Goal: Answer question/provide support: Share knowledge or assist other users

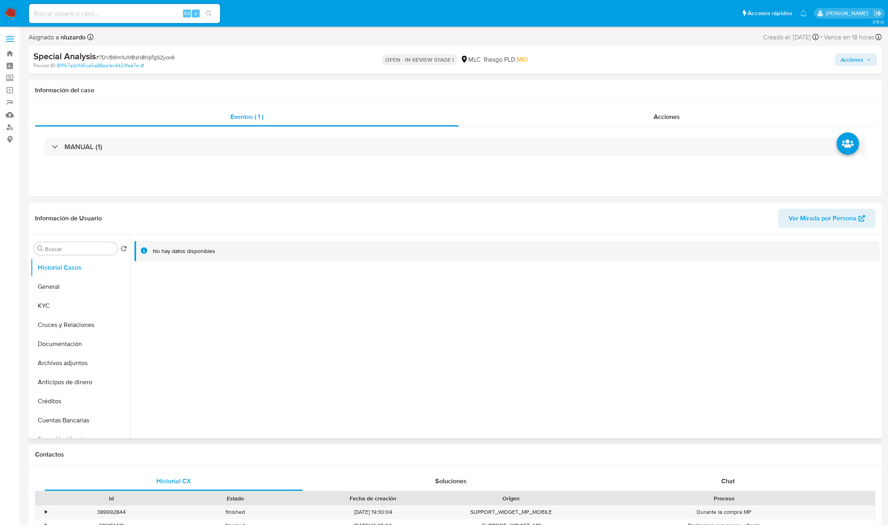
select select "10"
click at [70, 306] on button "KYC" at bounding box center [77, 305] width 93 height 19
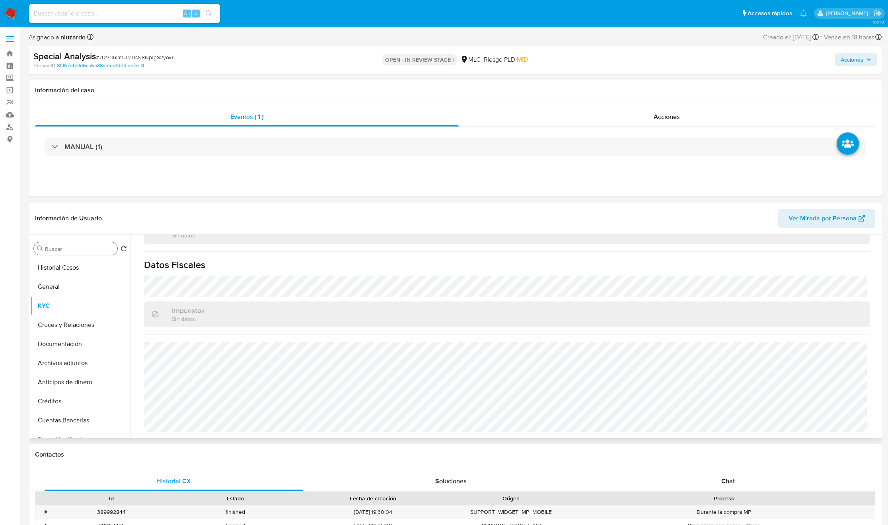
click at [89, 251] on input "Buscar" at bounding box center [79, 249] width 69 height 7
click at [80, 287] on button "Cruces y Relaciones" at bounding box center [77, 286] width 93 height 19
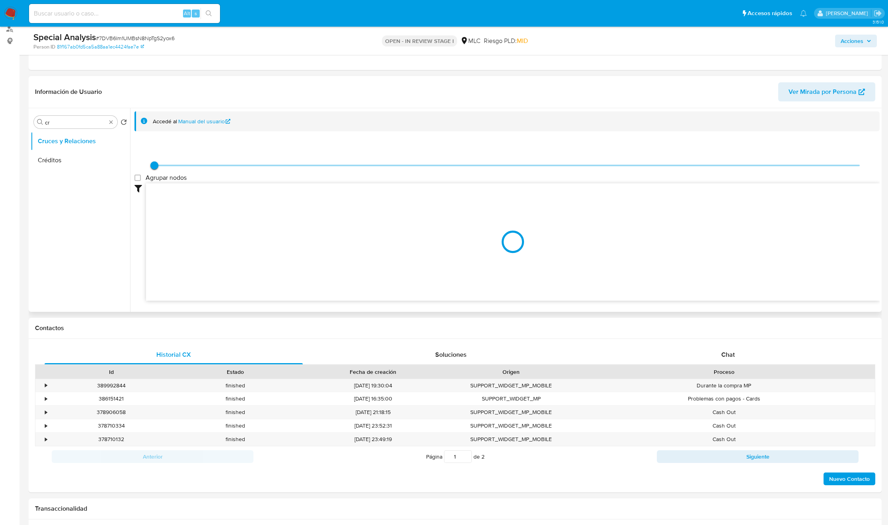
scroll to position [119, 0]
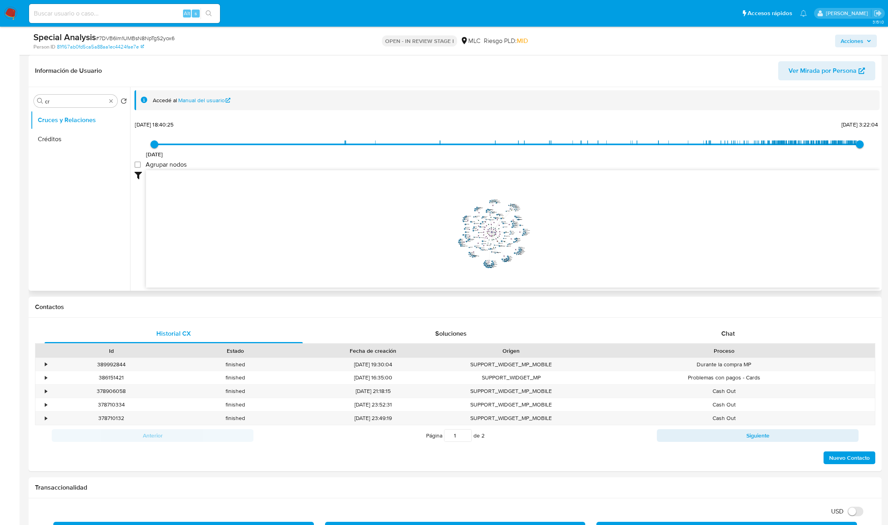
drag, startPoint x: 491, startPoint y: 236, endPoint x: 484, endPoint y: 234, distance: 7.5
click at [484, 234] on icon "phone-e8cd056a4785ec7e633136760401fd7d  user-1936969158  1936969158 person-81…" at bounding box center [513, 227] width 734 height 115
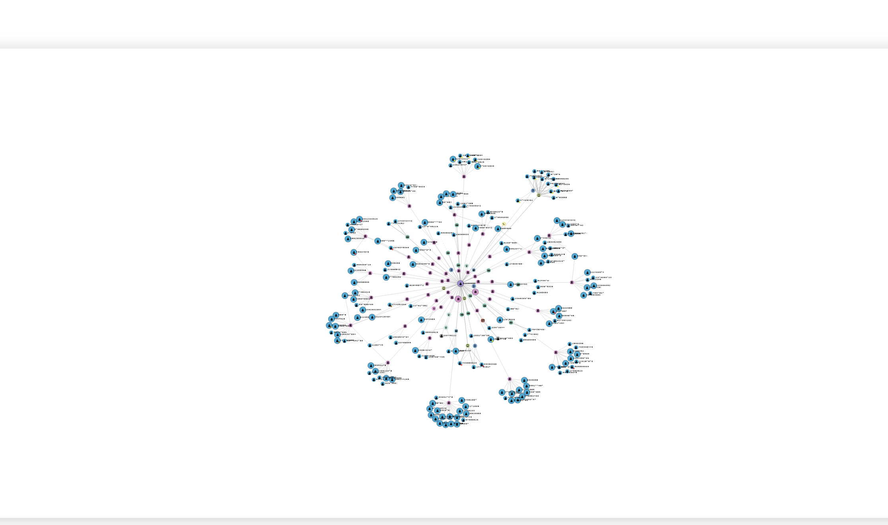
drag, startPoint x: 542, startPoint y: 243, endPoint x: 534, endPoint y: 240, distance: 8.6
click at [534, 240] on icon "phone-e8cd056a4785ec7e633136760401fd7d  user-1936969158  1936969158 person-81…" at bounding box center [513, 227] width 734 height 115
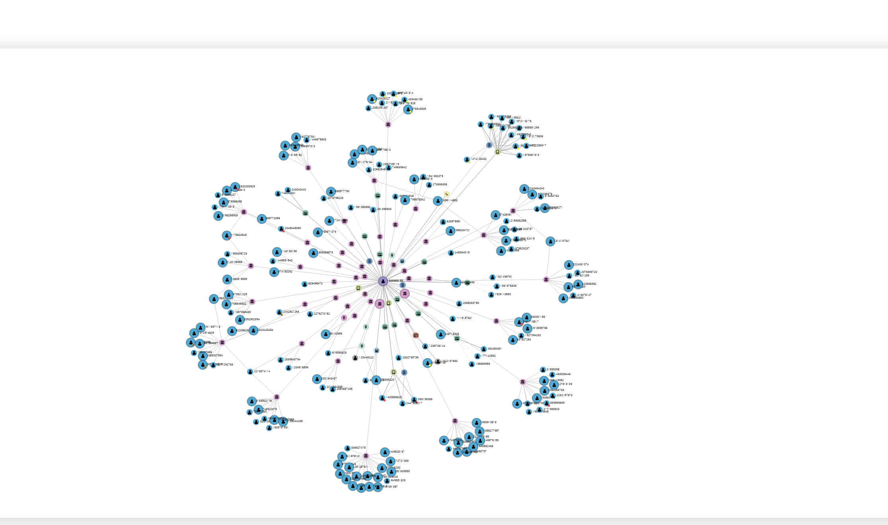
drag, startPoint x: 534, startPoint y: 240, endPoint x: 538, endPoint y: 244, distance: 5.9
click at [538, 244] on icon "phone-e8cd056a4785ec7e633136760401fd7d  user-1936969158  1936969158 person-81…" at bounding box center [513, 227] width 734 height 115
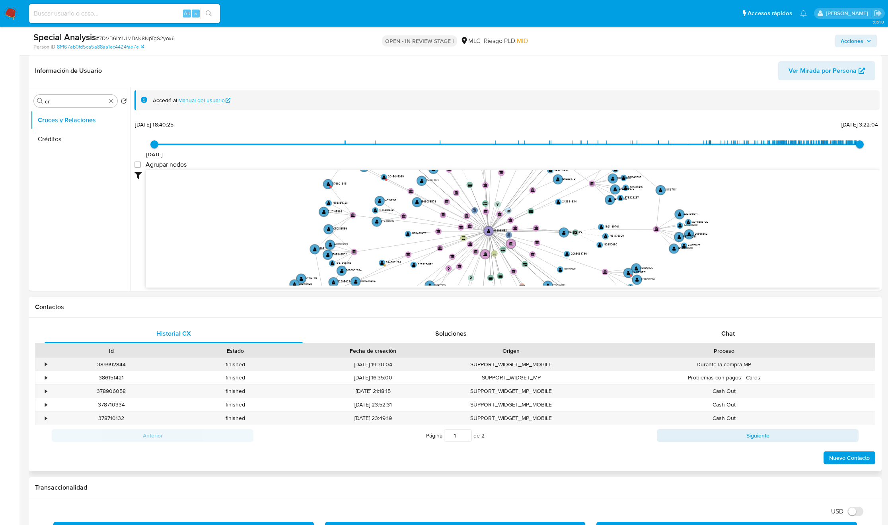
drag, startPoint x: 369, startPoint y: 217, endPoint x: 434, endPoint y: 359, distance: 155.3
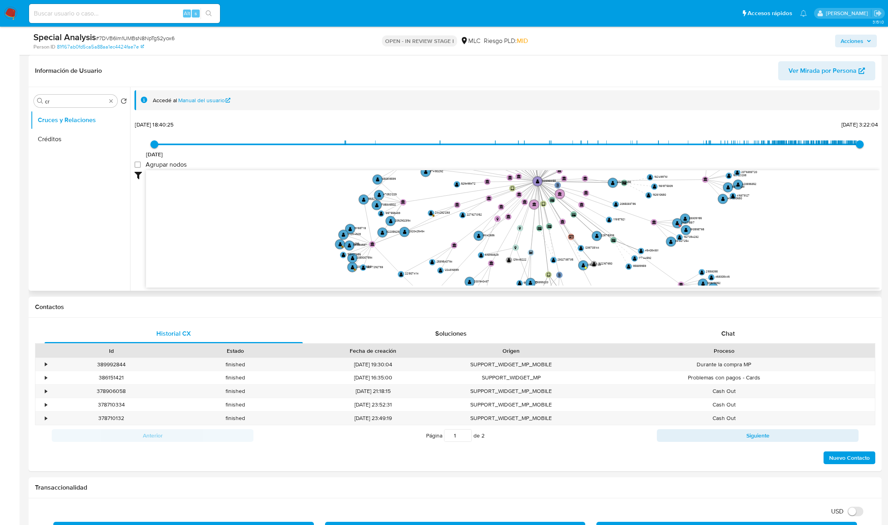
drag, startPoint x: 401, startPoint y: 226, endPoint x: 451, endPoint y: 173, distance: 72.6
click at [460, 158] on div "19/11/2020 19/11/2020, 18:40:25 9/8/2025, 3:22:04 Agrupar nodos Filtros Confian…" at bounding box center [506, 203] width 745 height 169
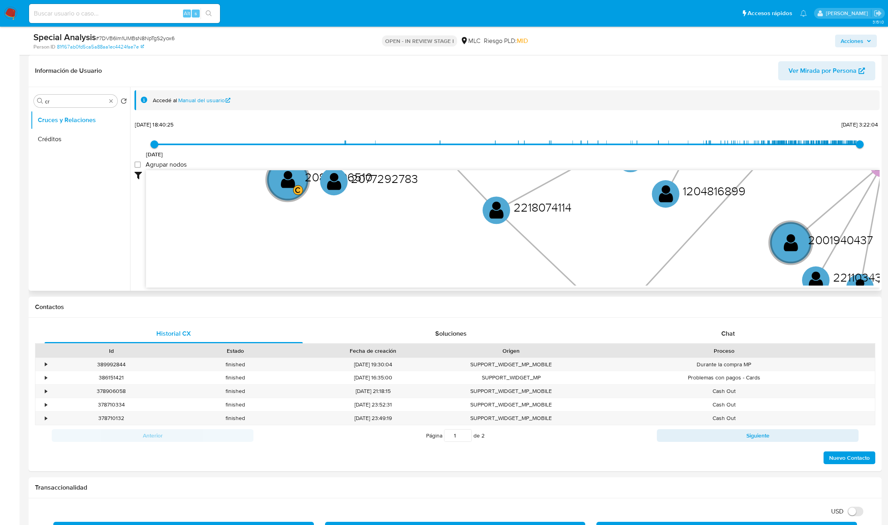
drag, startPoint x: 449, startPoint y: 225, endPoint x: 338, endPoint y: 67, distance: 193.0
click at [338, 68] on div "Información de Usuario Ver Mirada por Persona Buscar cr Volver al orden por def…" at bounding box center [455, 173] width 853 height 236
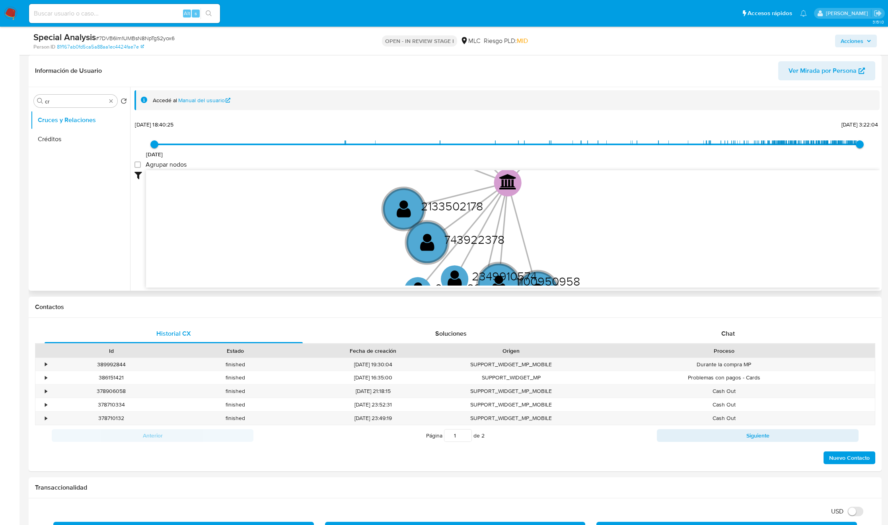
drag, startPoint x: 415, startPoint y: 204, endPoint x: 359, endPoint y: 119, distance: 102.3
click at [357, 111] on div "Accedé al Manual del usuario 19/11/2020 19/11/2020, 18:40:25 9/8/2025, 3:22:04 …" at bounding box center [506, 189] width 745 height 198
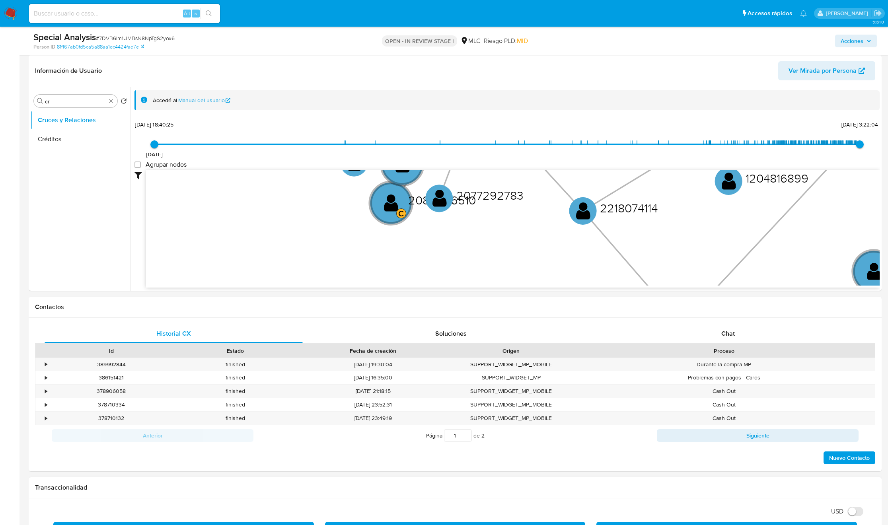
drag, startPoint x: 347, startPoint y: 212, endPoint x: 532, endPoint y: 512, distance: 352.4
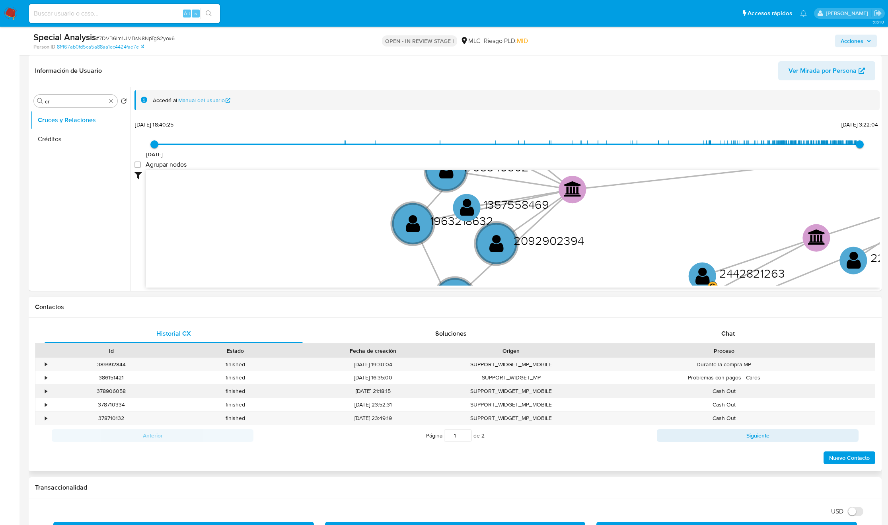
drag, startPoint x: 583, startPoint y: 216, endPoint x: 590, endPoint y: 396, distance: 179.6
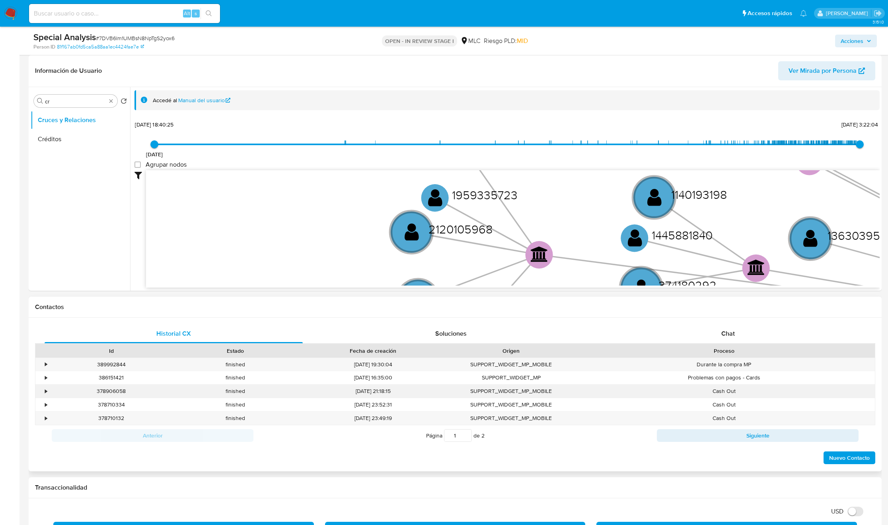
drag, startPoint x: 645, startPoint y: 191, endPoint x: 609, endPoint y: 392, distance: 204.2
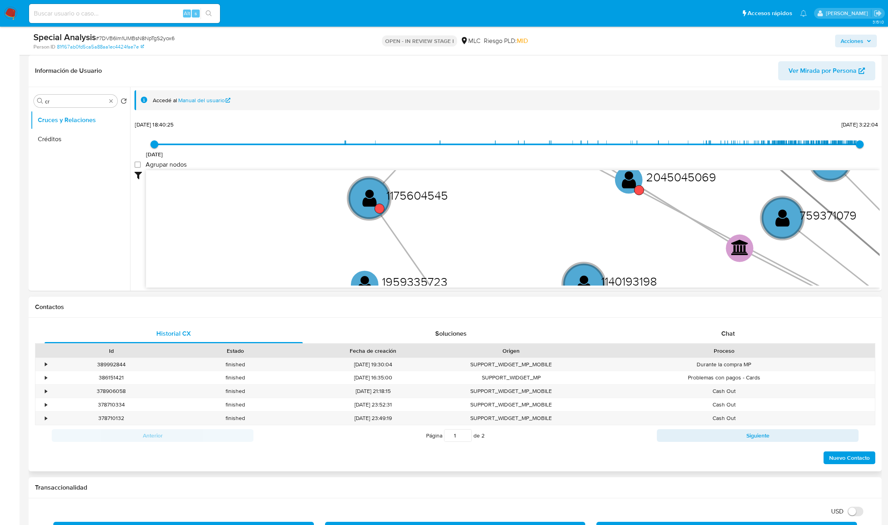
drag, startPoint x: 602, startPoint y: 203, endPoint x: 534, endPoint y: 298, distance: 116.8
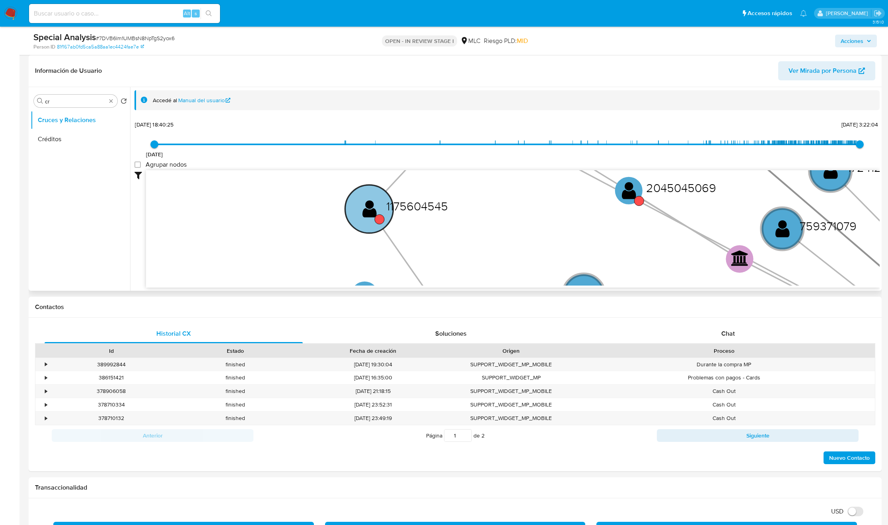
click at [359, 212] on circle at bounding box center [369, 209] width 48 height 48
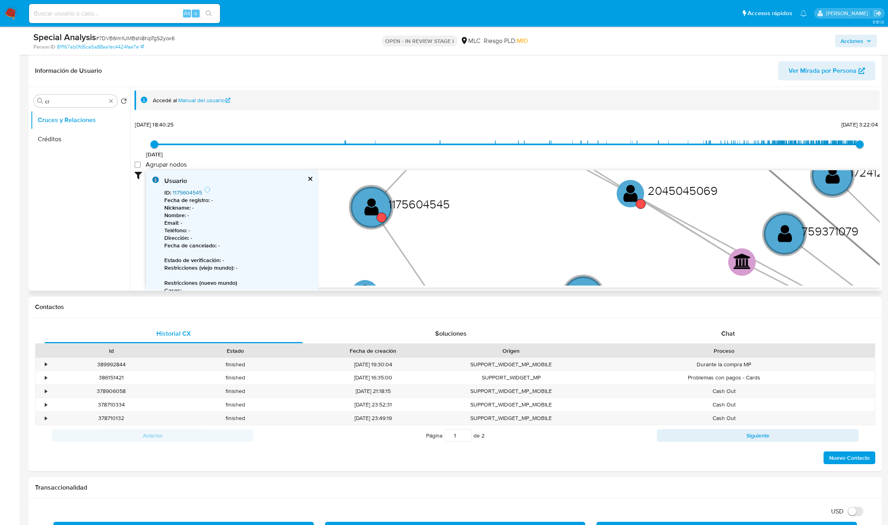
click at [196, 192] on link "1175604545" at bounding box center [187, 193] width 29 height 8
click at [631, 201] on text "" at bounding box center [631, 195] width 14 height 20
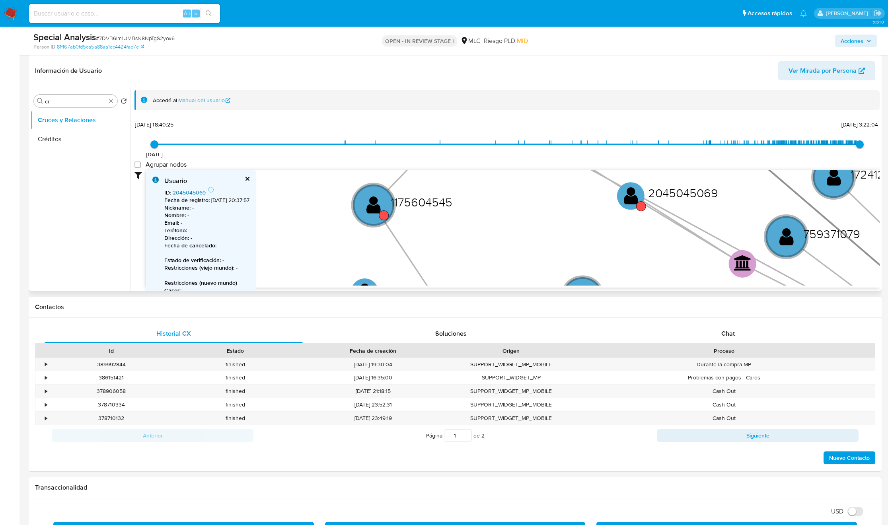
click at [194, 190] on link "2045045069" at bounding box center [189, 193] width 33 height 8
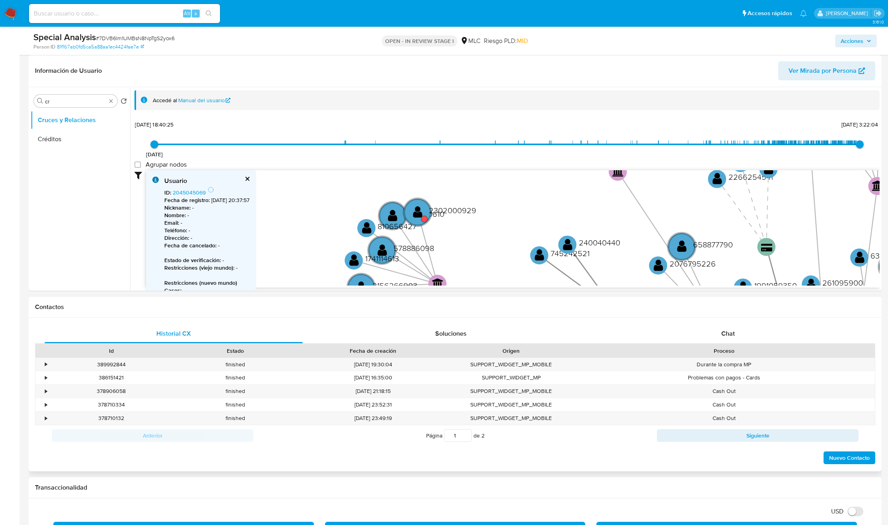
drag, startPoint x: 505, startPoint y: 230, endPoint x: 462, endPoint y: 354, distance: 131.4
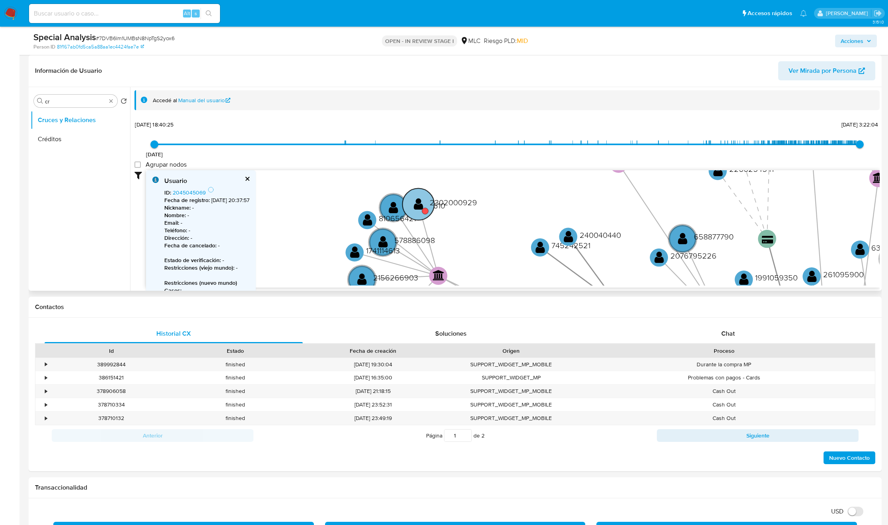
click at [419, 201] on text "" at bounding box center [419, 204] width 10 height 13
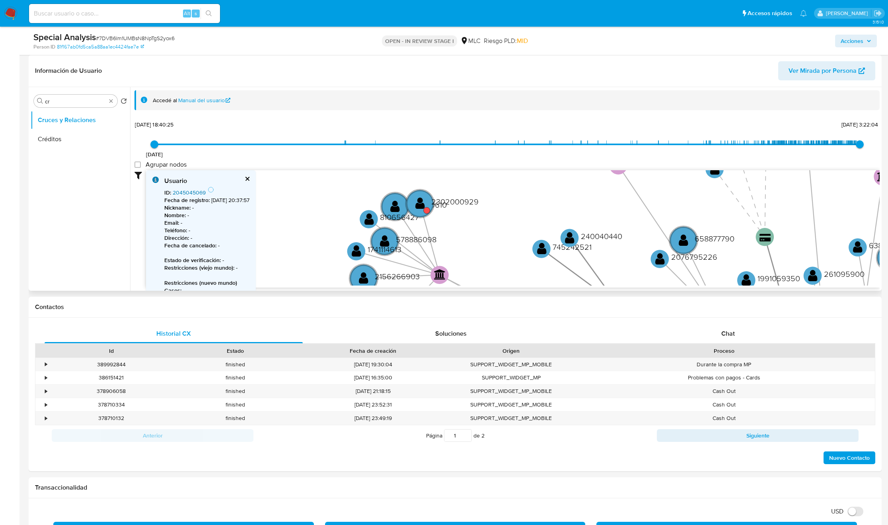
click at [190, 194] on link "2045045069" at bounding box center [189, 193] width 33 height 8
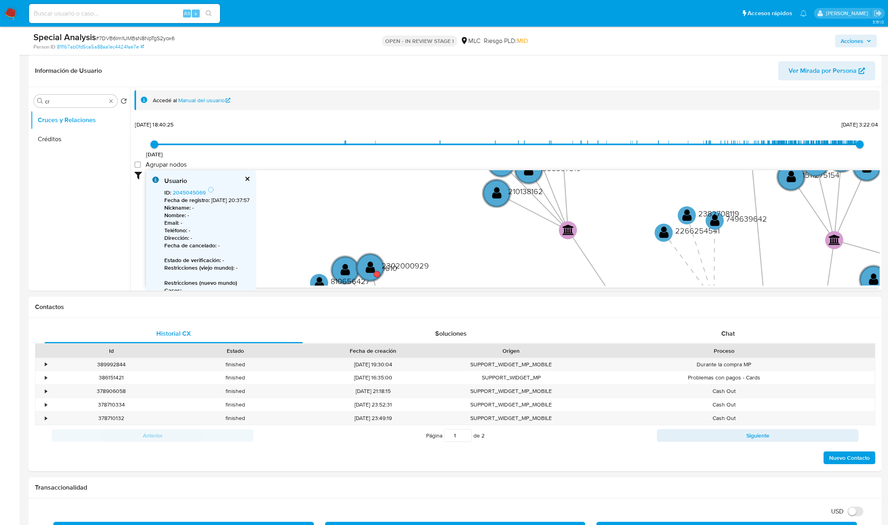
drag, startPoint x: 563, startPoint y: 233, endPoint x: 522, endPoint y: 295, distance: 74.6
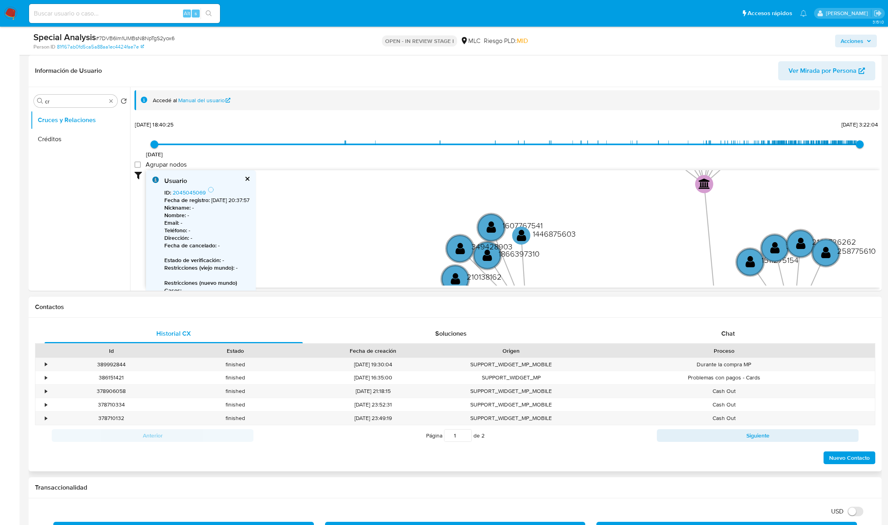
drag, startPoint x: 629, startPoint y: 221, endPoint x: 589, endPoint y: 299, distance: 87.7
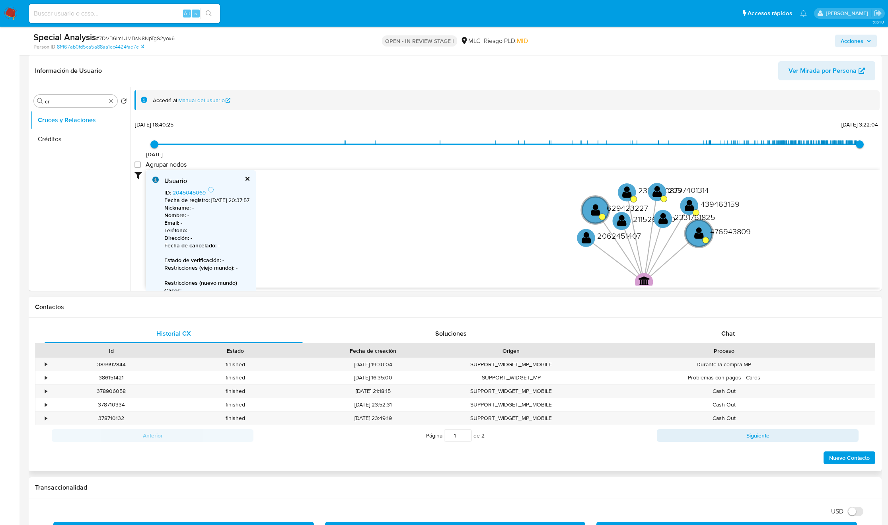
drag, startPoint x: 674, startPoint y: 221, endPoint x: 621, endPoint y: 318, distance: 110.6
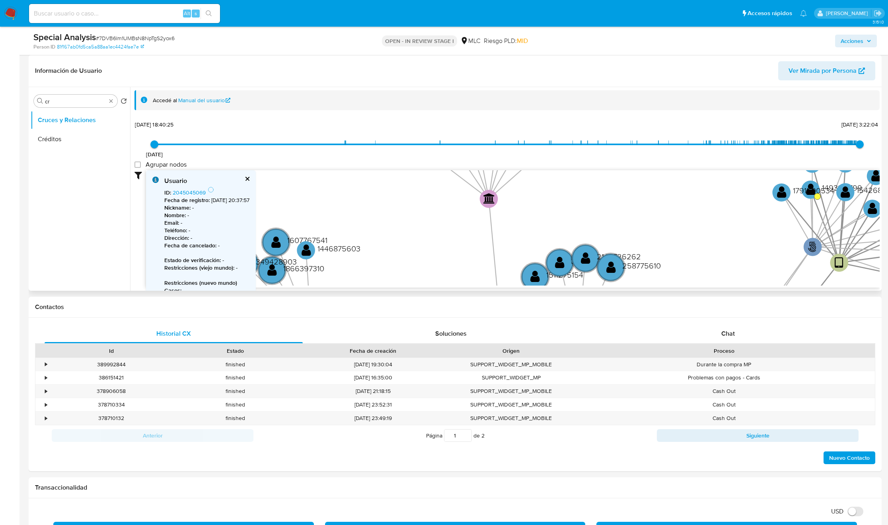
drag, startPoint x: 713, startPoint y: 216, endPoint x: 579, endPoint y: 155, distance: 147.1
click at [578, 138] on div "19/11/2020 19/11/2020, 18:40:25 9/8/2025, 3:22:04 Agrupar nodos Filtros Confian…" at bounding box center [506, 203] width 745 height 169
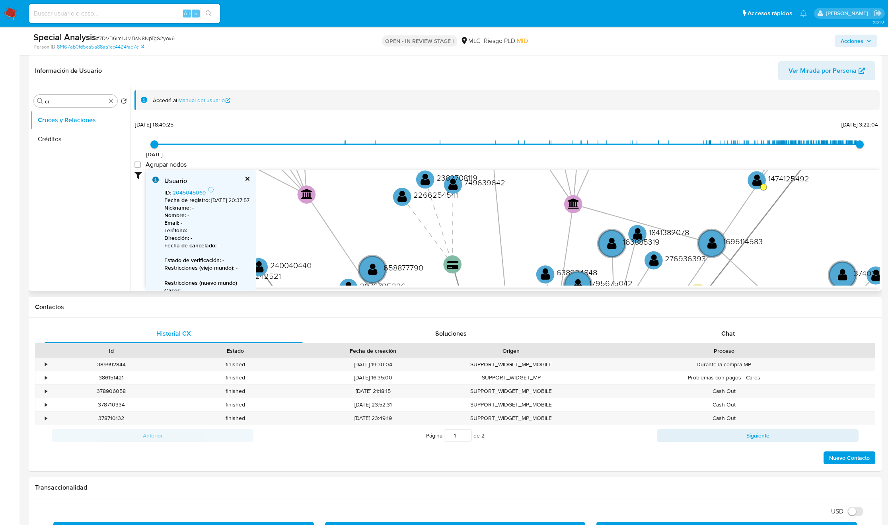
drag, startPoint x: 642, startPoint y: 267, endPoint x: 653, endPoint y: 150, distance: 117.5
click at [653, 150] on div "19/11/2020 19/11/2020, 18:40:25 9/8/2025, 3:22:04 Agrupar nodos Filtros Confian…" at bounding box center [506, 203] width 745 height 169
drag, startPoint x: 700, startPoint y: 234, endPoint x: 511, endPoint y: 346, distance: 218.9
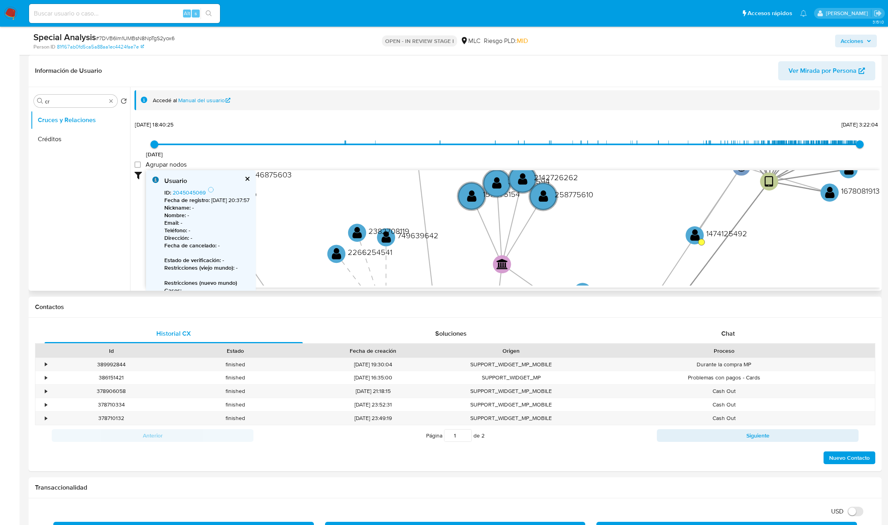
drag, startPoint x: 665, startPoint y: 199, endPoint x: 543, endPoint y: 278, distance: 145.0
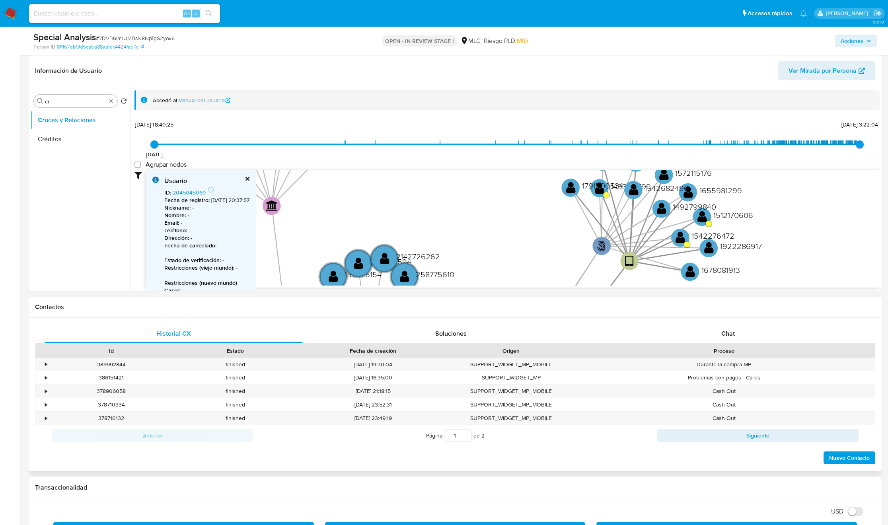
drag, startPoint x: 643, startPoint y: 220, endPoint x: 540, endPoint y: 306, distance: 134.5
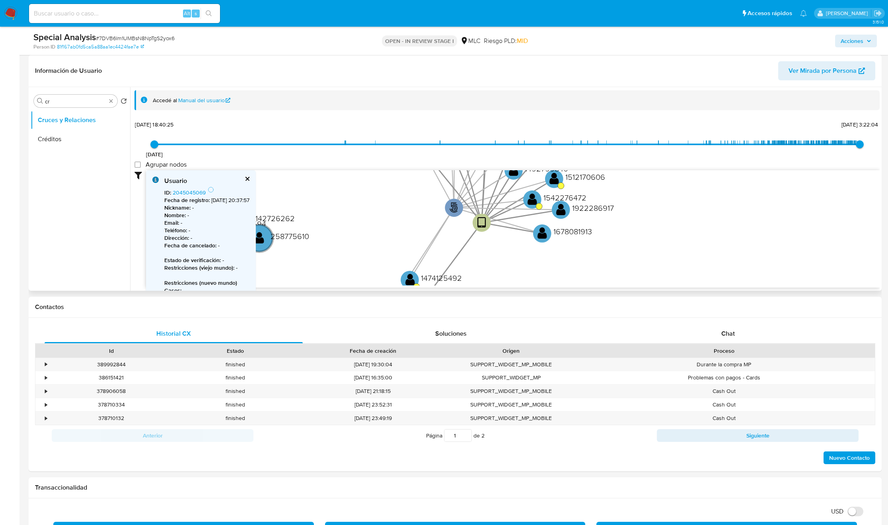
drag, startPoint x: 776, startPoint y: 254, endPoint x: 666, endPoint y: 184, distance: 130.3
click at [669, 167] on div "19/11/2020 19/11/2020, 18:40:25 9/8/2025, 3:22:04 Agrupar nodos Filtros Confian…" at bounding box center [506, 203] width 745 height 169
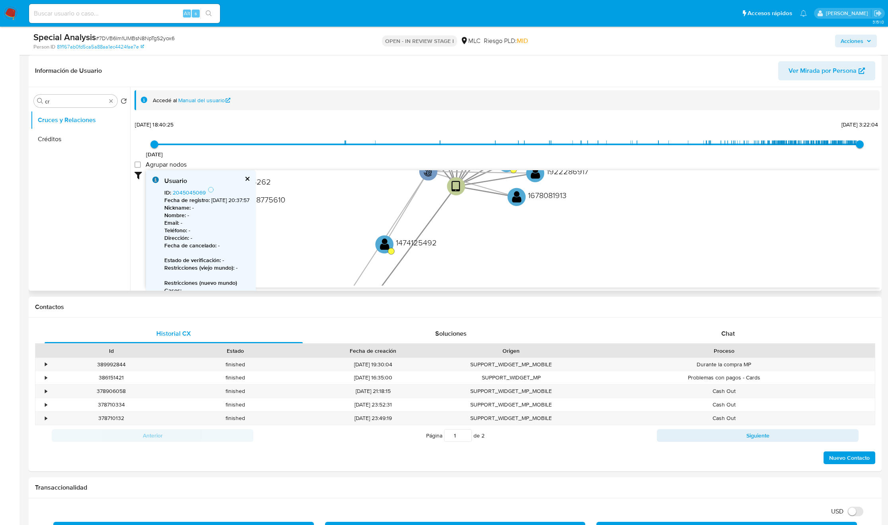
drag, startPoint x: 663, startPoint y: 210, endPoint x: 616, endPoint y: 172, distance: 60.2
click at [618, 173] on icon "phone-e8cd056a4785ec7e633136760401fd7d  user-1936969158  1936969158 person-81…" at bounding box center [513, 227] width 734 height 115
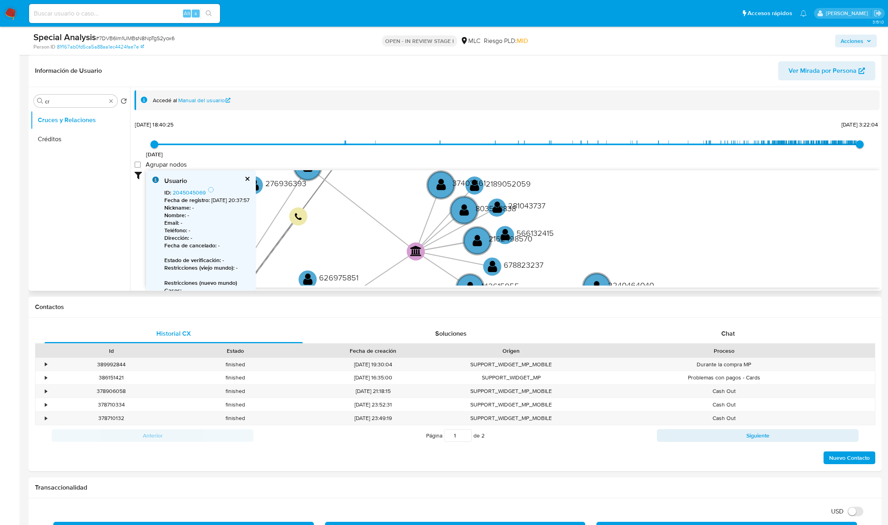
drag, startPoint x: 591, startPoint y: 243, endPoint x: 608, endPoint y: 154, distance: 90.0
click at [604, 156] on div "19/11/2020 19/11/2020, 18:40:25 9/8/2025, 3:22:04 Agrupar nodos Filtros Confian…" at bounding box center [506, 203] width 745 height 169
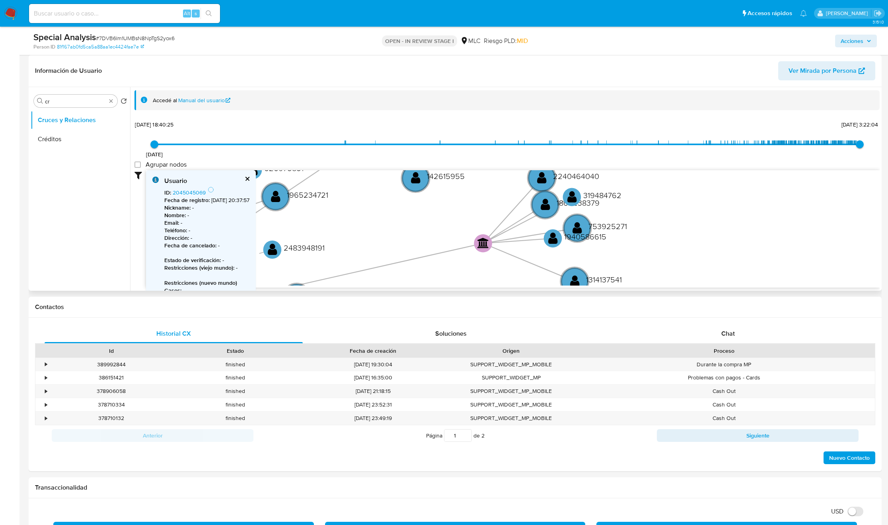
drag, startPoint x: 578, startPoint y: 188, endPoint x: 545, endPoint y: 152, distance: 49.3
click at [544, 146] on div "19/11/2020 19/11/2020, 18:40:25 9/8/2025, 3:22:04 Agrupar nodos Filtros Confian…" at bounding box center [506, 203] width 745 height 169
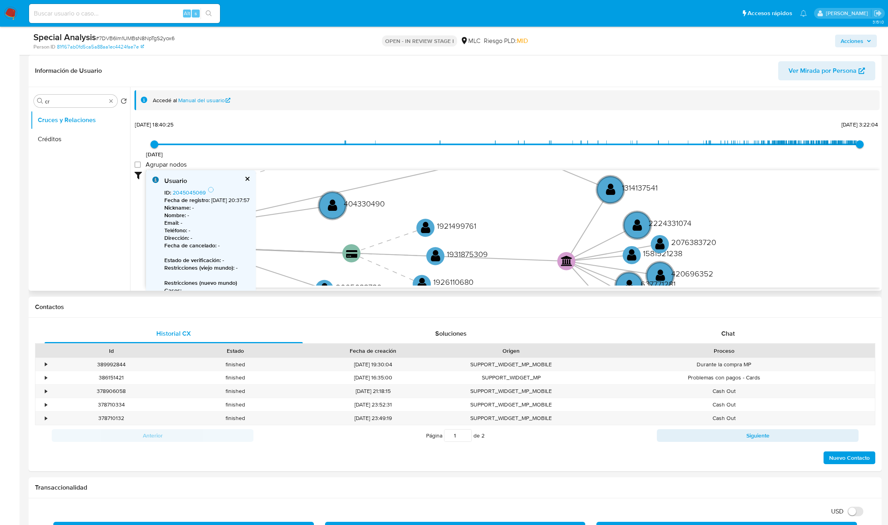
drag, startPoint x: 532, startPoint y: 246, endPoint x: 574, endPoint y: 152, distance: 103.5
click at [573, 151] on div "19/11/2020 19/11/2020, 18:40:25 9/8/2025, 3:22:04 Agrupar nodos Filtros Confian…" at bounding box center [506, 203] width 745 height 169
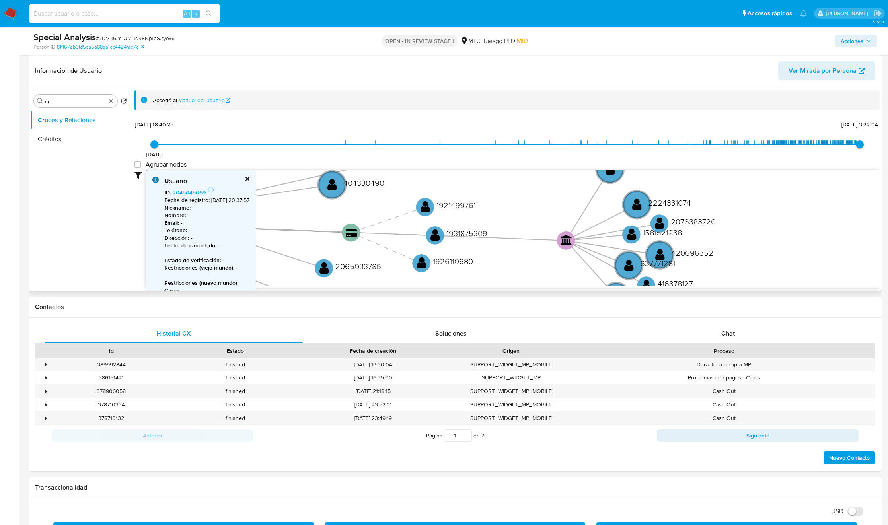
drag, startPoint x: 526, startPoint y: 235, endPoint x: 532, endPoint y: 159, distance: 76.7
click at [532, 159] on div "19/11/2020 19/11/2020, 18:40:25 9/8/2025, 3:22:04 Agrupar nodos Filtros Confian…" at bounding box center [506, 203] width 745 height 169
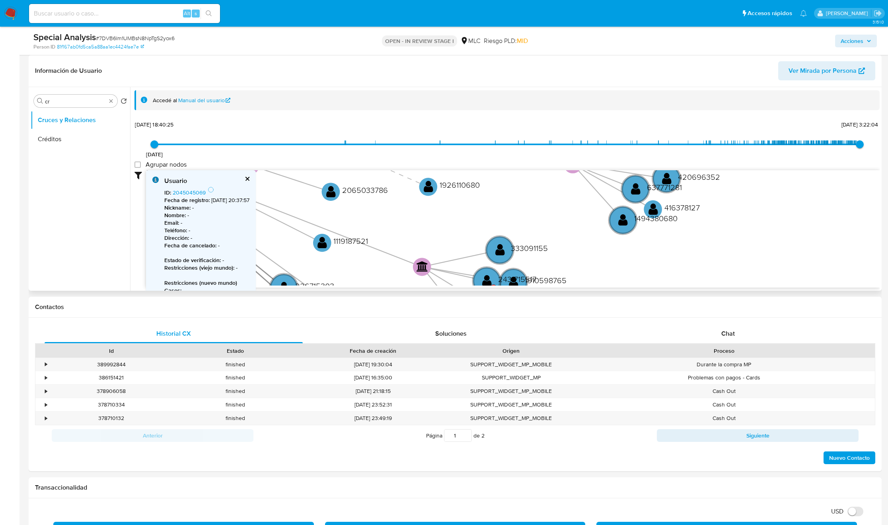
drag, startPoint x: 492, startPoint y: 242, endPoint x: 553, endPoint y: 151, distance: 109.0
click at [553, 151] on div "19/11/2020 19/11/2020, 18:40:25 9/8/2025, 3:22:04 Agrupar nodos Filtros Confian…" at bounding box center [506, 203] width 745 height 169
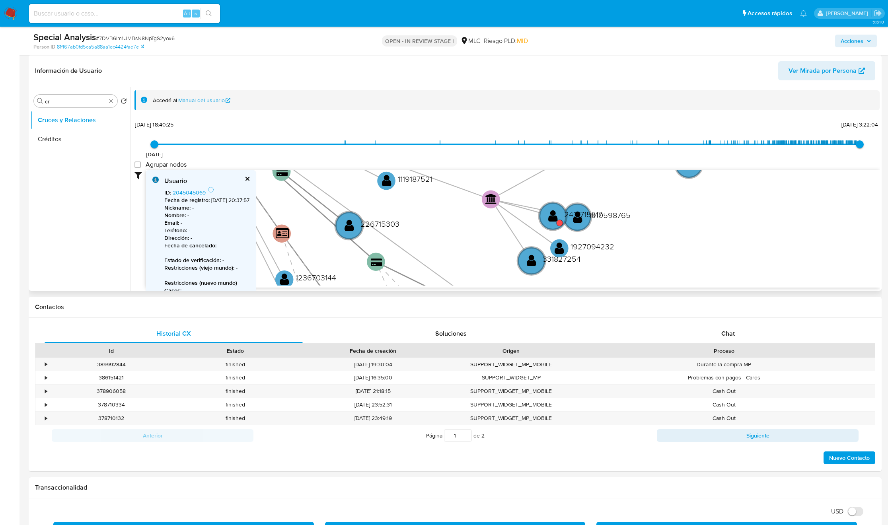
drag, startPoint x: 425, startPoint y: 240, endPoint x: 483, endPoint y: 144, distance: 111.4
click at [482, 142] on div "19/11/2020 19/11/2020, 18:40:25 9/8/2025, 3:22:04 Agrupar nodos Filtros Confian…" at bounding box center [506, 203] width 745 height 169
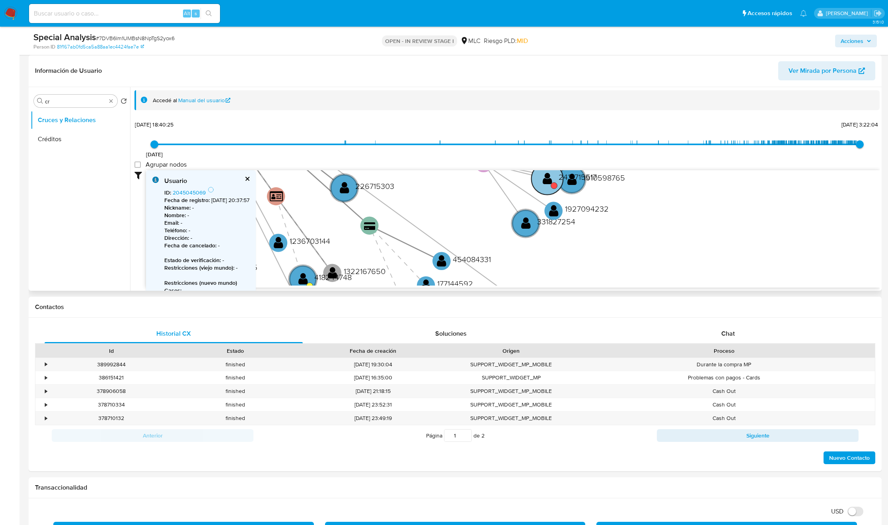
click at [541, 179] on circle at bounding box center [548, 179] width 32 height 32
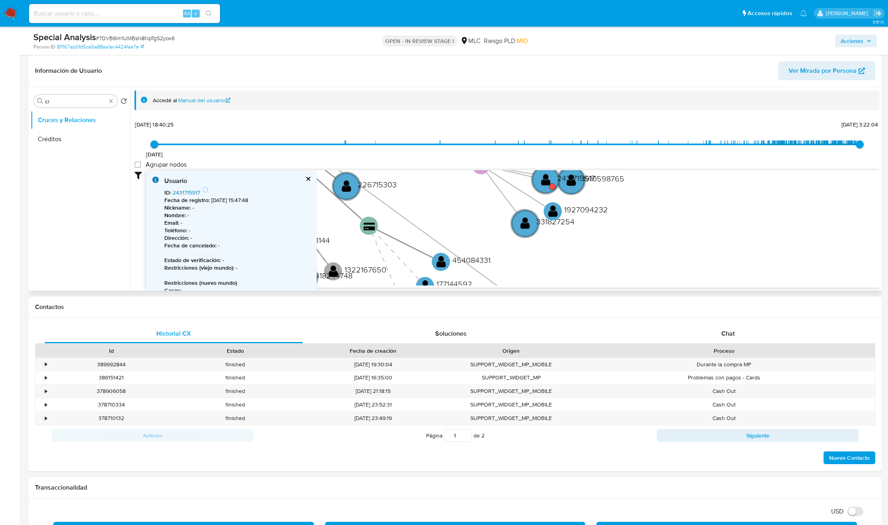
click at [184, 191] on link "2431715517" at bounding box center [186, 193] width 27 height 8
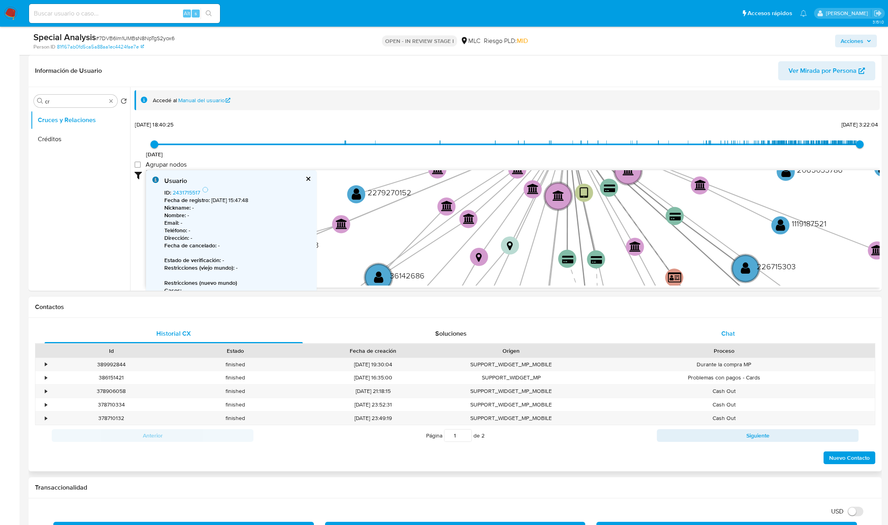
drag, startPoint x: 440, startPoint y: 224, endPoint x: 863, endPoint y: 334, distance: 438.0
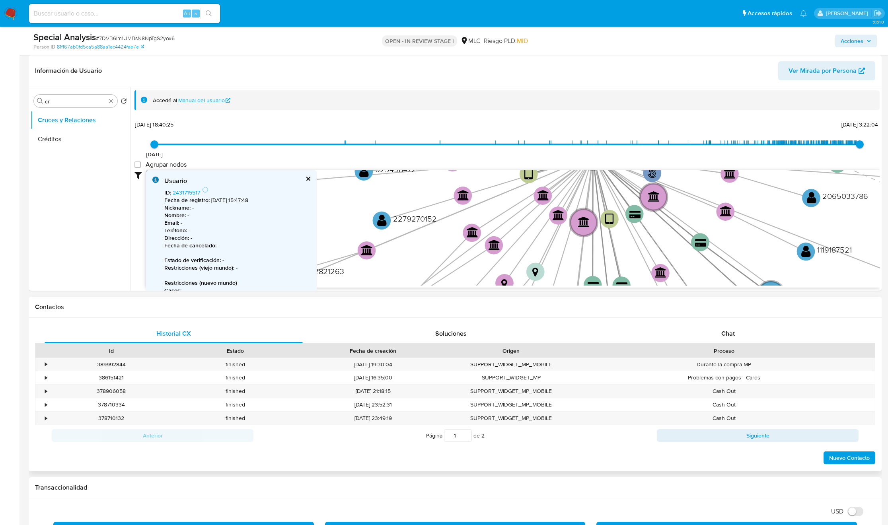
click at [724, 344] on div "Proceso" at bounding box center [724, 351] width 302 height 14
click at [725, 341] on div "Chat" at bounding box center [728, 333] width 258 height 19
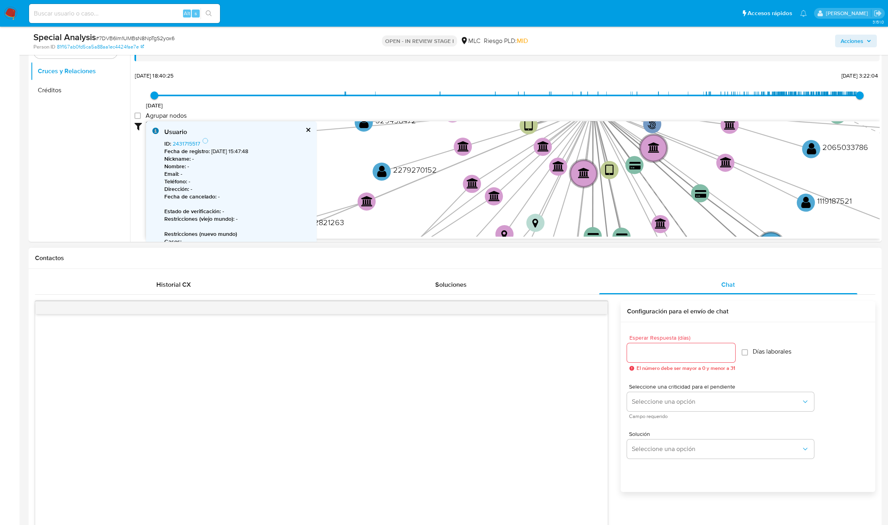
scroll to position [0, 0]
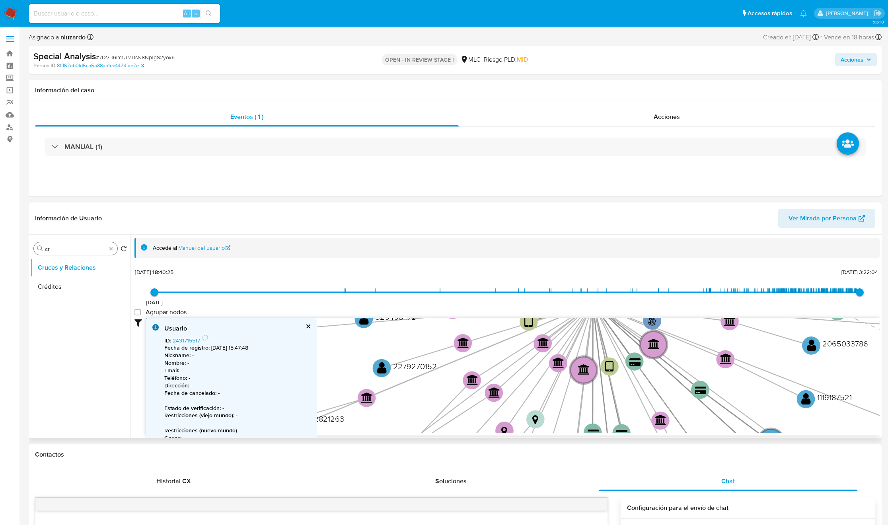
click at [98, 247] on input "cr" at bounding box center [75, 249] width 61 height 7
type input "DOC"
click at [73, 285] on button "Documentación" at bounding box center [77, 286] width 93 height 19
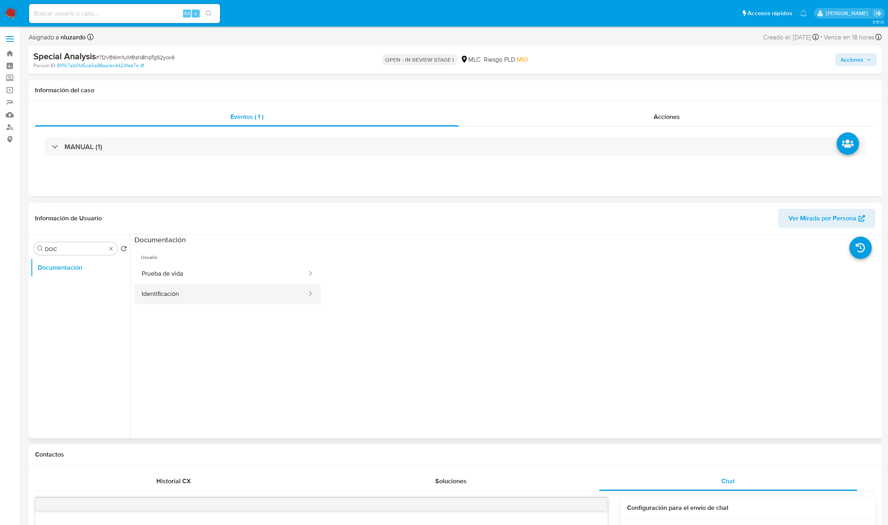
click at [180, 285] on button "Identificación" at bounding box center [220, 294] width 173 height 20
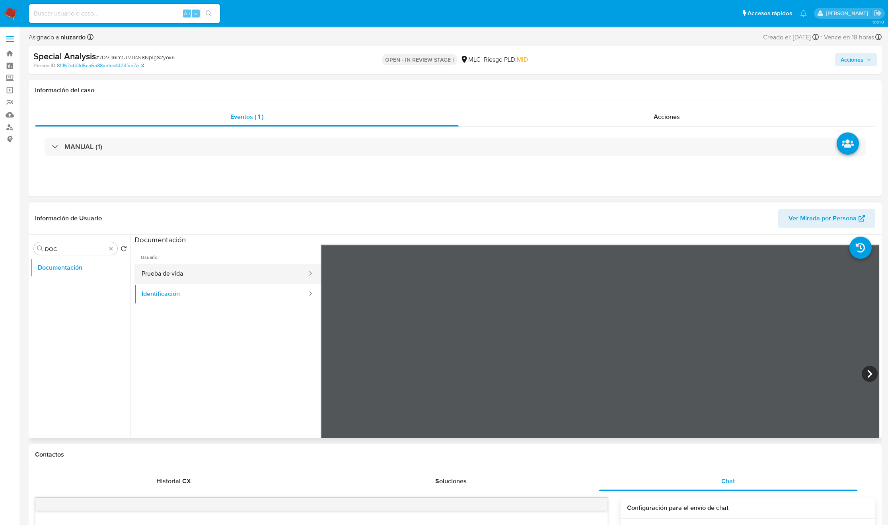
click at [202, 272] on button "Prueba de vida" at bounding box center [220, 274] width 173 height 20
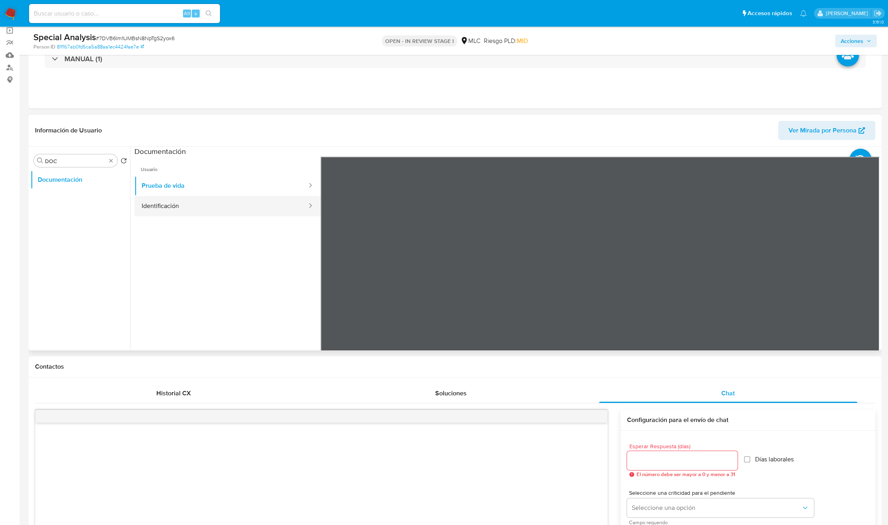
click at [139, 202] on button "Identificación" at bounding box center [220, 206] width 173 height 20
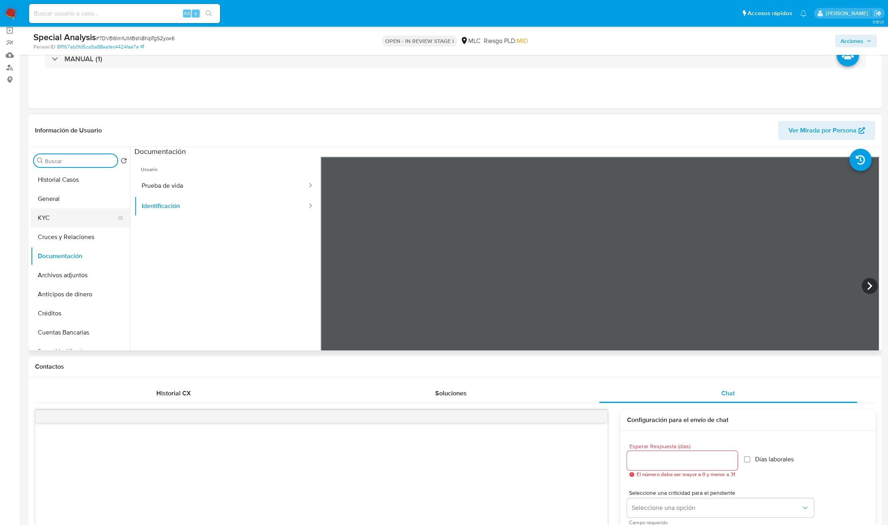
click at [78, 212] on button "KYC" at bounding box center [77, 218] width 93 height 19
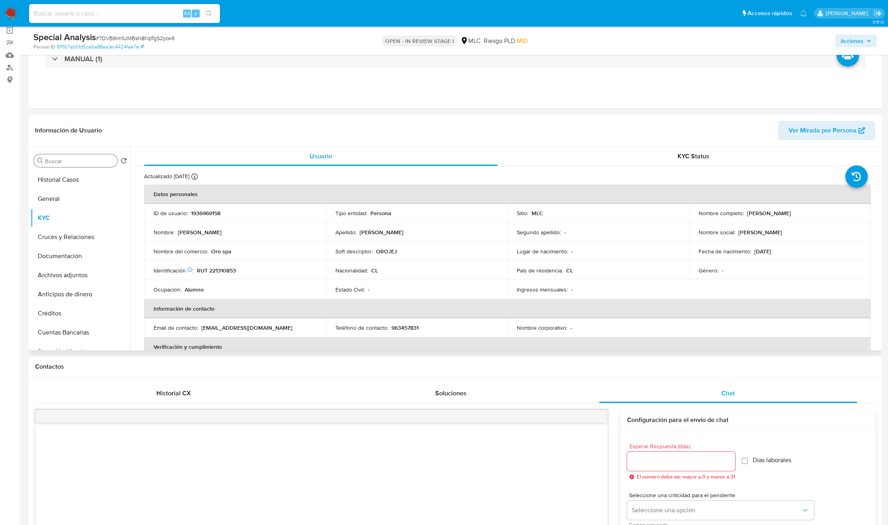
click at [763, 218] on td "Nombre completo : Tomás Alonso Clementi Arredondo" at bounding box center [780, 213] width 182 height 19
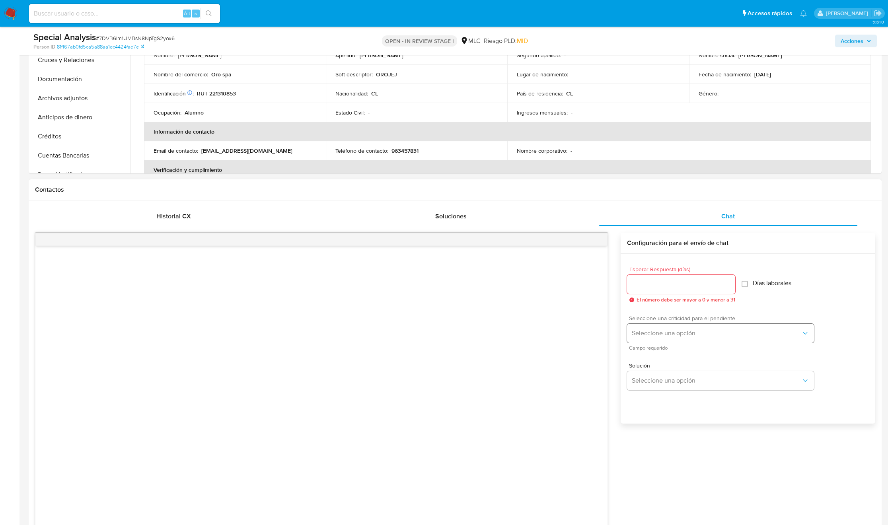
scroll to position [239, 0]
click at [694, 292] on div at bounding box center [681, 282] width 108 height 19
click at [695, 285] on input "Esperar Respuesta (días)" at bounding box center [681, 282] width 108 height 10
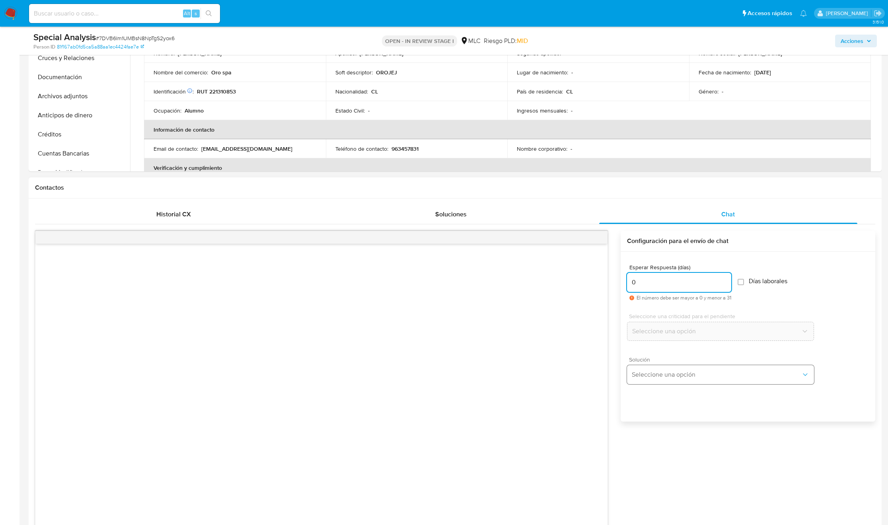
type input "0"
click at [664, 378] on span "Seleccione una opción" at bounding box center [717, 375] width 170 height 8
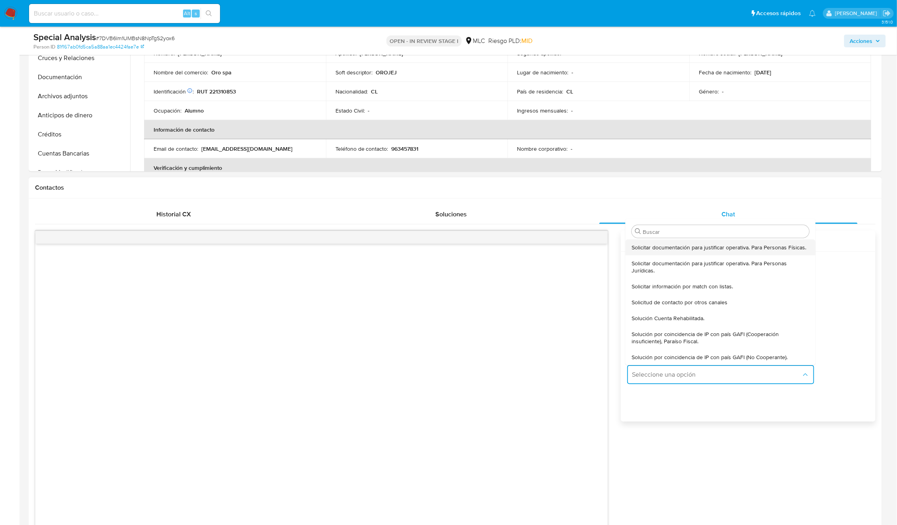
click at [719, 246] on span "Solicitar documentación para justificar operativa. Para Personas Físicas." at bounding box center [719, 247] width 175 height 7
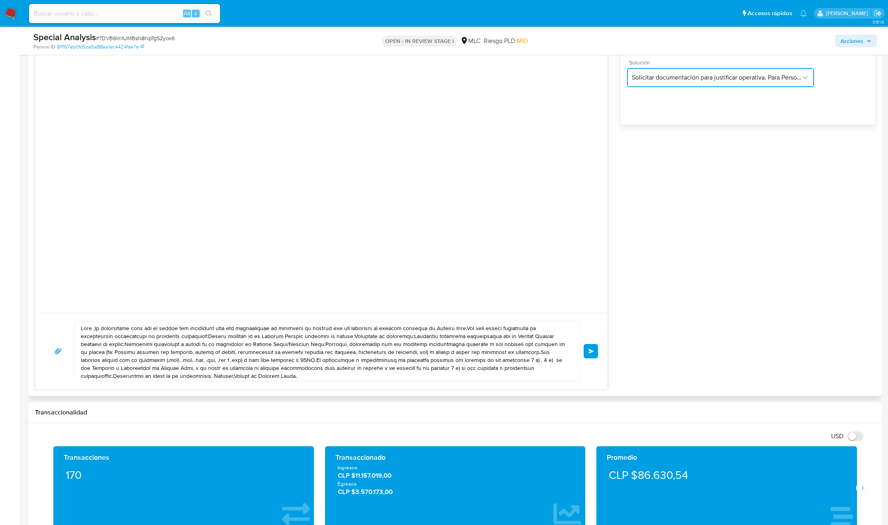
scroll to position [537, 0]
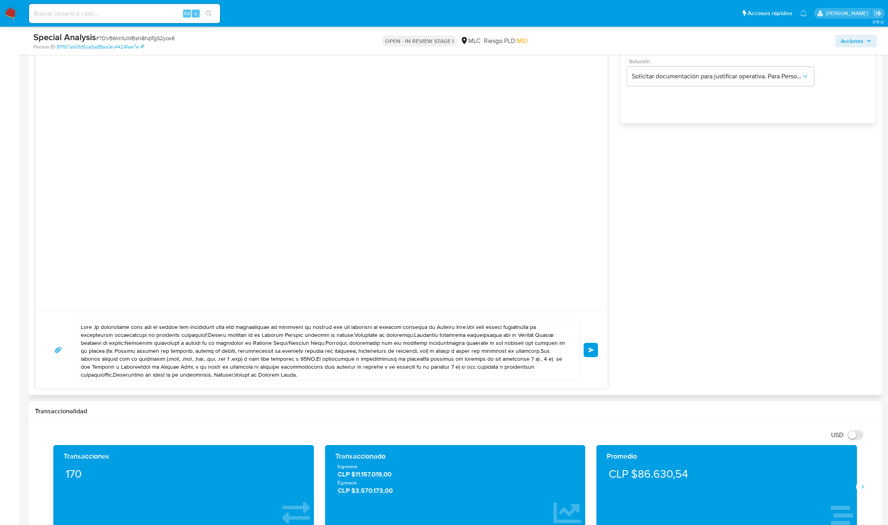
click at [331, 380] on div at bounding box center [326, 350] width 505 height 60
click at [337, 355] on textarea at bounding box center [325, 350] width 489 height 60
paste textarea "Buenas tardes, Tomás. Te contactamos ya que necesitamos verificar algunos datos…"
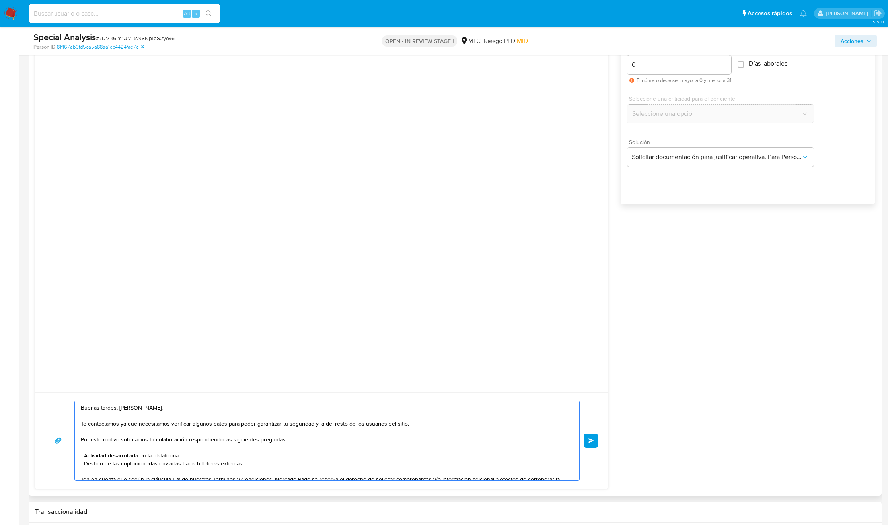
scroll to position [478, 0]
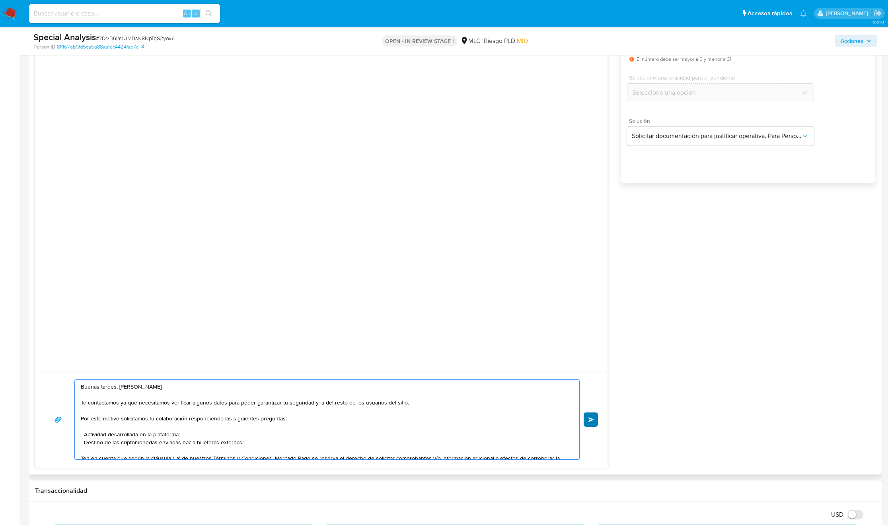
type textarea "Buenas tardes, Tomás. Te contactamos ya que necesitamos verificar algunos datos…"
click at [594, 426] on button "Enviar" at bounding box center [591, 420] width 14 height 14
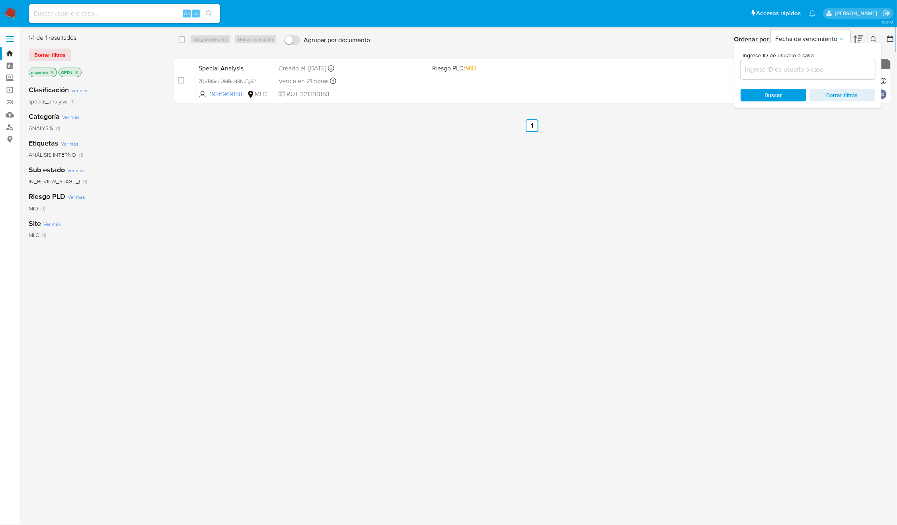
click at [746, 98] on span "Buscar" at bounding box center [773, 95] width 55 height 11
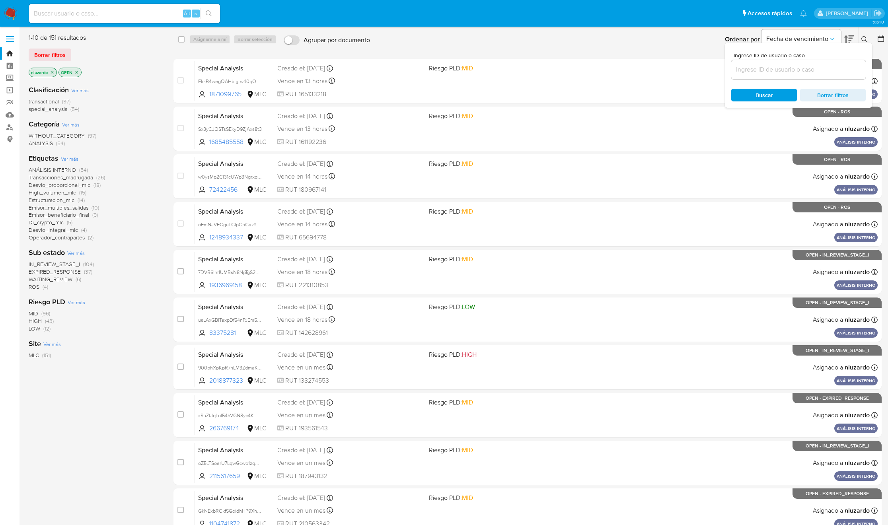
click at [152, 189] on div "ANÁLISIS INTERNO (54) Transacciones_madrugada (26) Desvio_proporcional_mlc (18)…" at bounding box center [95, 203] width 132 height 75
click at [30, 287] on span "ROS" at bounding box center [34, 287] width 11 height 8
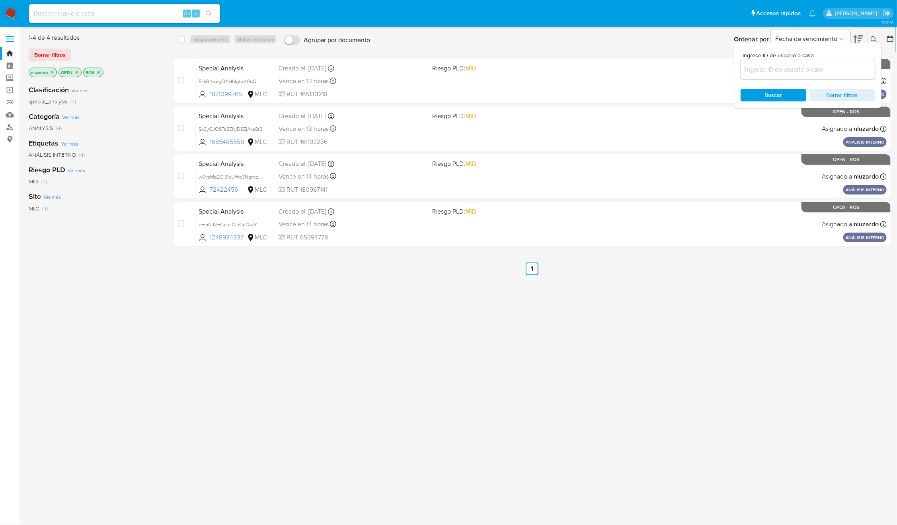
click at [492, 374] on div "select-all-cases-checkbox Asignarme a mí Borrar selección Agrupar por documento…" at bounding box center [532, 210] width 717 height 354
click at [869, 37] on button at bounding box center [874, 40] width 13 height 10
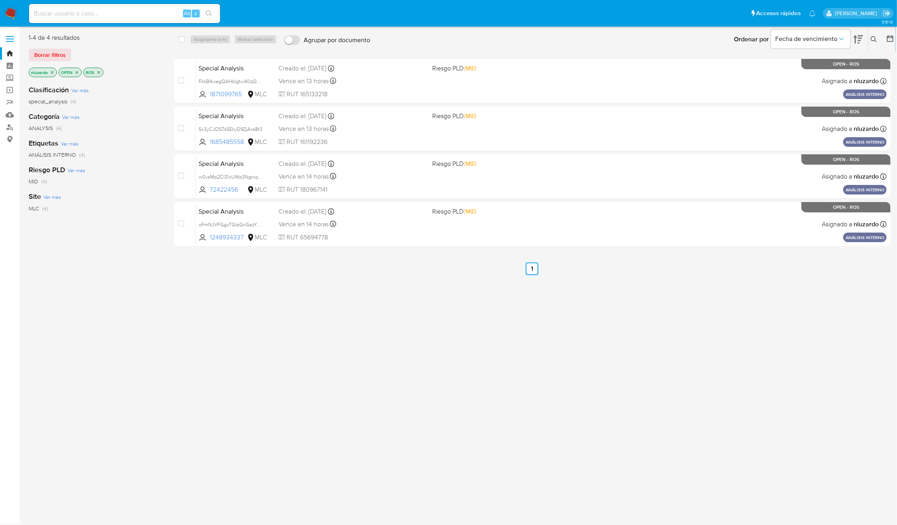
click at [647, 283] on div "select-all-cases-checkbox Asignarme a mí Borrar selección Agrupar por documento…" at bounding box center [532, 210] width 717 height 354
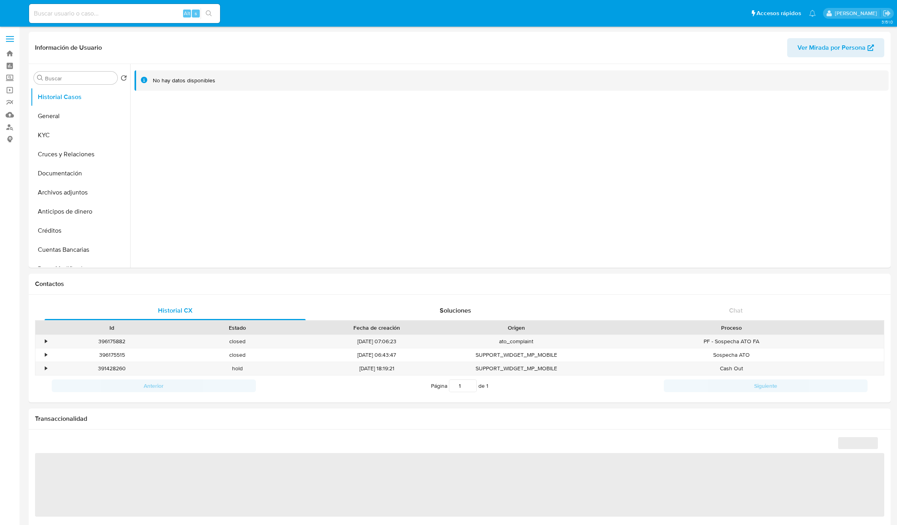
select select "10"
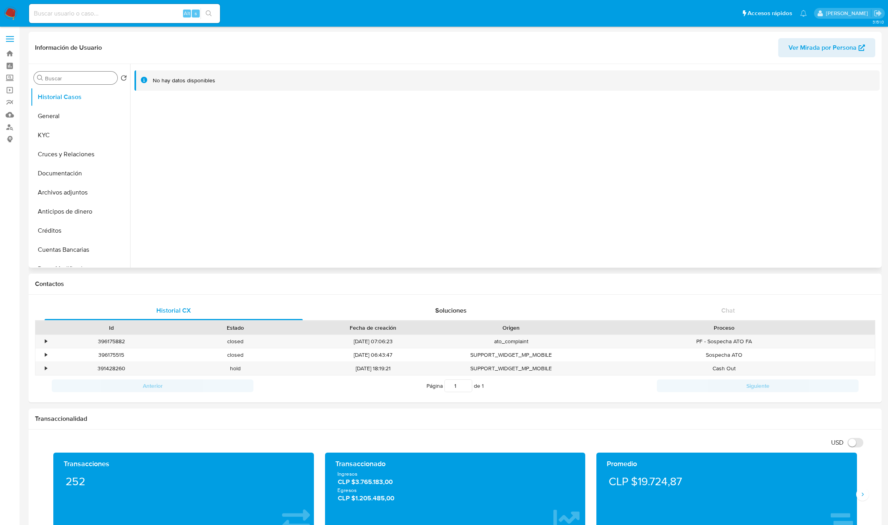
click at [55, 80] on input "Buscar" at bounding box center [79, 78] width 69 height 7
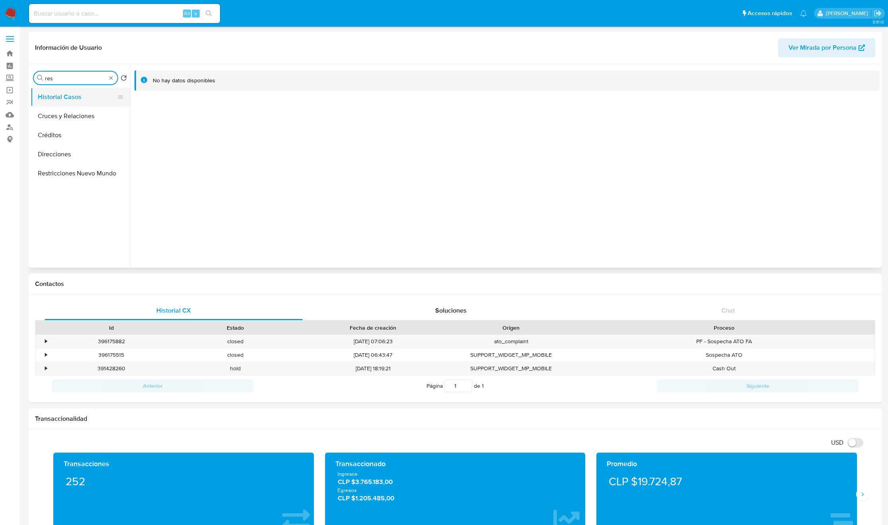
type input "res"
click at [62, 104] on button "Historial Casos" at bounding box center [77, 97] width 93 height 19
click at [66, 110] on button "Restricciones Nuevo Mundo" at bounding box center [77, 116] width 93 height 19
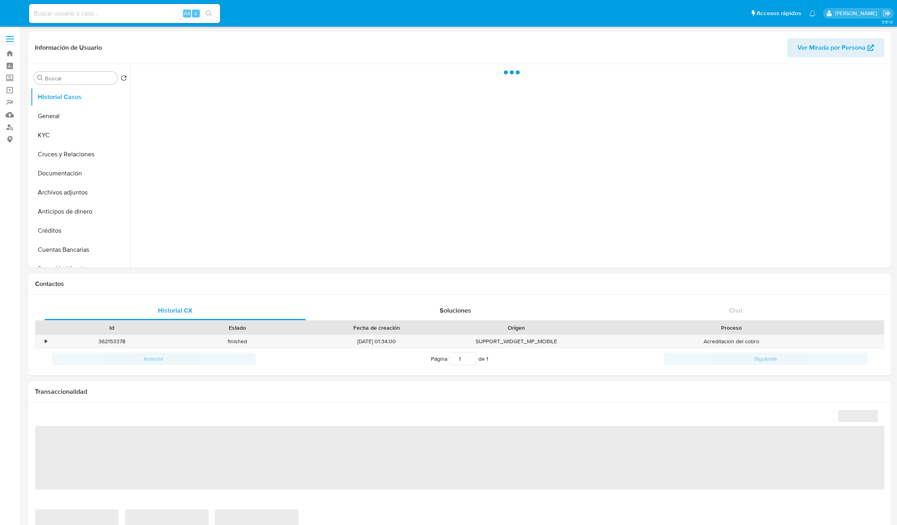
select select "10"
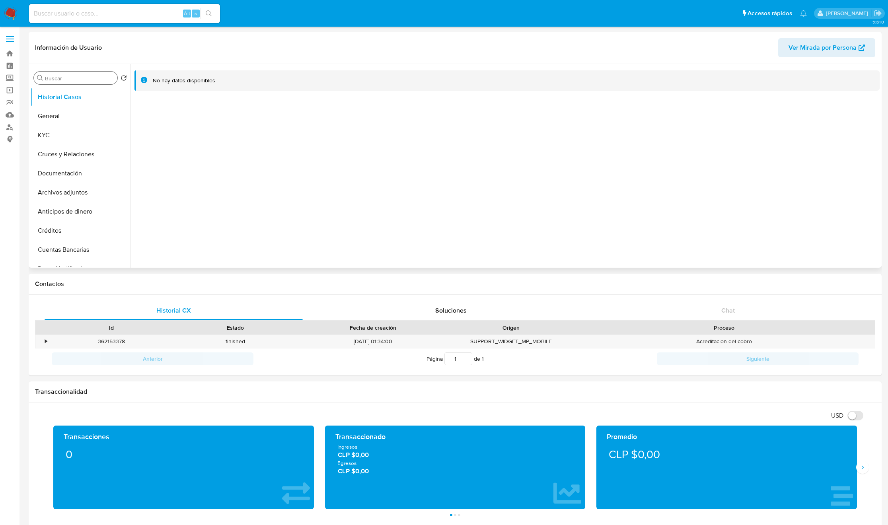
click at [56, 79] on input "Buscar" at bounding box center [79, 78] width 69 height 7
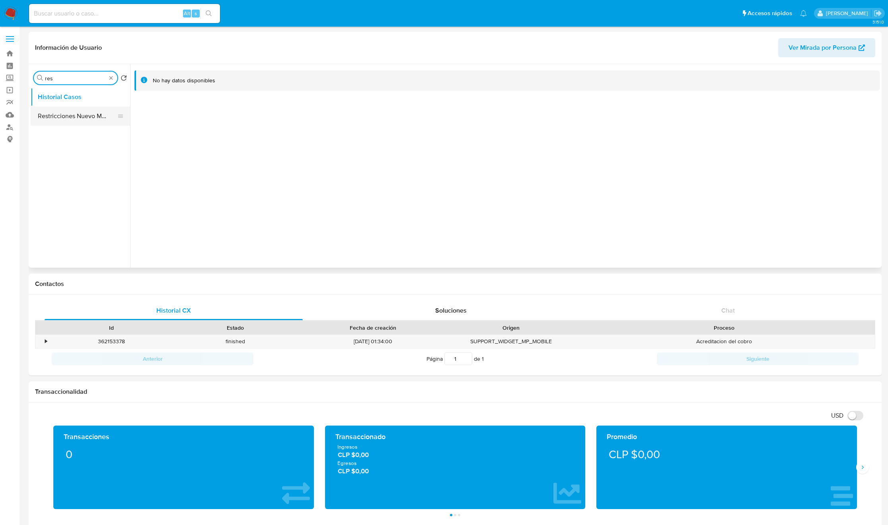
type input "res"
click at [66, 120] on button "Restricciones Nuevo Mundo" at bounding box center [77, 116] width 93 height 19
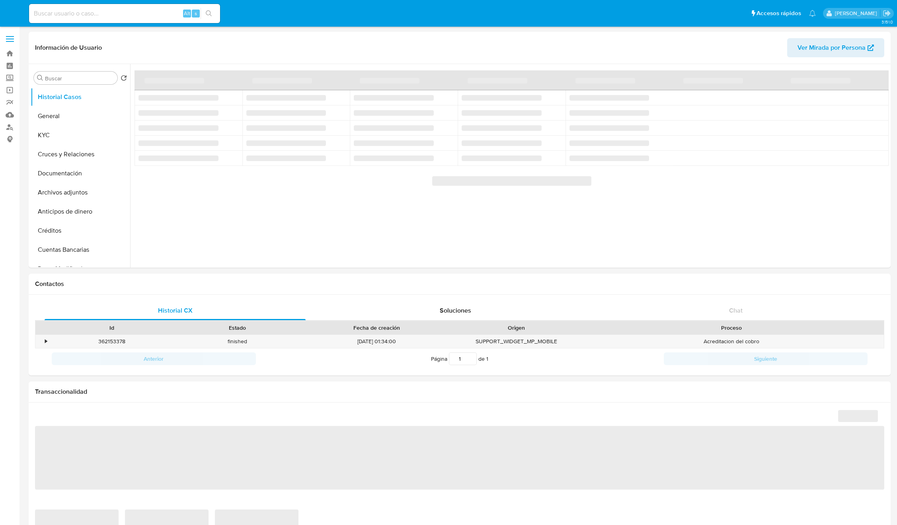
select select "10"
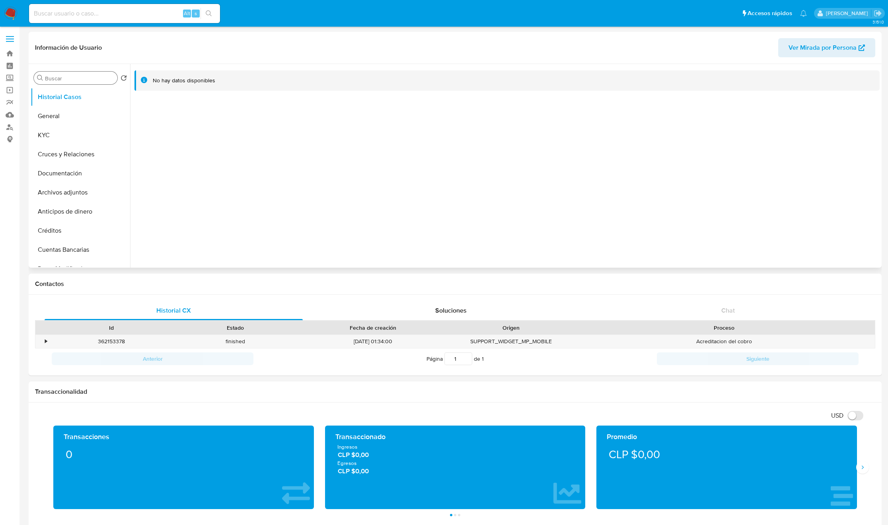
click at [65, 81] on input "Buscar" at bounding box center [79, 78] width 69 height 7
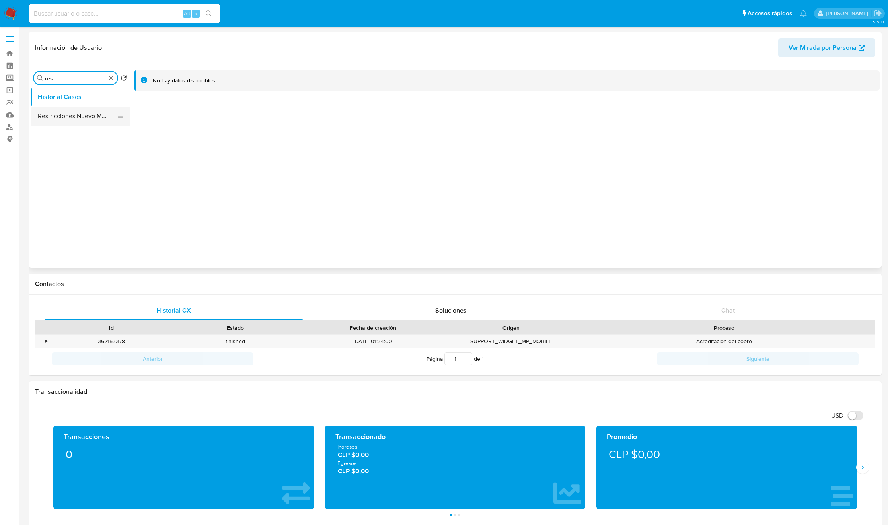
type input "res"
click at [72, 111] on button "Restricciones Nuevo Mundo" at bounding box center [77, 116] width 93 height 19
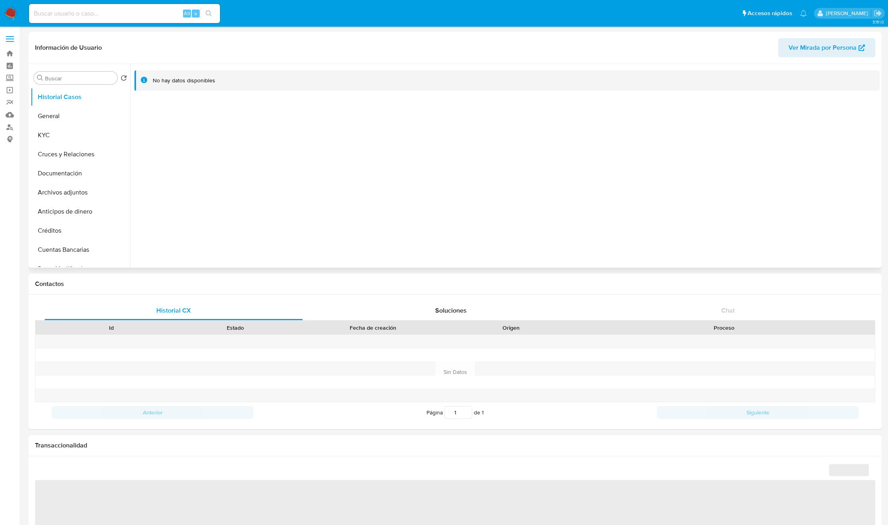
select select "10"
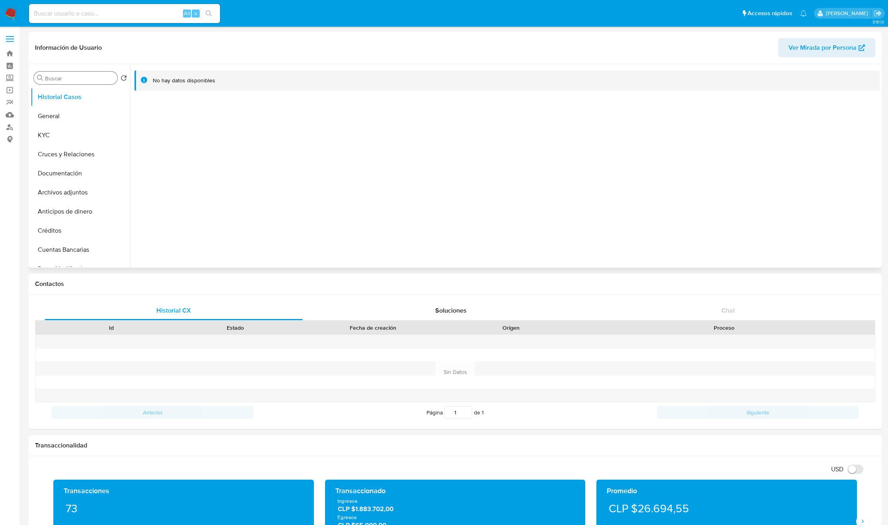
click at [57, 74] on div "Buscar" at bounding box center [76, 78] width 84 height 13
click at [59, 77] on input "Buscar" at bounding box center [79, 78] width 69 height 7
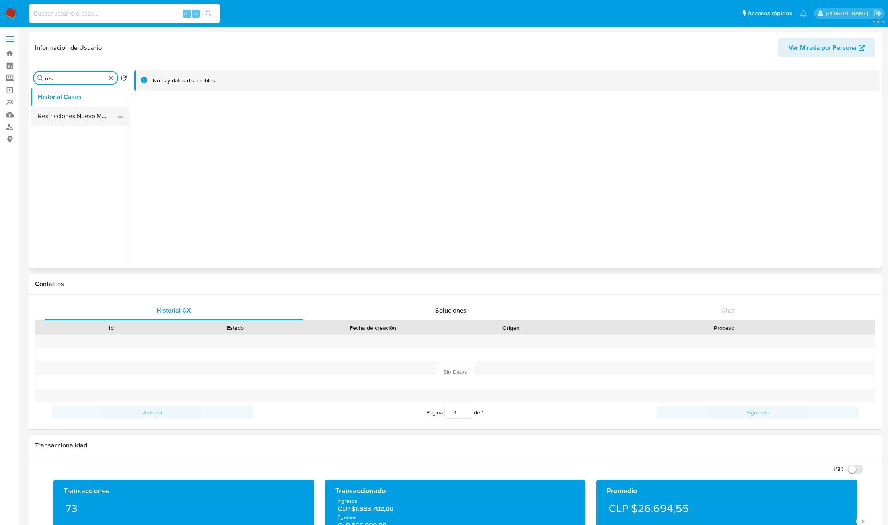
type input "res"
click at [66, 118] on button "Restricciones Nuevo Mundo" at bounding box center [77, 116] width 93 height 19
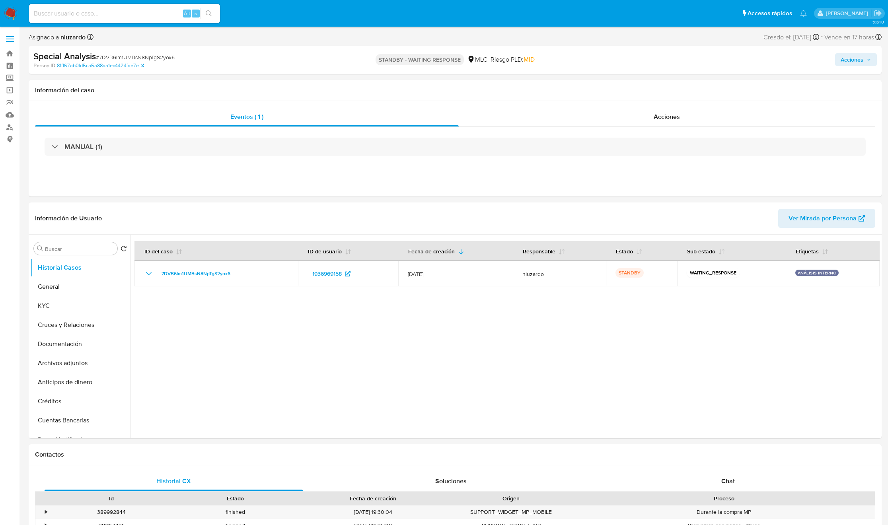
select select "10"
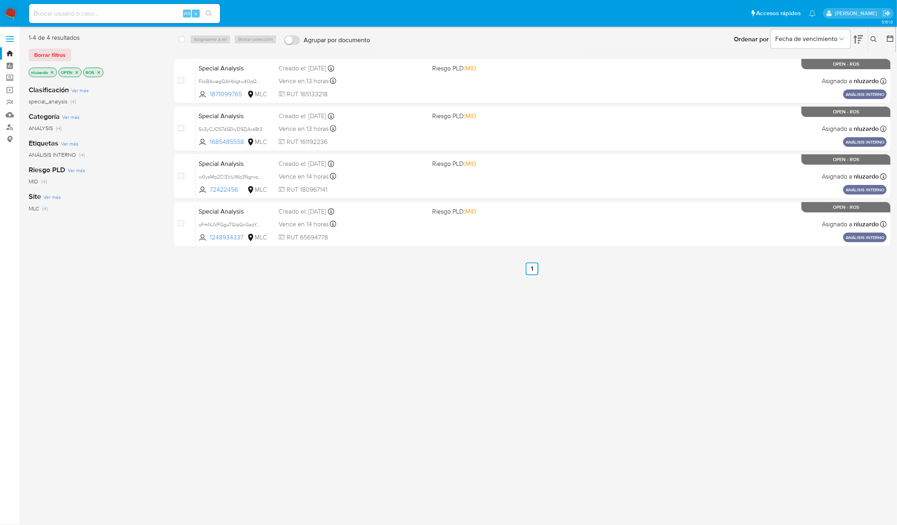
click at [101, 72] on icon "close-filter" at bounding box center [98, 72] width 5 height 5
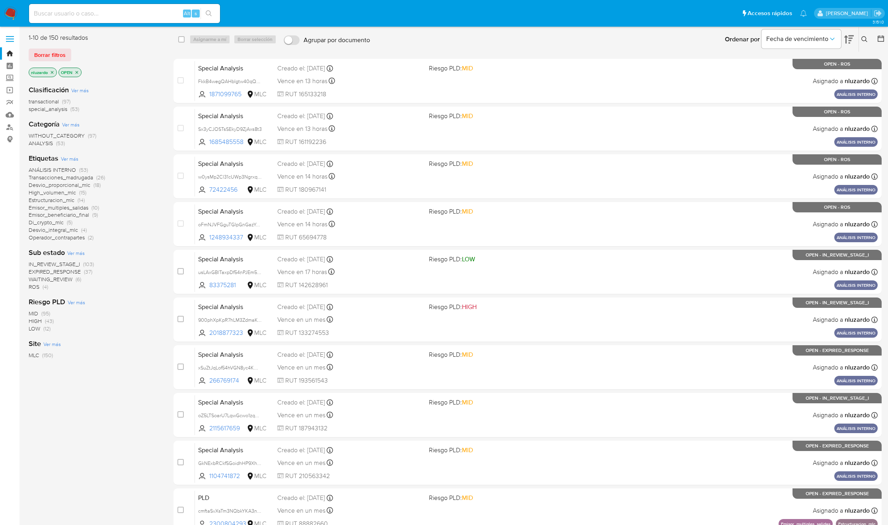
click at [35, 287] on span "ROS" at bounding box center [34, 287] width 11 height 8
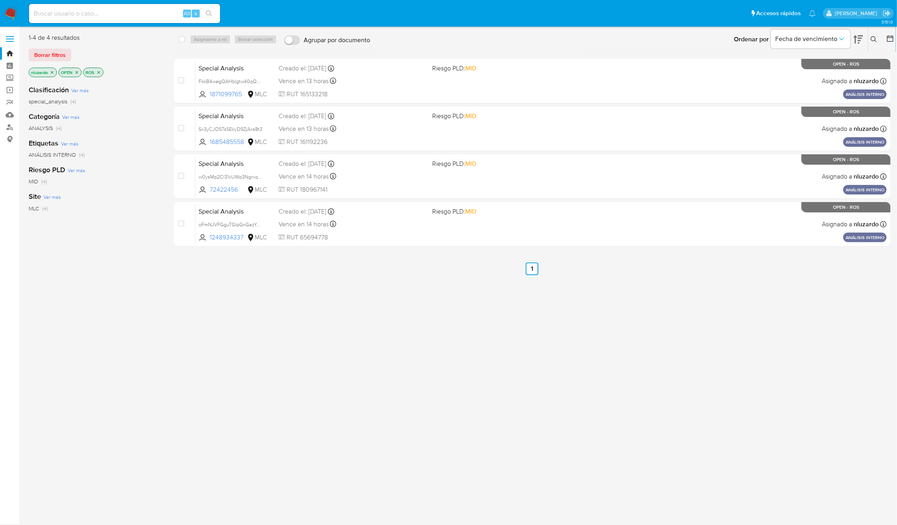
drag, startPoint x: 278, startPoint y: 393, endPoint x: 310, endPoint y: 383, distance: 33.6
click at [278, 393] on div "3.151.0" at bounding box center [460, 276] width 862 height 488
drag, startPoint x: 385, startPoint y: 381, endPoint x: 411, endPoint y: 393, distance: 28.5
click at [385, 381] on div "select-all-cases-checkbox Asignarme a mí Borrar selección Agrupar por documento…" at bounding box center [532, 210] width 717 height 354
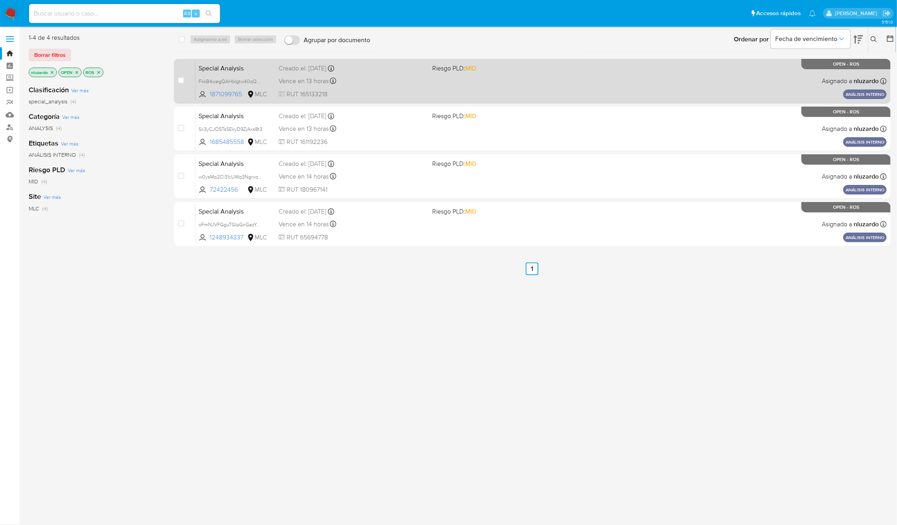
click at [534, 77] on div "Special Analysis FkkB4wegQAHbIgtw40qQtHP6 1871099765 MLC Riesgo PLD: MID Creado…" at bounding box center [540, 81] width 691 height 40
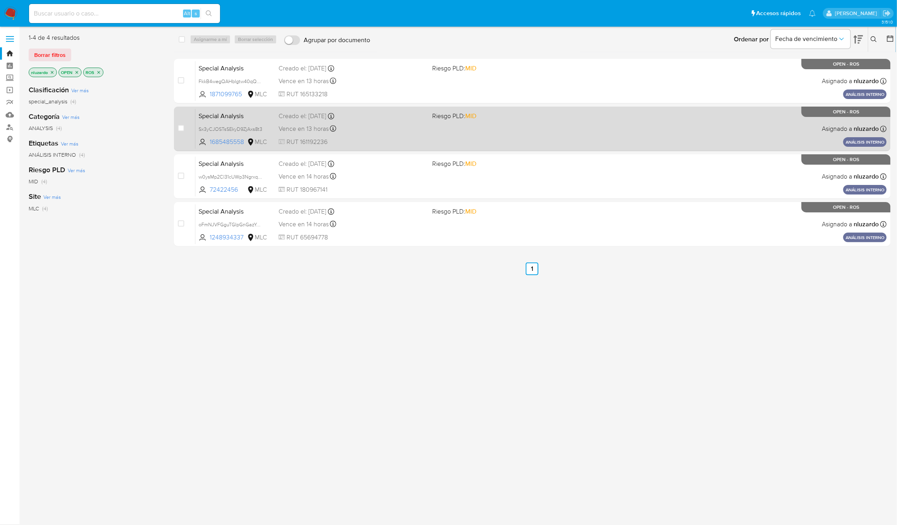
click at [518, 133] on div "Special Analysis Sx3yCJOSTsSEkyD9ZjAxs8t3 1685485558 MLC Riesgo PLD: MID Creado…" at bounding box center [540, 129] width 691 height 40
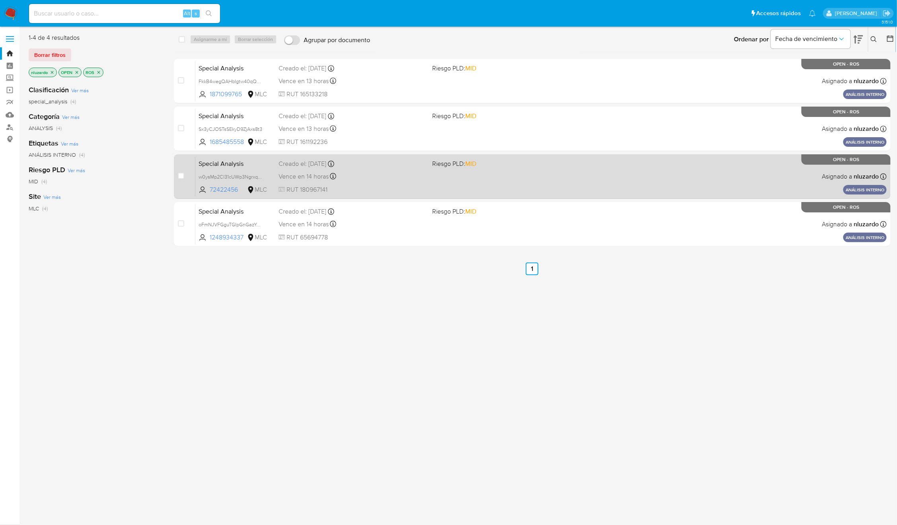
click at [516, 176] on div "Special Analysis w0ysMp2Cl31cUWp3Ngrxq8HH 72422456 MLC Riesgo PLD: MID Creado e…" at bounding box center [540, 176] width 691 height 40
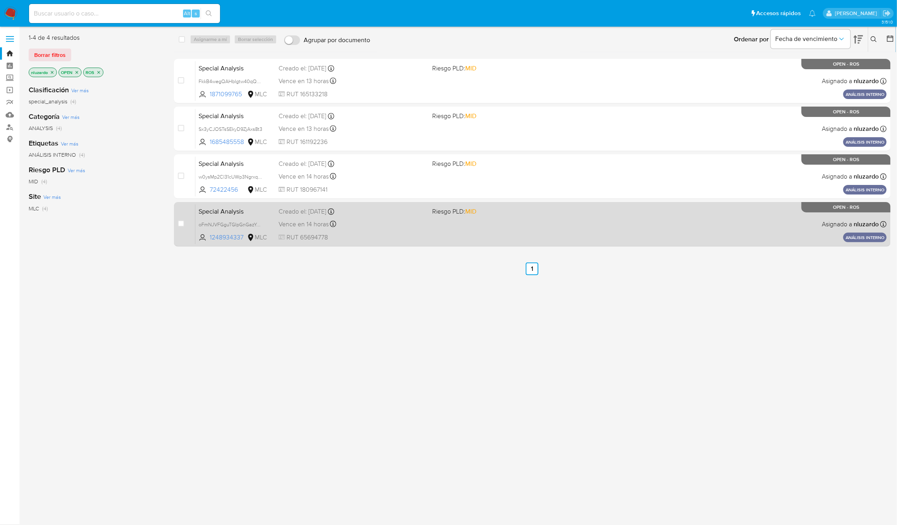
click at [513, 222] on div "Special Analysis oFmNJVFGguTGIpGnGazYcmnV 1248934337 MLC Riesgo PLD: MID Creado…" at bounding box center [540, 224] width 691 height 40
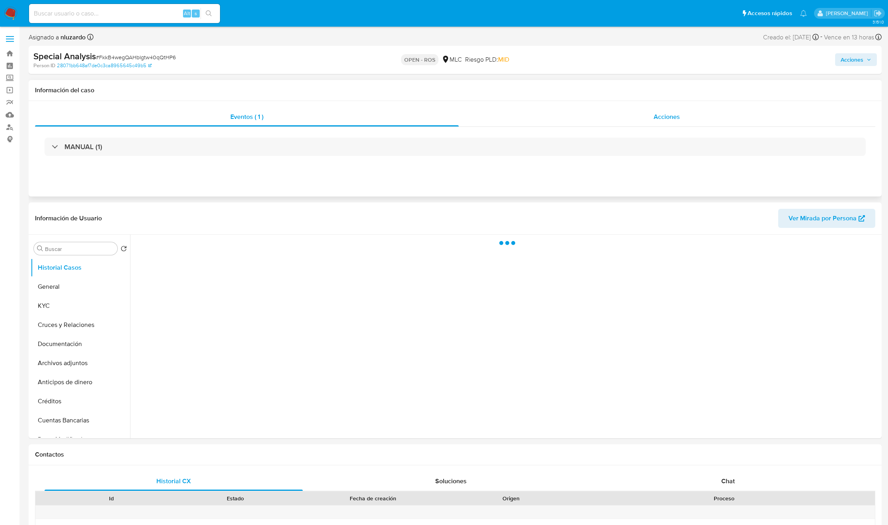
click at [656, 111] on div "Acciones" at bounding box center [667, 116] width 417 height 19
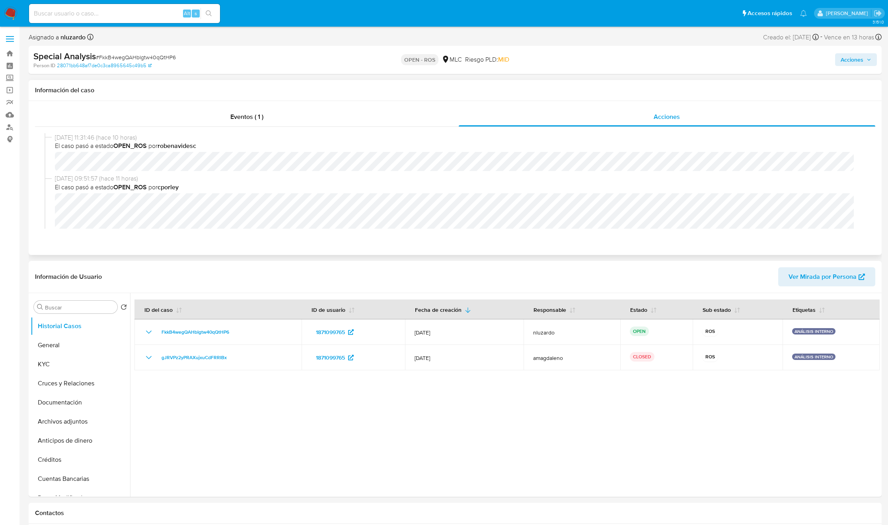
select select "10"
click at [851, 62] on span "Acciones" at bounding box center [852, 59] width 23 height 13
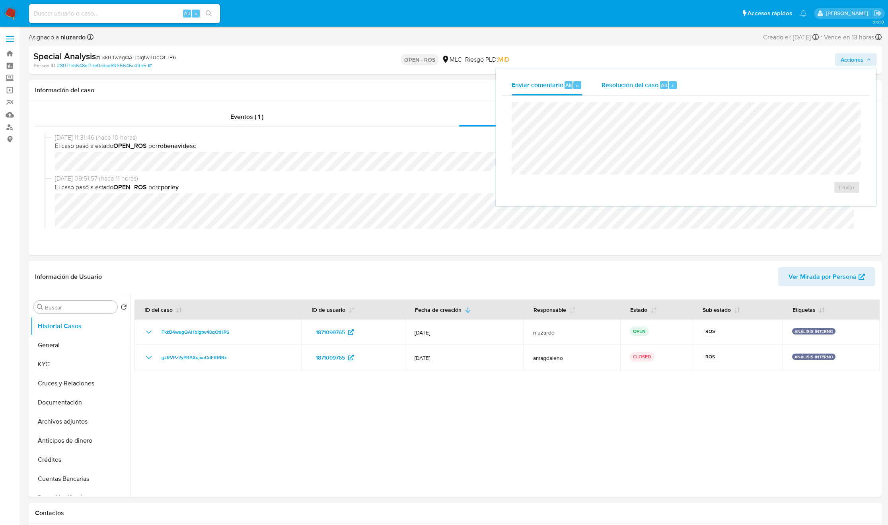
click at [631, 93] on div "Resolución del caso Alt r" at bounding box center [640, 85] width 76 height 21
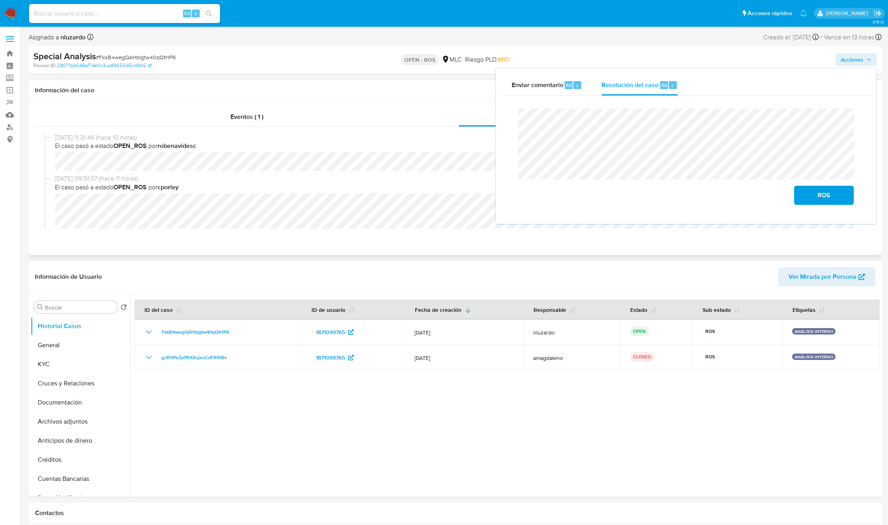
scroll to position [60, 0]
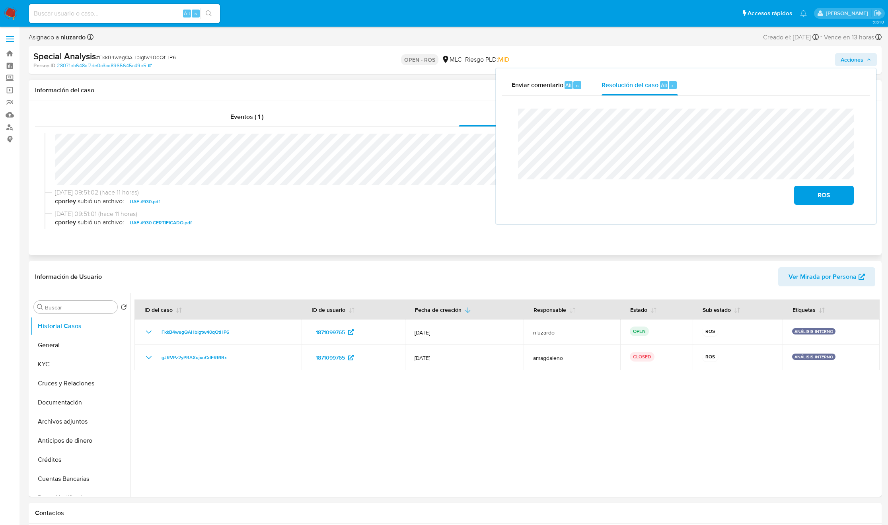
click at [262, 191] on span "[DATE] 09:51:02 (hace 11 horas)" at bounding box center [459, 192] width 808 height 9
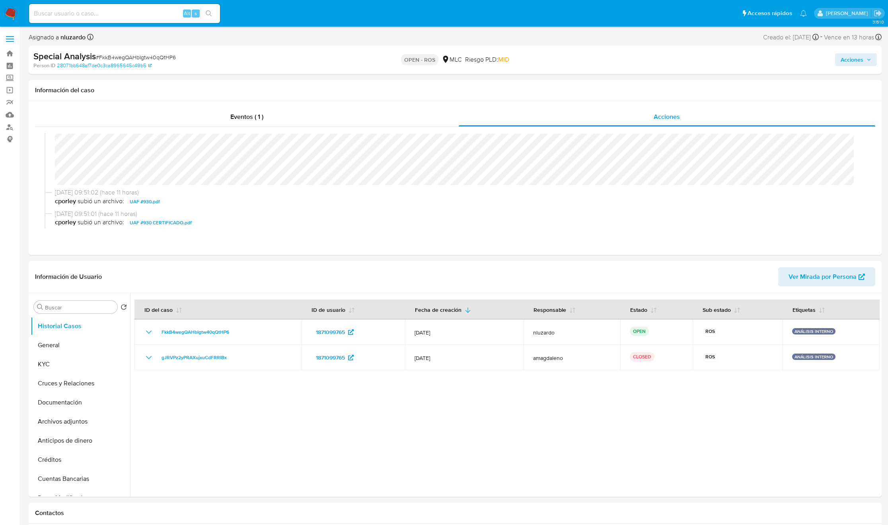
click at [861, 54] on span "Acciones" at bounding box center [852, 59] width 23 height 13
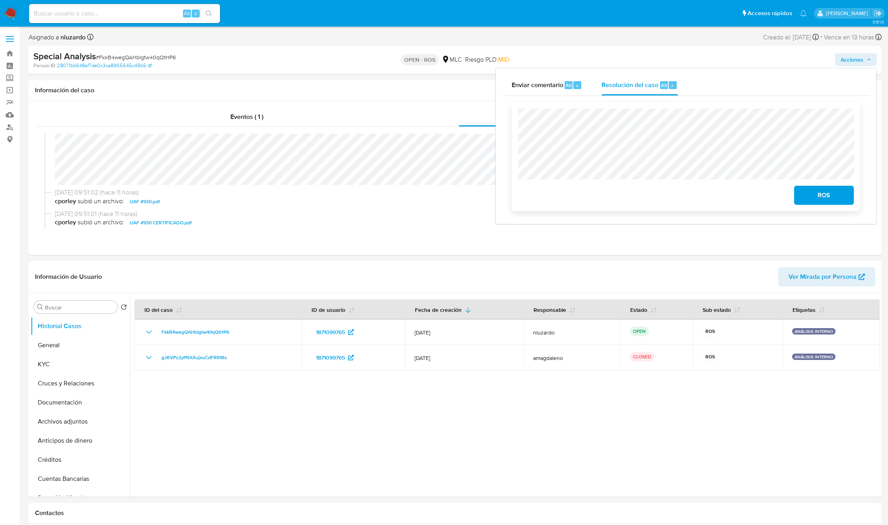
click at [806, 194] on span "ROS" at bounding box center [824, 196] width 39 height 18
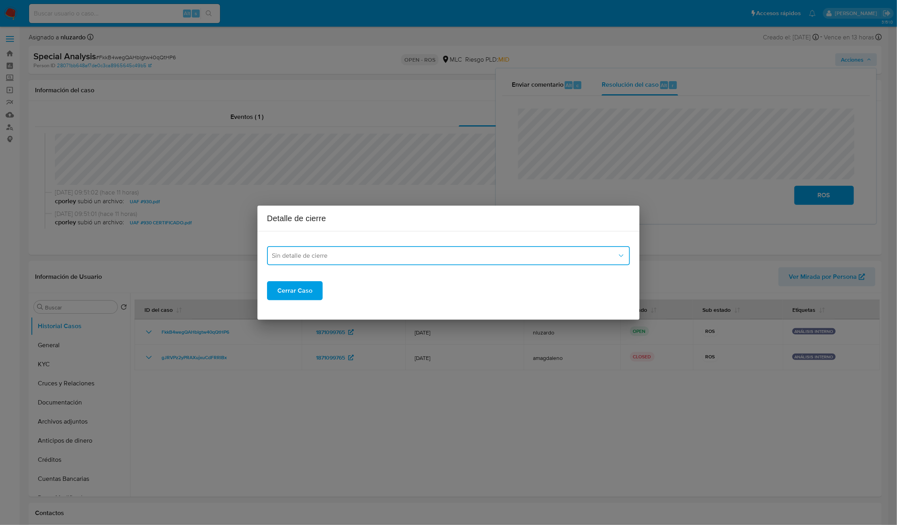
click at [487, 263] on button "Sin detalle de cierre" at bounding box center [448, 255] width 363 height 19
click at [337, 295] on div "ROS_EMISOR" at bounding box center [446, 296] width 349 height 19
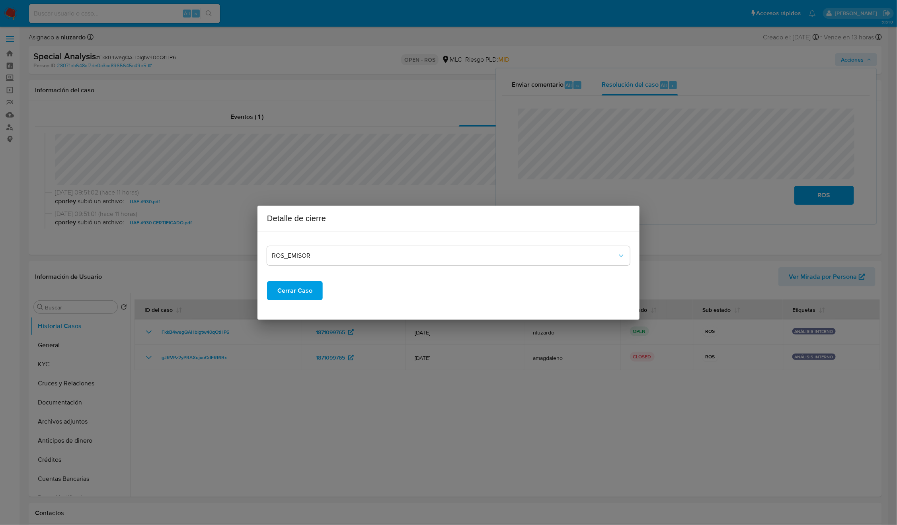
click at [302, 295] on span "Cerrar Caso" at bounding box center [294, 291] width 35 height 18
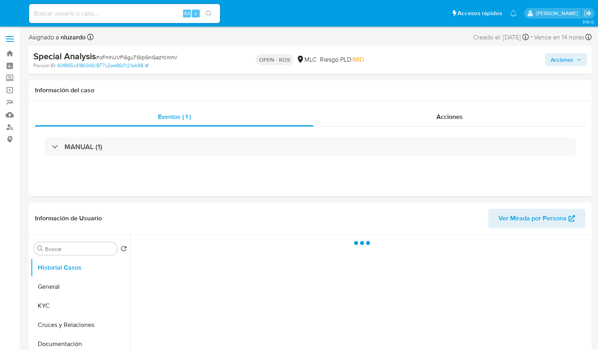
select select "10"
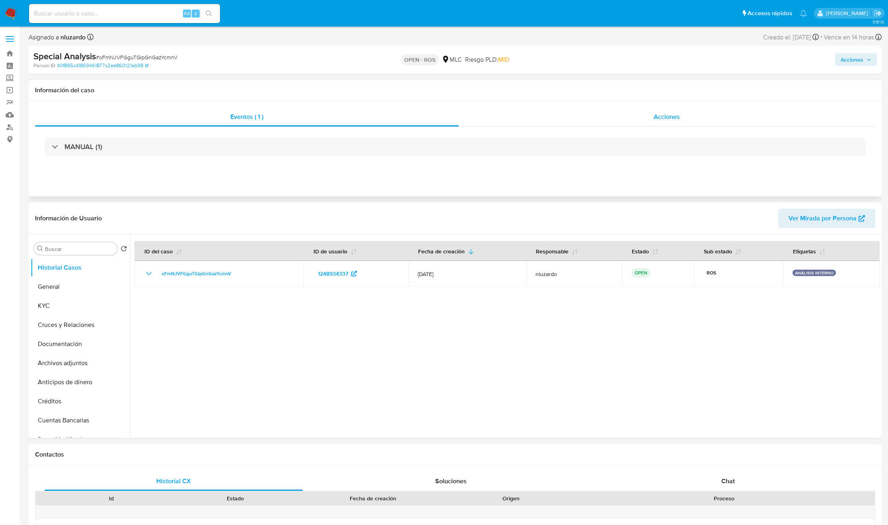
click at [598, 121] on div "Acciones" at bounding box center [667, 116] width 417 height 19
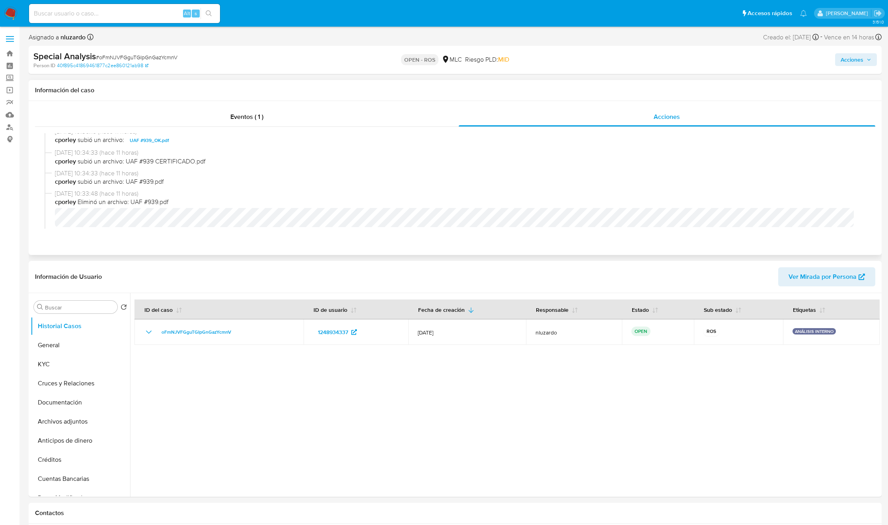
scroll to position [119, 0]
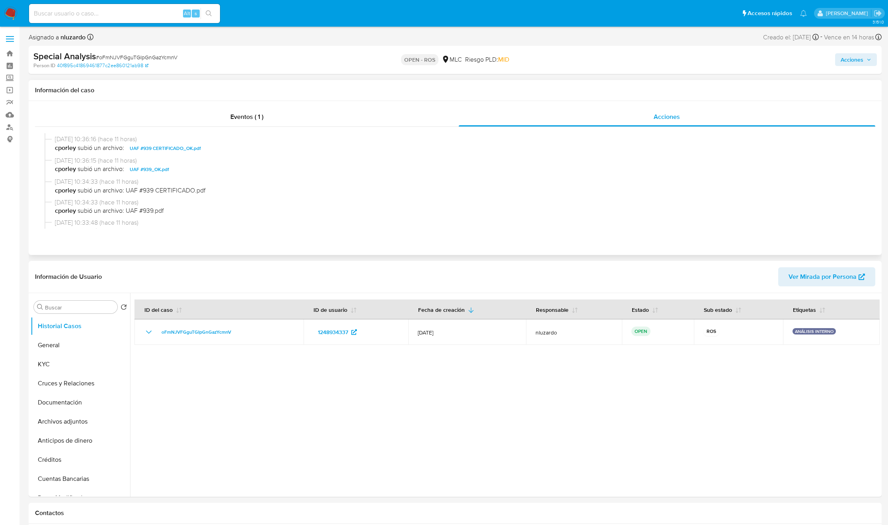
click at [159, 150] on span "UAF #939 CERTIFICADO_OK.pdf" at bounding box center [165, 149] width 71 height 10
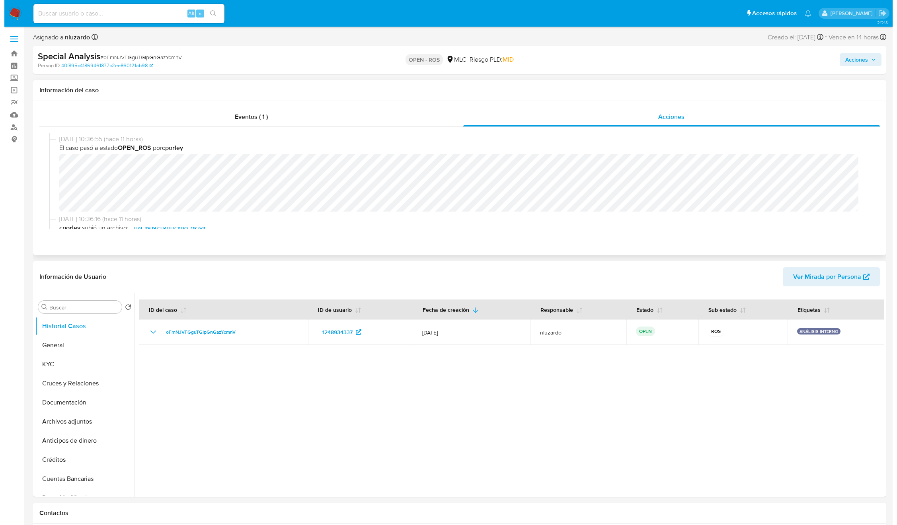
scroll to position [0, 0]
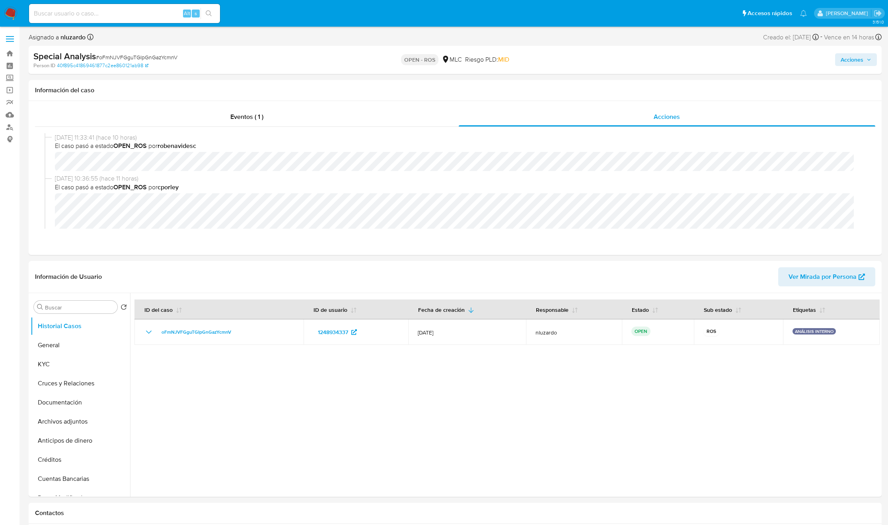
click at [598, 58] on icon "button" at bounding box center [869, 59] width 5 height 5
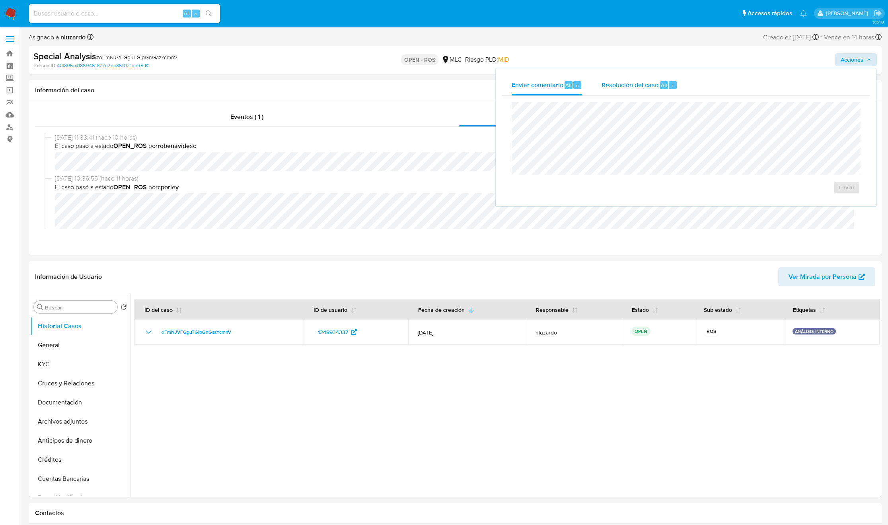
click at [598, 87] on span "Resolución del caso" at bounding box center [630, 84] width 57 height 9
click at [598, 202] on span "ROS" at bounding box center [824, 196] width 39 height 18
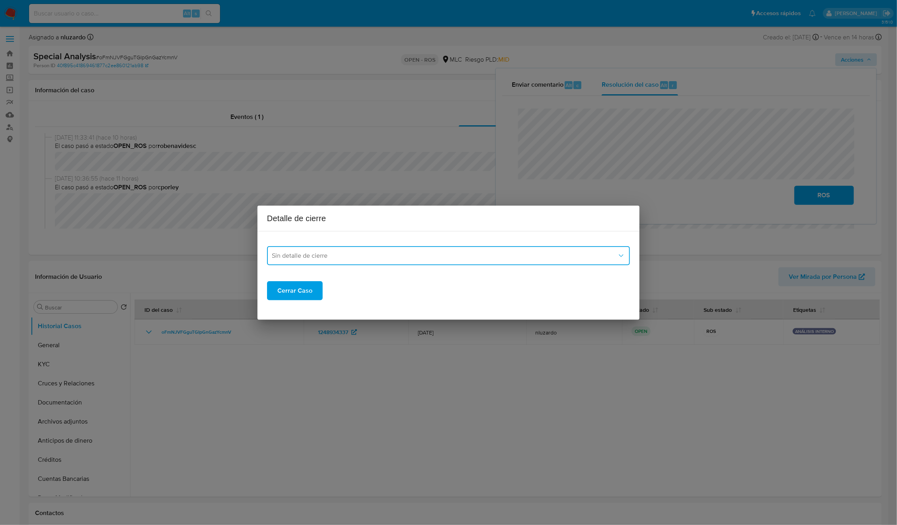
click at [386, 251] on button "Sin detalle de cierre" at bounding box center [448, 255] width 363 height 19
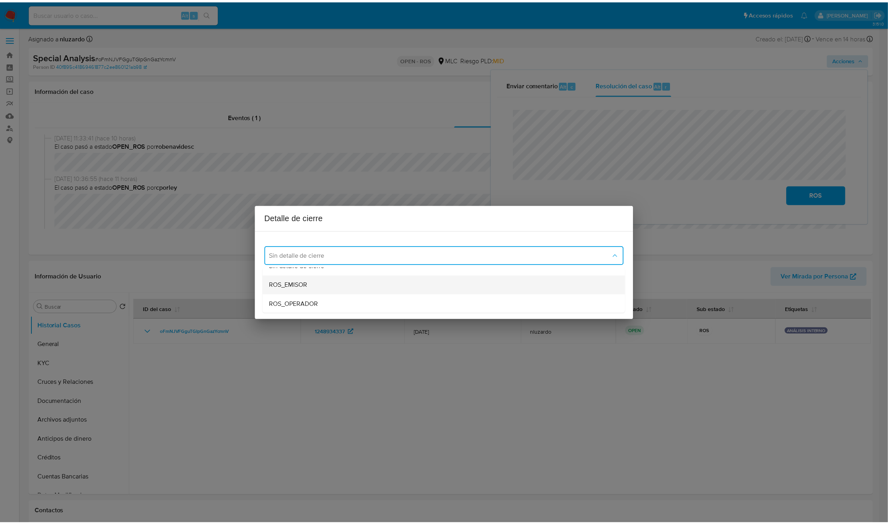
scroll to position [30, 0]
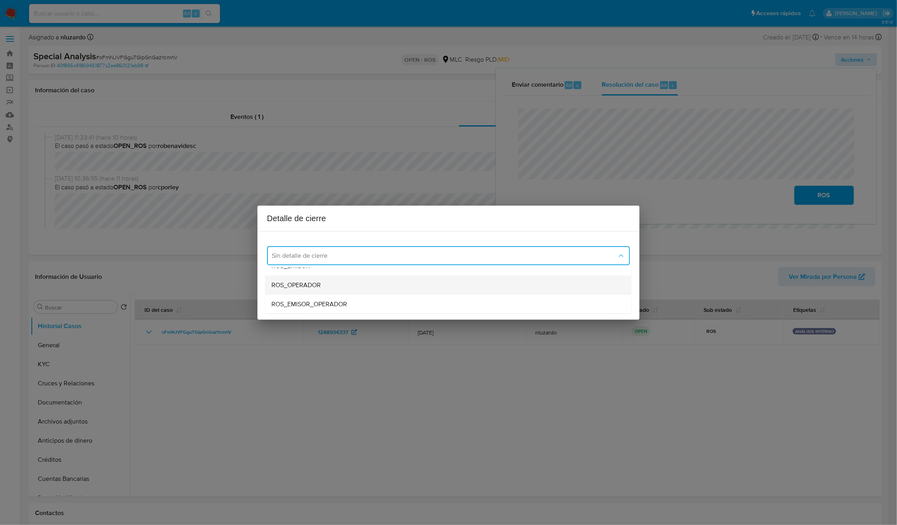
click at [358, 283] on div "ROS_OPERADOR" at bounding box center [446, 285] width 349 height 19
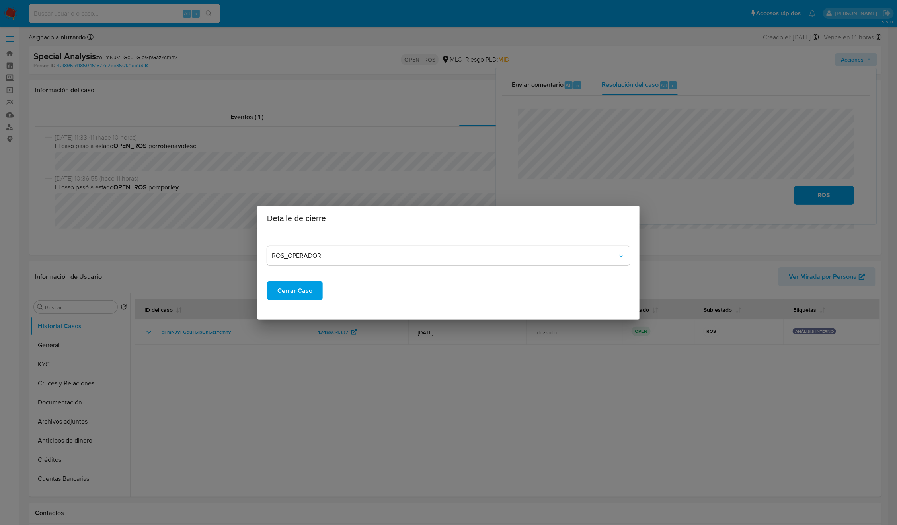
click at [313, 291] on button "Cerrar Caso" at bounding box center [295, 290] width 56 height 19
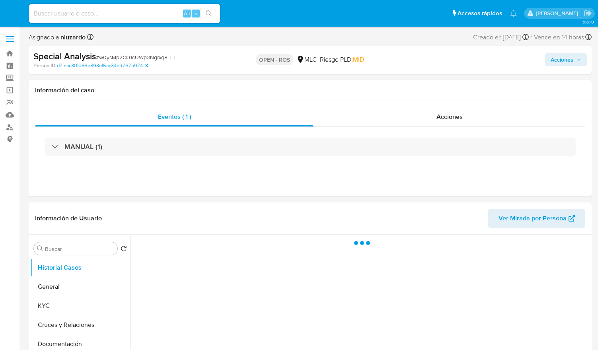
select select "10"
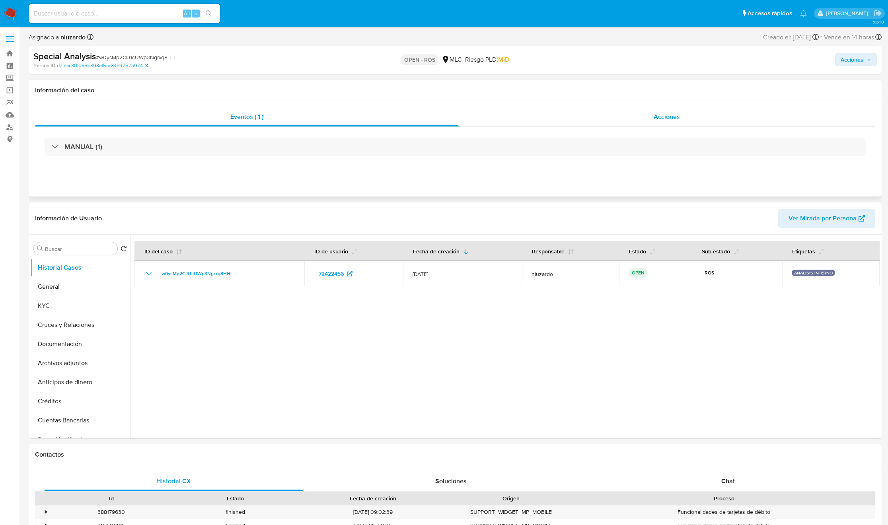
click at [598, 111] on div "Acciones" at bounding box center [667, 116] width 417 height 19
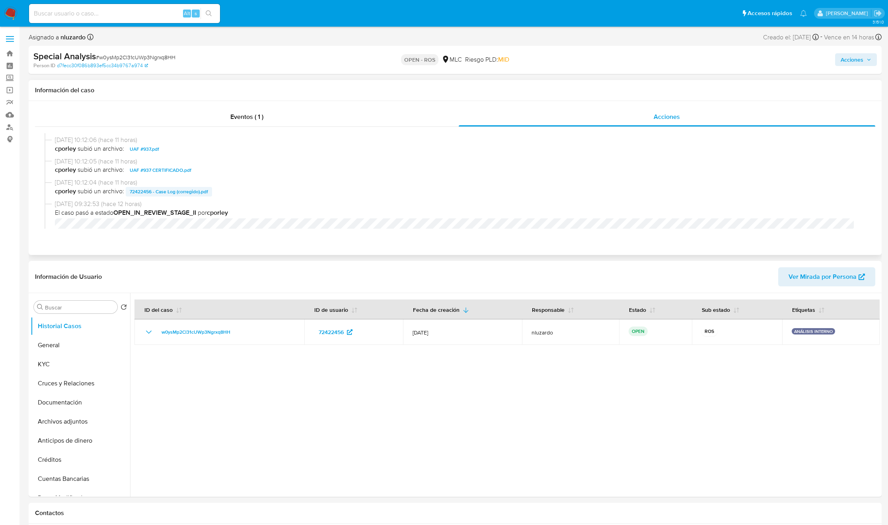
scroll to position [119, 0]
click at [152, 170] on span "UAF #937 CERTIFICADO.pdf" at bounding box center [161, 170] width 62 height 10
click at [598, 56] on span "Acciones" at bounding box center [852, 59] width 23 height 13
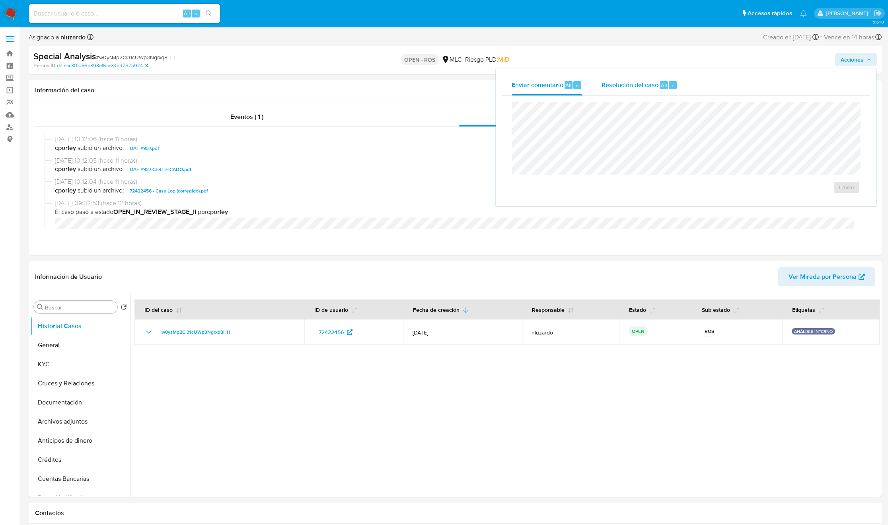
click at [598, 89] on span "Resolución del caso" at bounding box center [630, 84] width 57 height 9
click at [598, 200] on span "ROS" at bounding box center [824, 196] width 39 height 18
click at [598, 201] on span "ROS" at bounding box center [824, 196] width 39 height 18
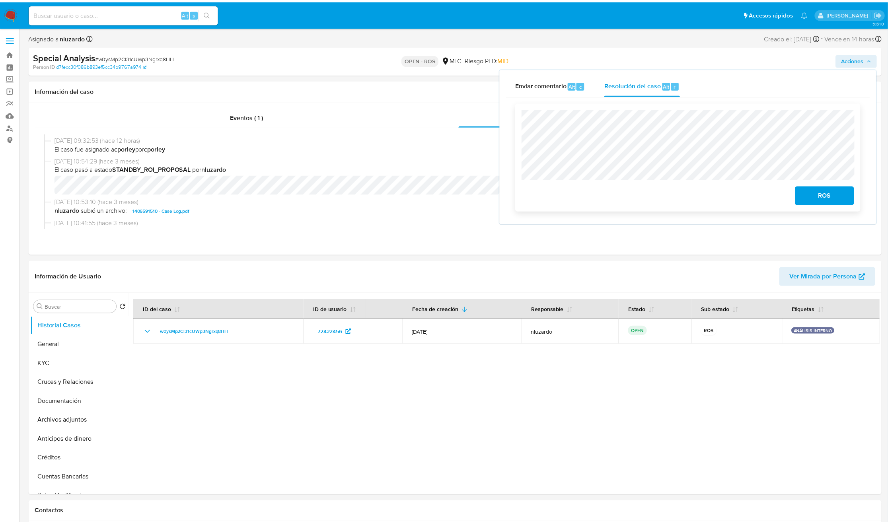
scroll to position [239, 0]
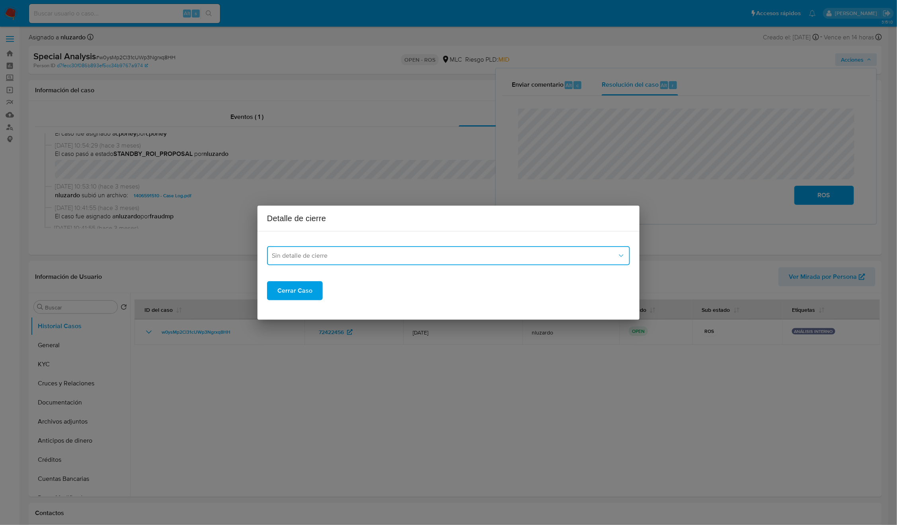
click at [406, 257] on span "Sin detalle de cierre" at bounding box center [444, 256] width 345 height 8
click at [355, 292] on div "ROS_EMISOR" at bounding box center [446, 296] width 349 height 19
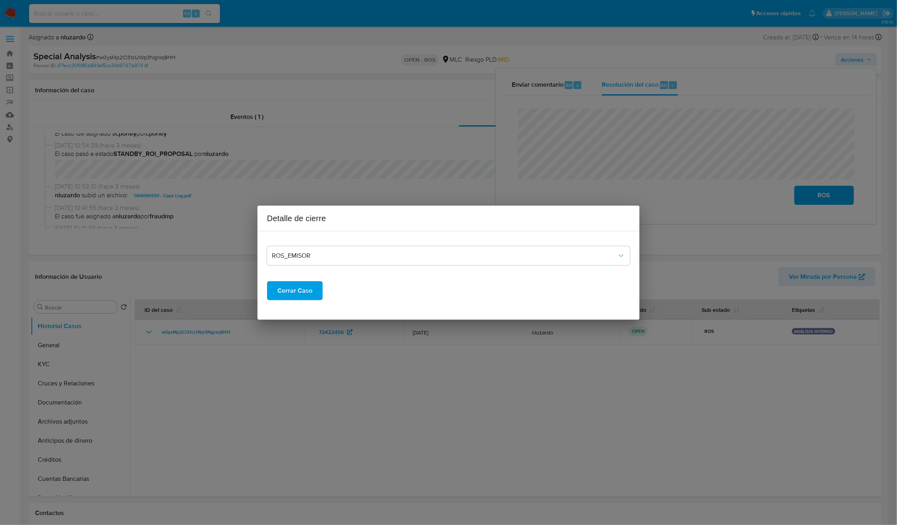
click at [309, 295] on span "Cerrar Caso" at bounding box center [294, 291] width 35 height 18
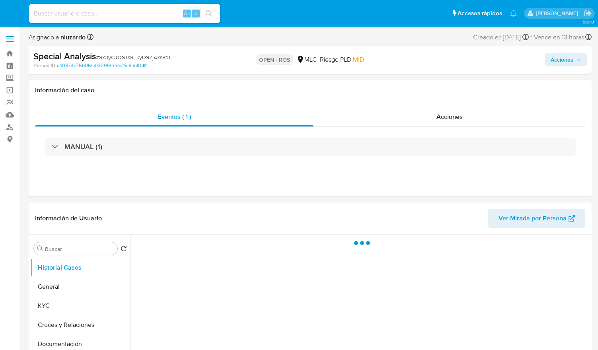
select select "10"
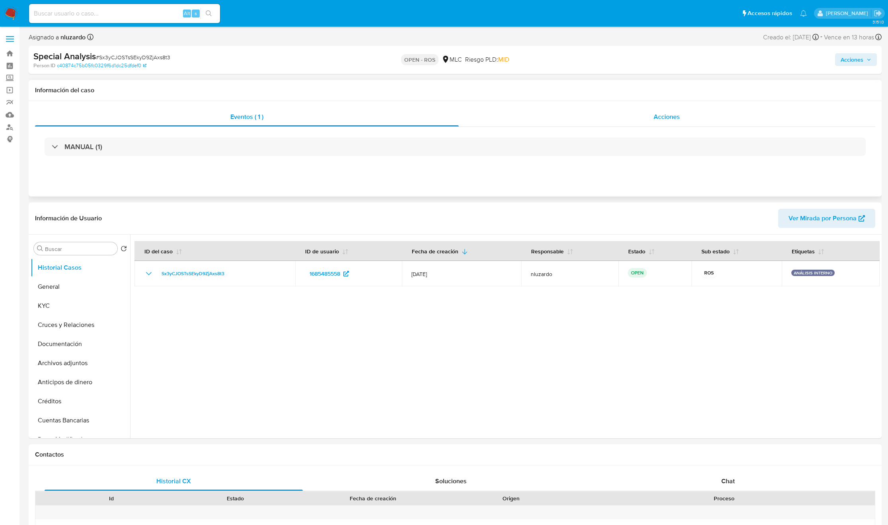
click at [598, 120] on span "Acciones" at bounding box center [667, 116] width 26 height 9
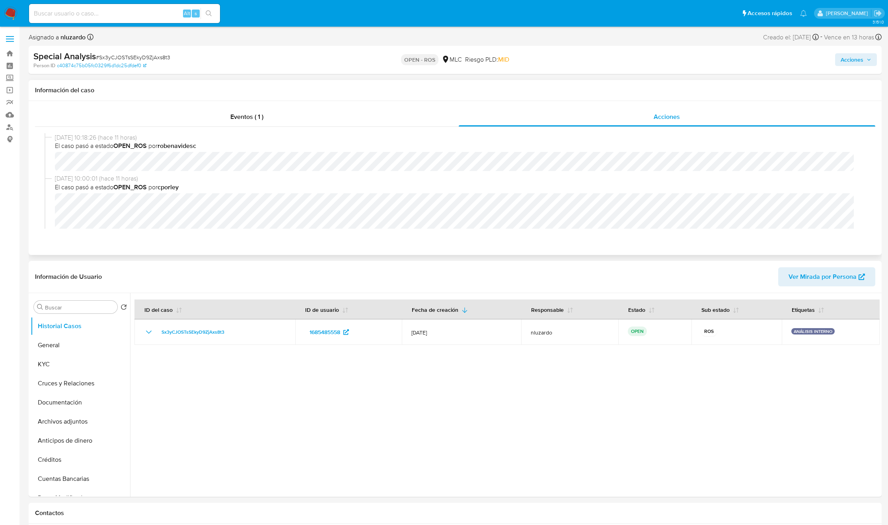
scroll to position [60, 0]
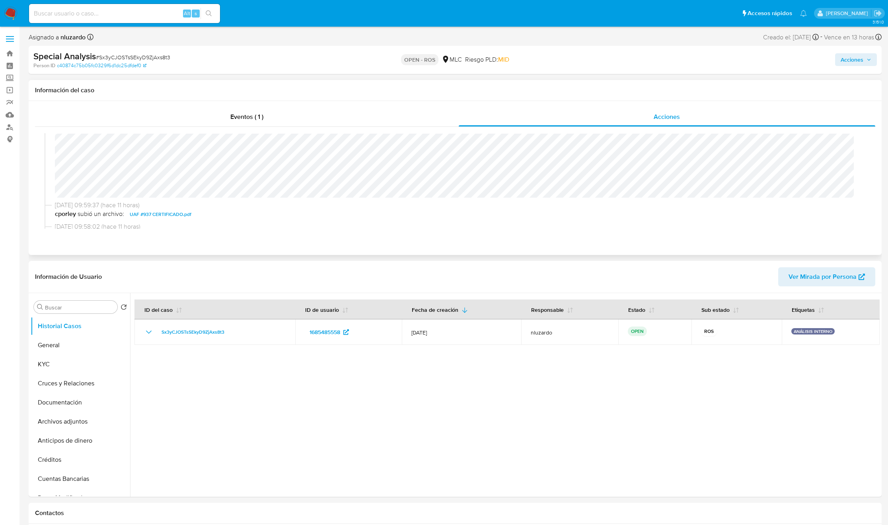
click at [146, 214] on span "UAF #937 CERTIFICADO.pdf" at bounding box center [161, 215] width 62 height 10
click at [598, 55] on span "Acciones" at bounding box center [852, 59] width 23 height 13
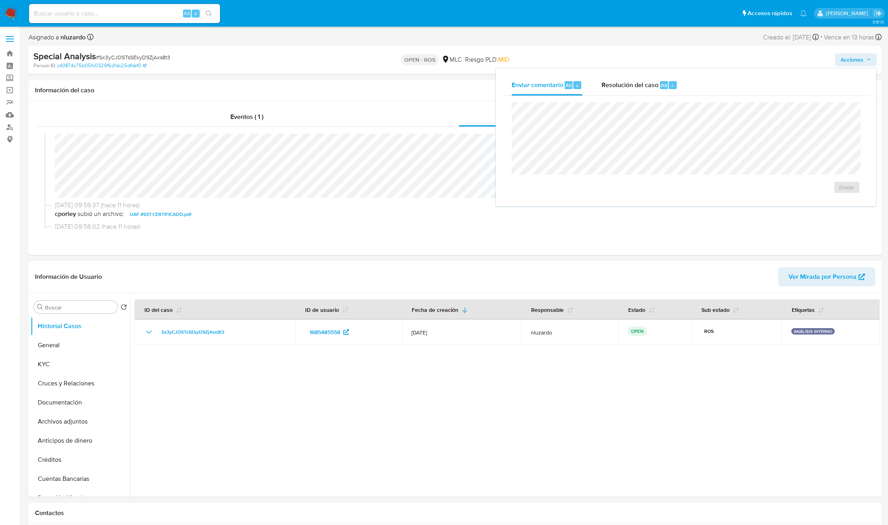
click at [598, 86] on div "Enviar comentario Alt c Resolución del caso Alt r" at bounding box center [686, 85] width 368 height 21
click at [598, 88] on div "Resolución del caso Alt r" at bounding box center [640, 85] width 76 height 21
click at [598, 202] on span "ROS" at bounding box center [824, 196] width 39 height 18
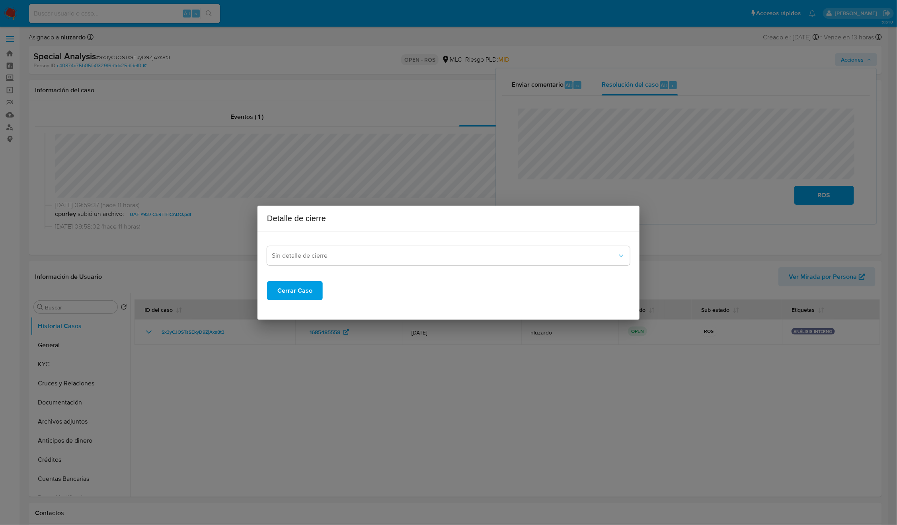
click at [399, 273] on div "Cerrar Caso" at bounding box center [448, 285] width 363 height 32
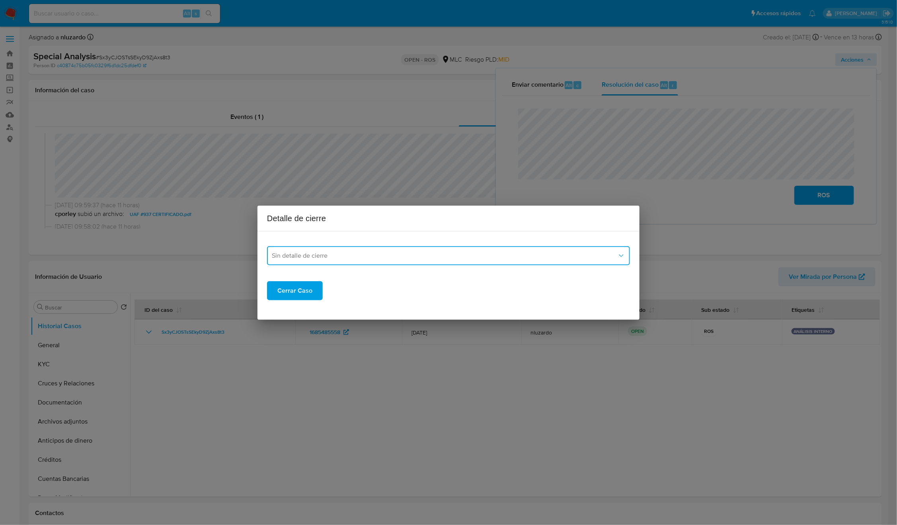
click at [398, 261] on button "Sin detalle de cierre" at bounding box center [448, 255] width 363 height 19
click at [324, 296] on div "ROS_EMISOR" at bounding box center [446, 296] width 349 height 19
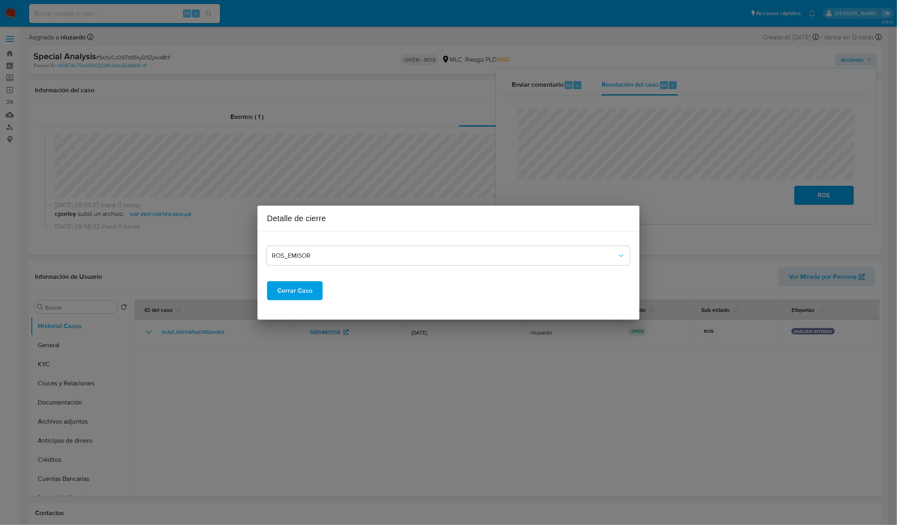
click at [306, 291] on span "Cerrar Caso" at bounding box center [294, 291] width 35 height 18
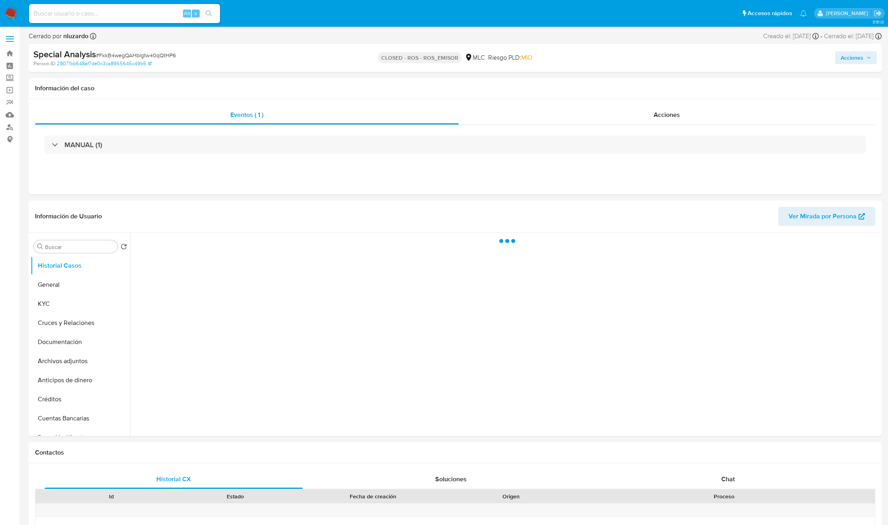
select select "10"
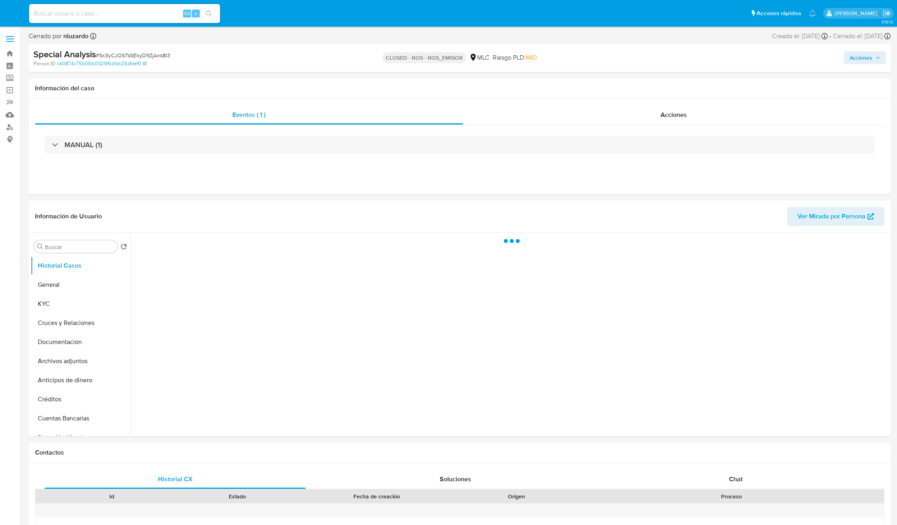
select select "10"
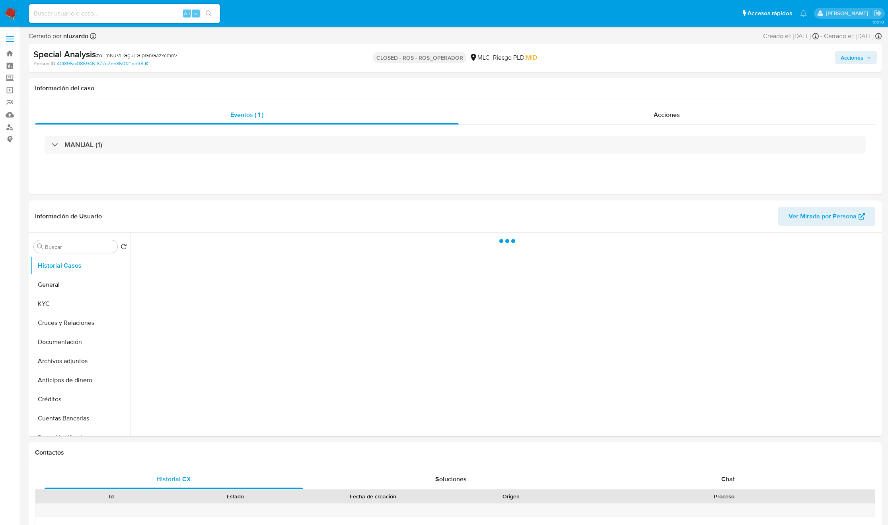
select select "10"
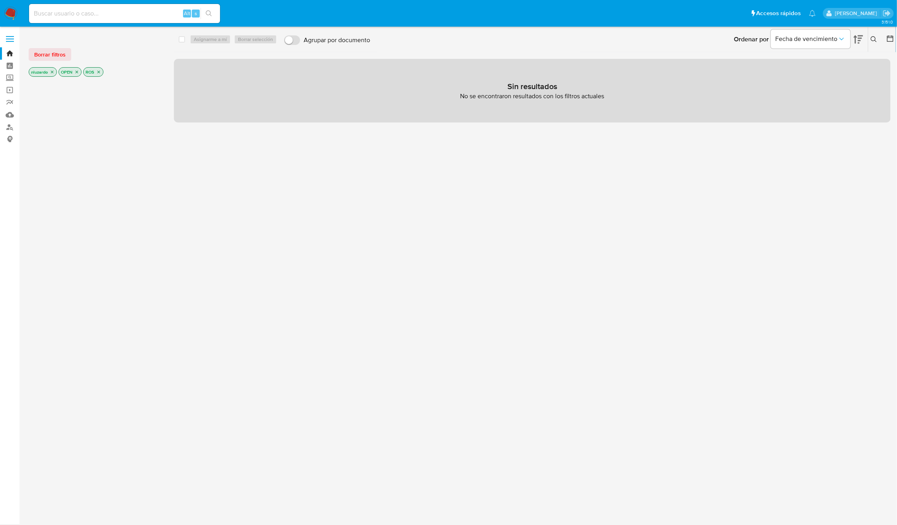
click at [99, 74] on icon "close-filter" at bounding box center [98, 72] width 5 height 5
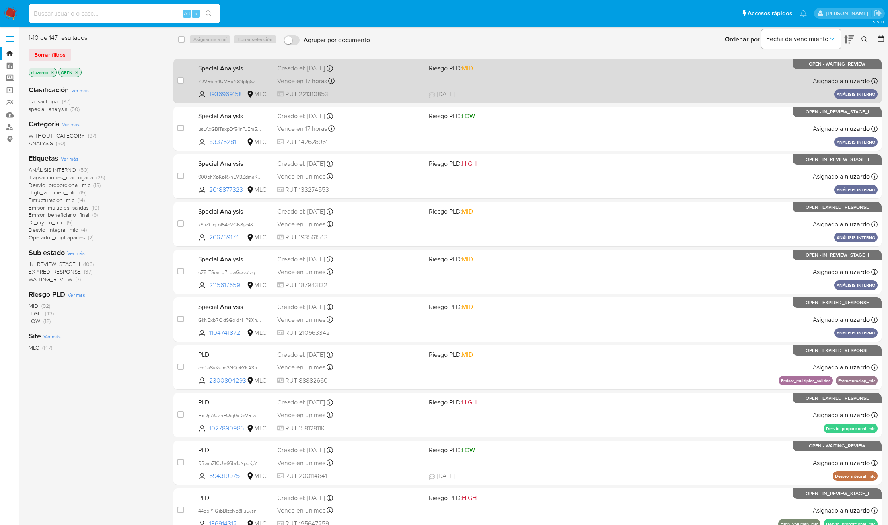
click at [390, 84] on div "Vence en 17 horas Vence el 12/08/2025 14:28:47" at bounding box center [349, 81] width 145 height 11
click at [505, 85] on div "Special Analysis 7DVB6Im1UMBsN8NpTgS2yox6 1936969158 MLC Riesgo PLD: MID Creado…" at bounding box center [536, 81] width 683 height 40
click at [179, 80] on input "checkbox" at bounding box center [180, 80] width 6 height 6
checkbox input "true"
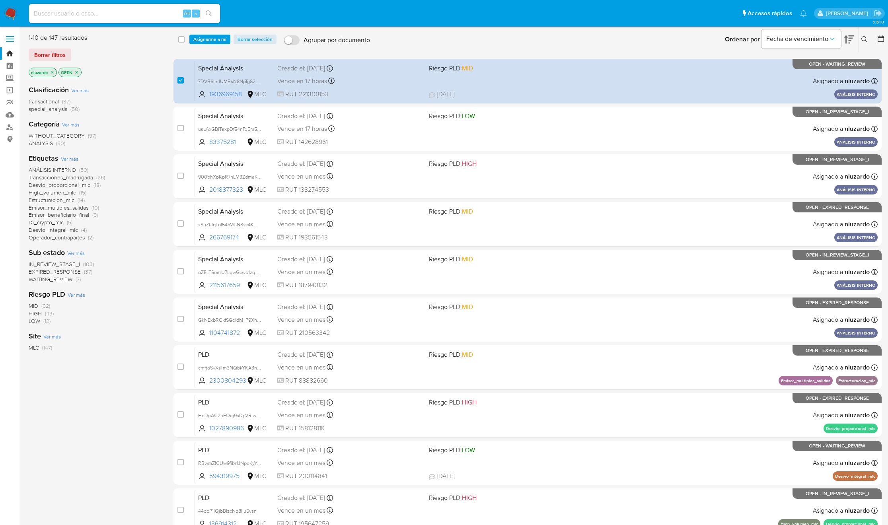
click at [199, 44] on div "select-all-cases-checkbox Asignarme a mí Borrar selección Agrupar por documento…" at bounding box center [529, 39] width 713 height 25
click at [199, 39] on span "Asignarme a mí" at bounding box center [209, 39] width 33 height 8
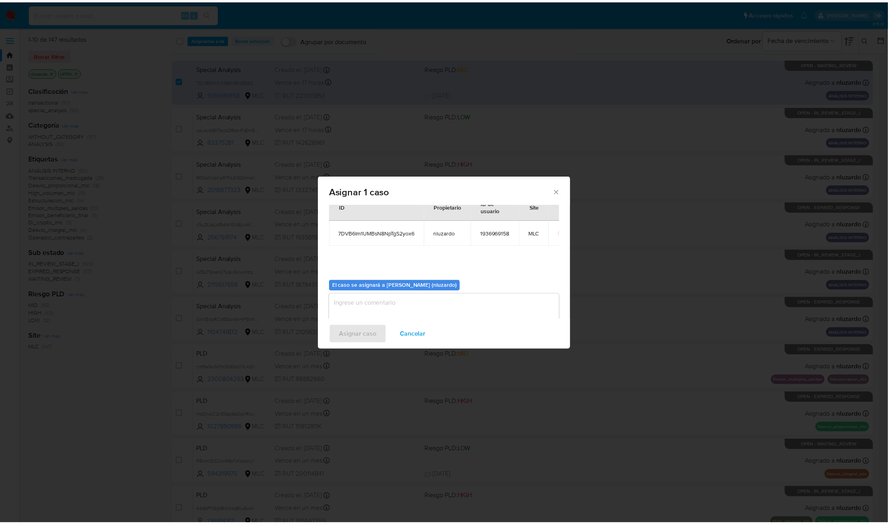
scroll to position [41, 0]
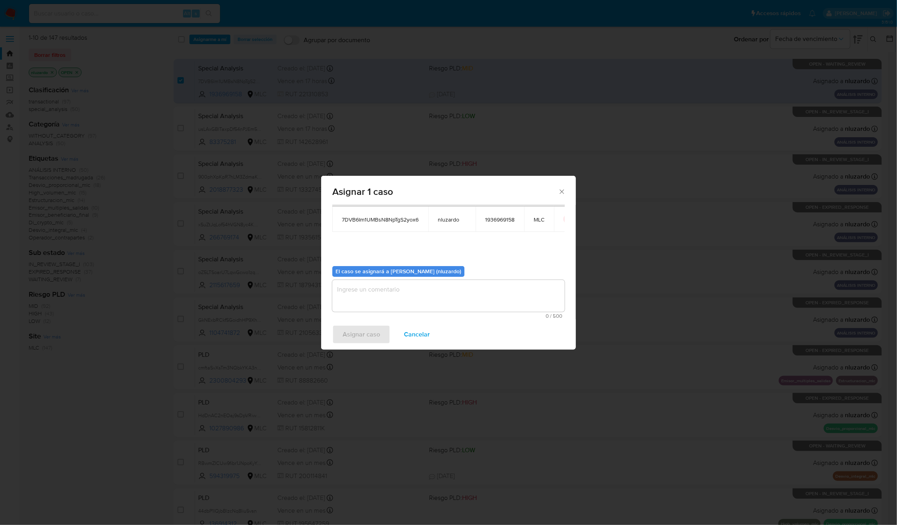
click at [401, 300] on textarea "assign-modal" at bounding box center [448, 296] width 232 height 32
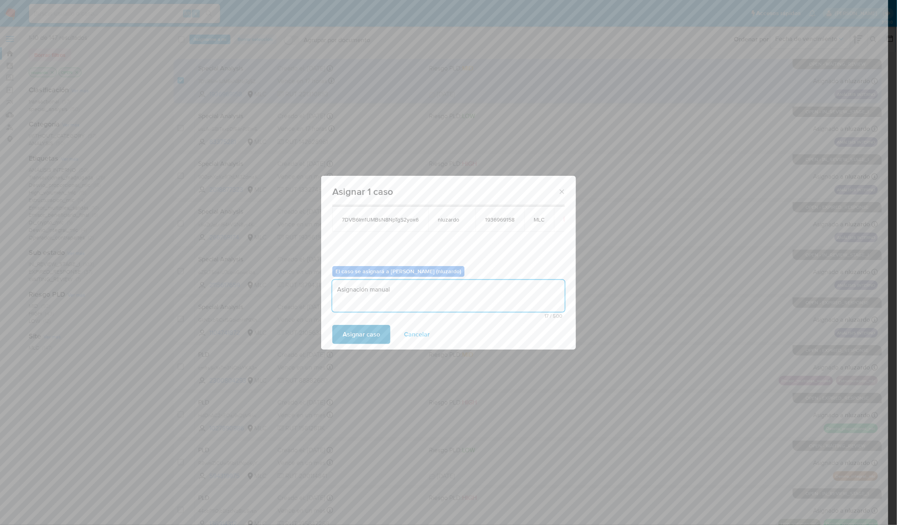
type textarea "Asignación manual"
click at [375, 333] on span "Asignar caso" at bounding box center [361, 335] width 37 height 18
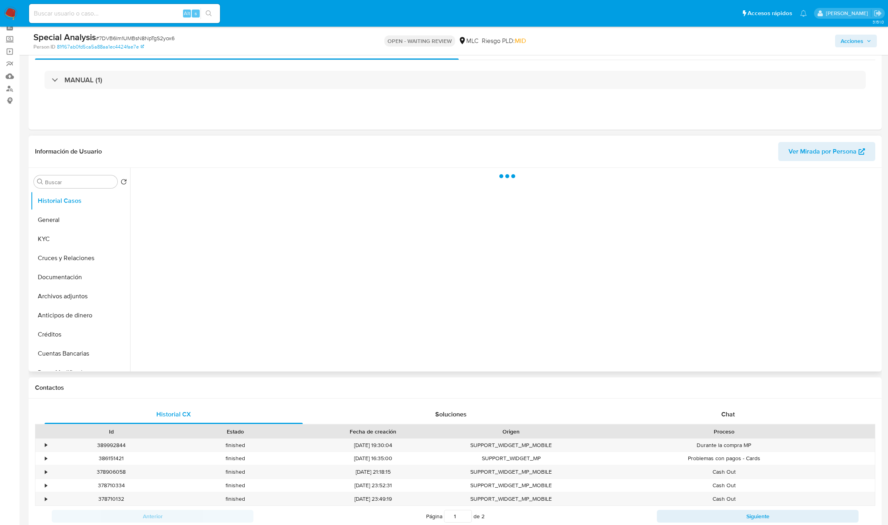
scroll to position [60, 0]
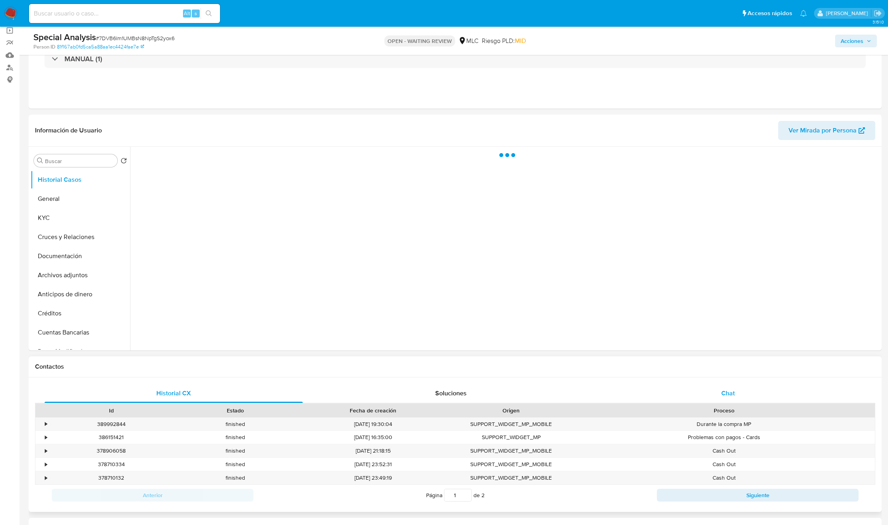
click at [692, 396] on div "Chat" at bounding box center [728, 393] width 258 height 19
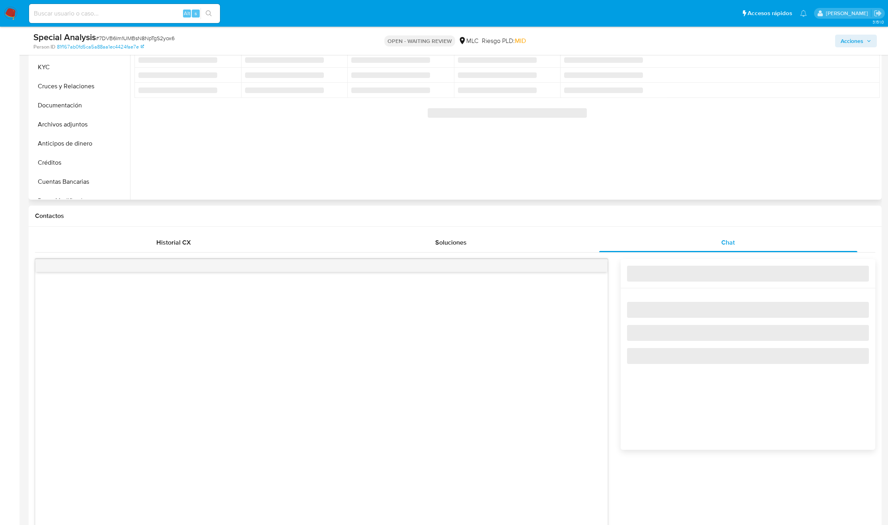
scroll to position [418, 0]
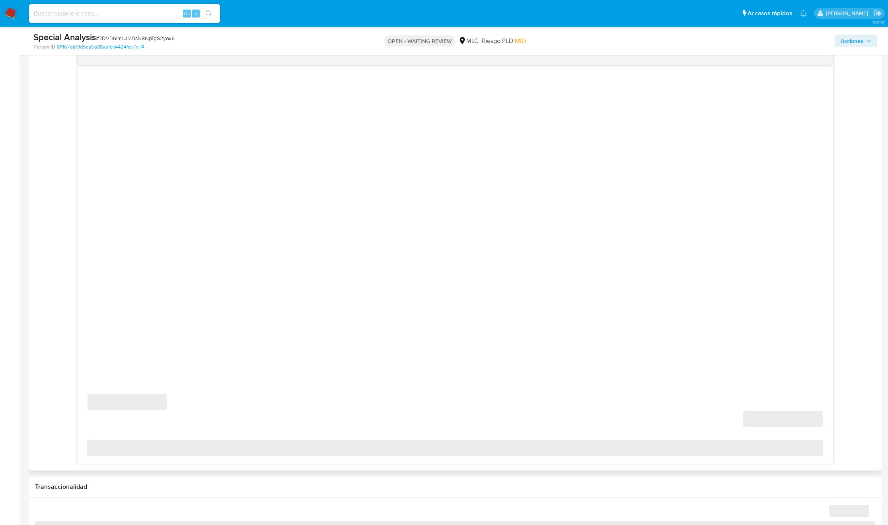
select select "10"
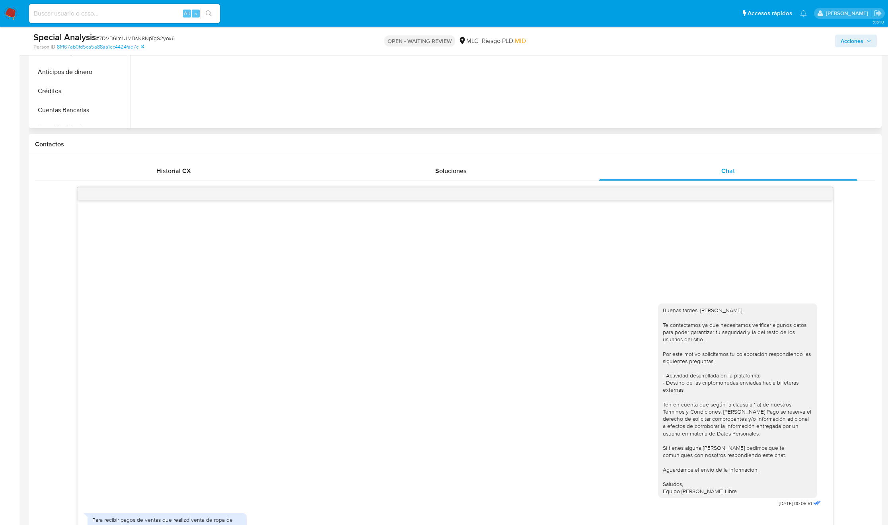
scroll to position [0, 0]
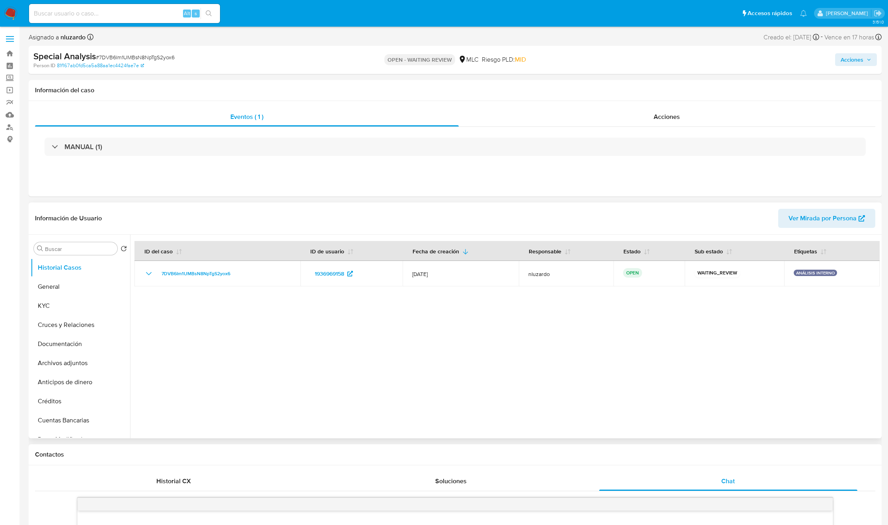
drag, startPoint x: 478, startPoint y: 322, endPoint x: 473, endPoint y: 321, distance: 4.9
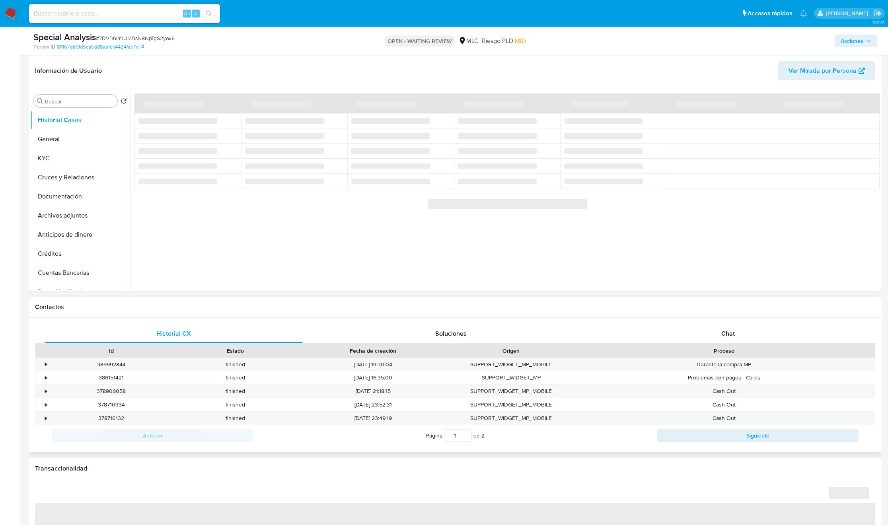
select select "10"
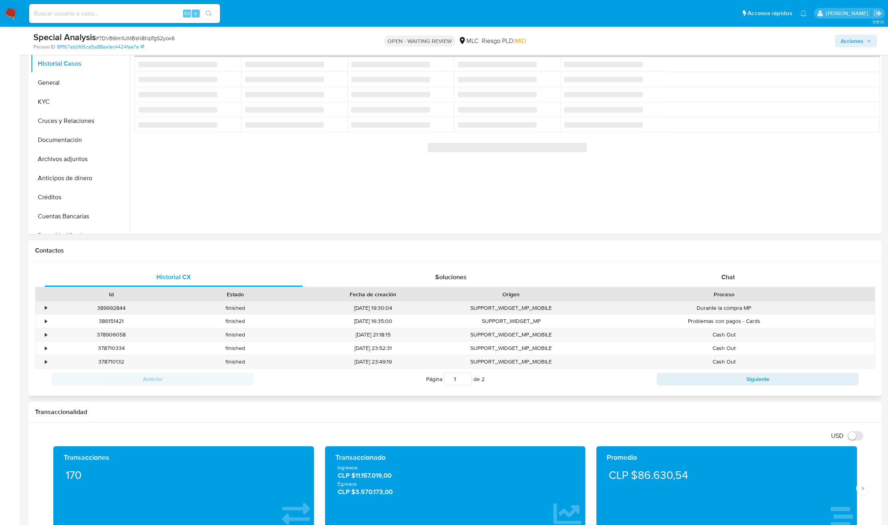
scroll to position [179, 0]
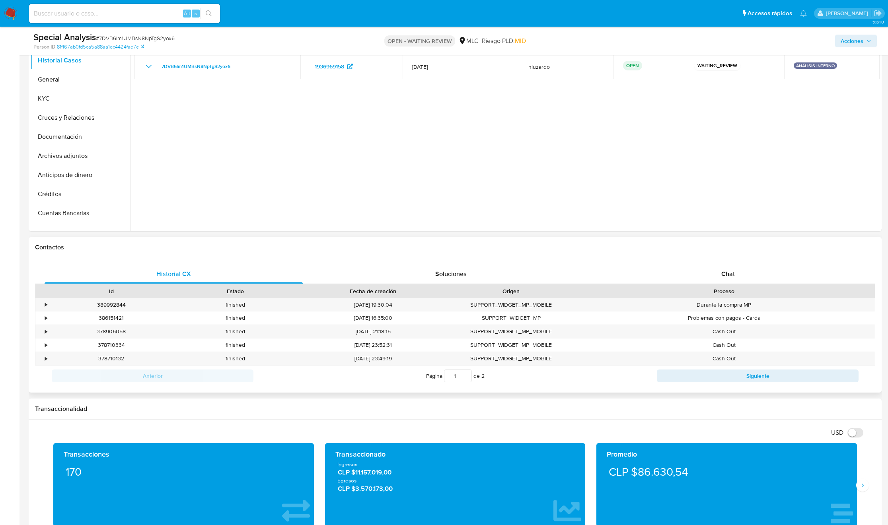
click at [733, 263] on div "Historial CX Soluciones Chat Id Estado Fecha de creación Origen Proceso • 38999…" at bounding box center [455, 325] width 853 height 134
click at [733, 275] on span "Chat" at bounding box center [728, 273] width 14 height 9
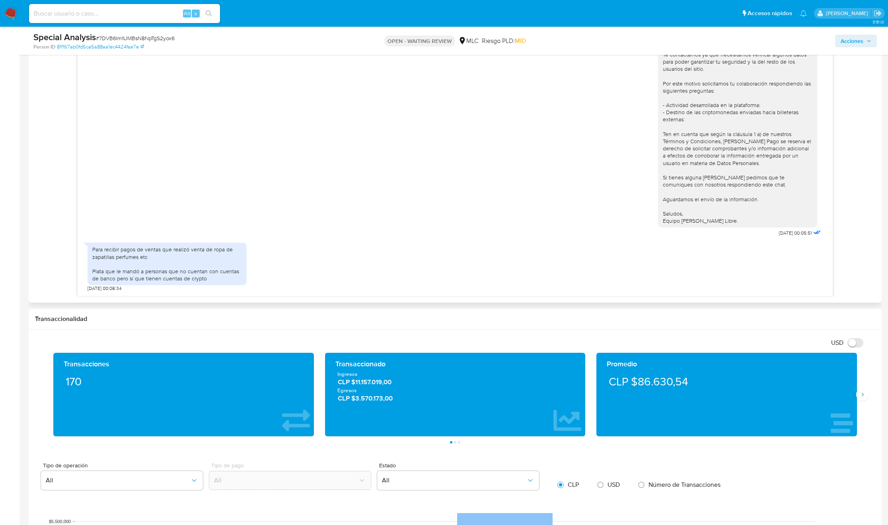
scroll to position [597, 0]
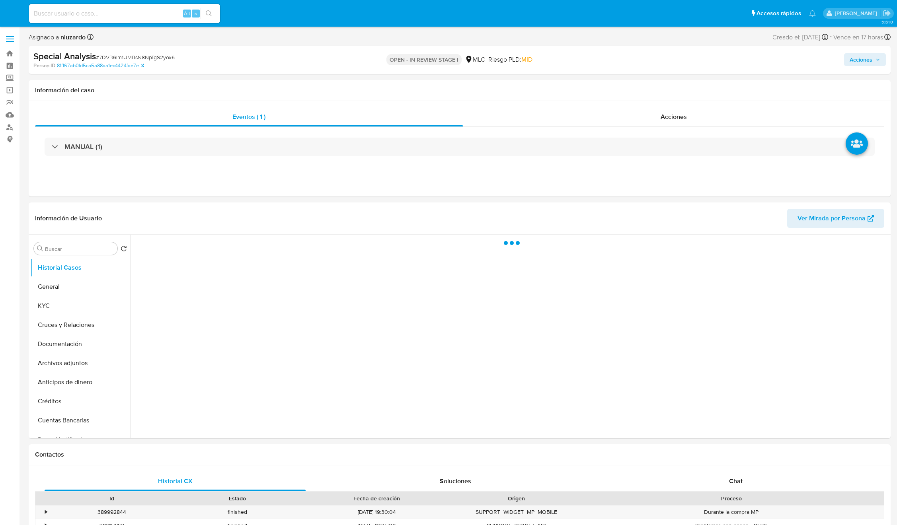
select select "10"
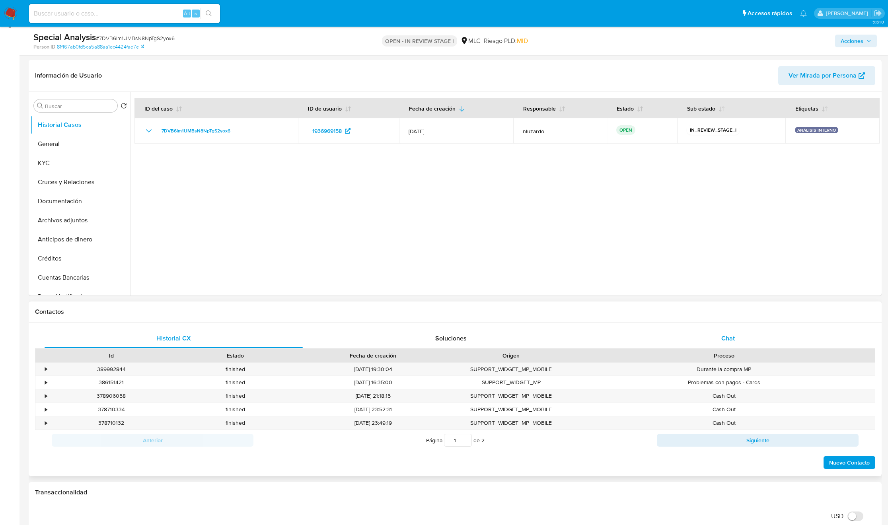
scroll to position [119, 0]
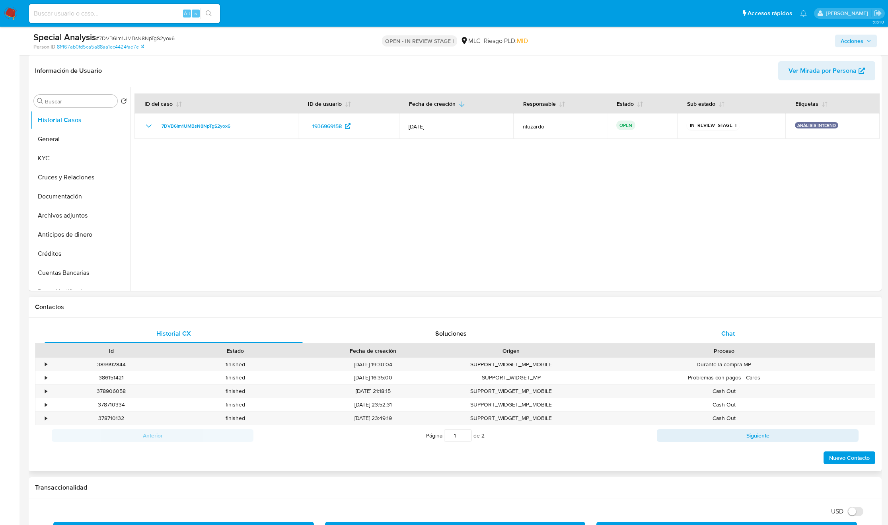
click at [698, 336] on div "Chat" at bounding box center [728, 333] width 258 height 19
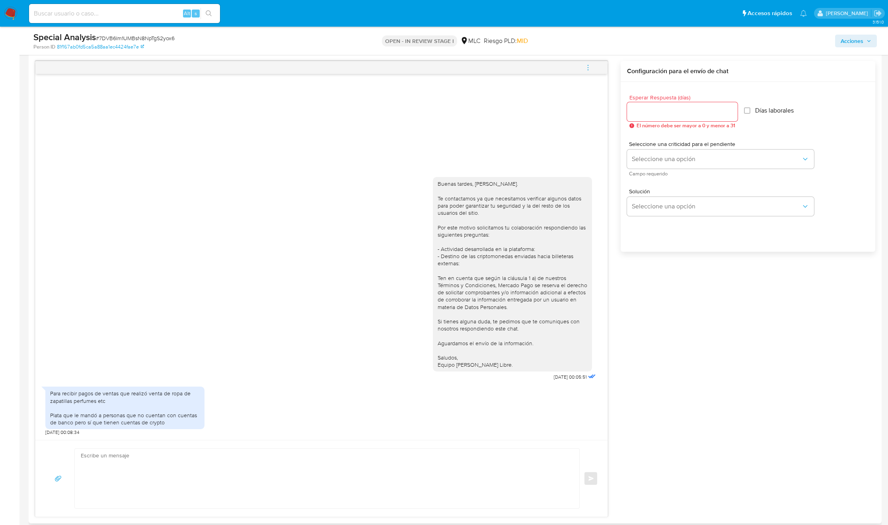
scroll to position [478, 0]
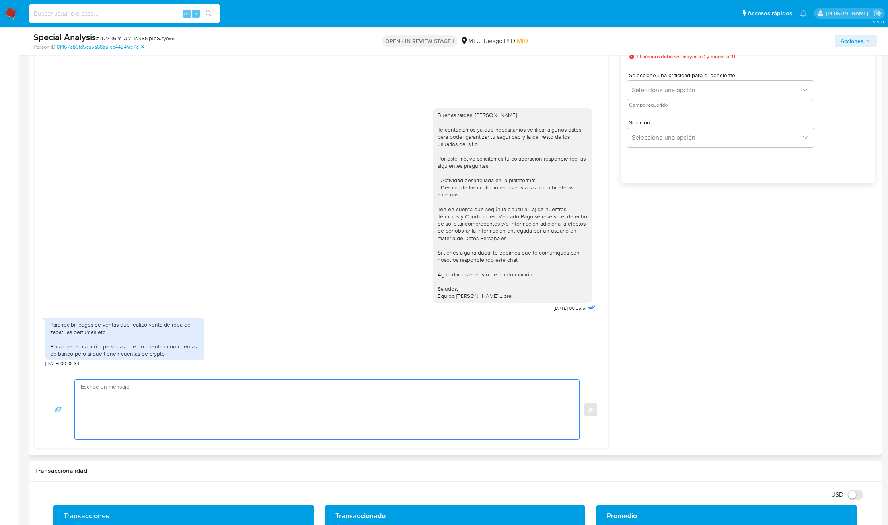
click at [207, 398] on textarea at bounding box center [325, 410] width 489 height 60
type textarea "Gracias"
type textarea "Buenas"
click at [394, 407] on textarea "[PERSON_NAME]. Gracias por tu pronta respuesta. Para concluir el proceso de val…" at bounding box center [325, 410] width 489 height 60
paste textarea "a (por ejemplo: Balance firmado por [PERSON_NAME], certificación de ingresos fi…"
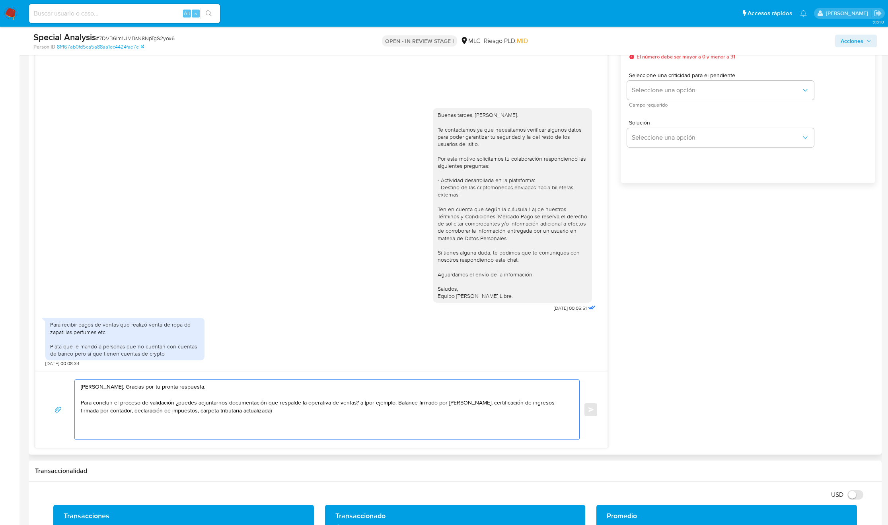
click at [364, 406] on textarea "[PERSON_NAME]. Gracias por tu pronta respuesta. Para concluir el proceso de val…" at bounding box center [325, 410] width 489 height 60
click at [372, 405] on textarea "Hola, Tomás. Gracias por tu pronta respuesta. Para concluir el proceso de valid…" at bounding box center [325, 410] width 489 height 60
click at [306, 407] on textarea "Hola, Tomás. Gracias por tu pronta respuesta. Para concluir el proceso de valid…" at bounding box center [325, 410] width 489 height 60
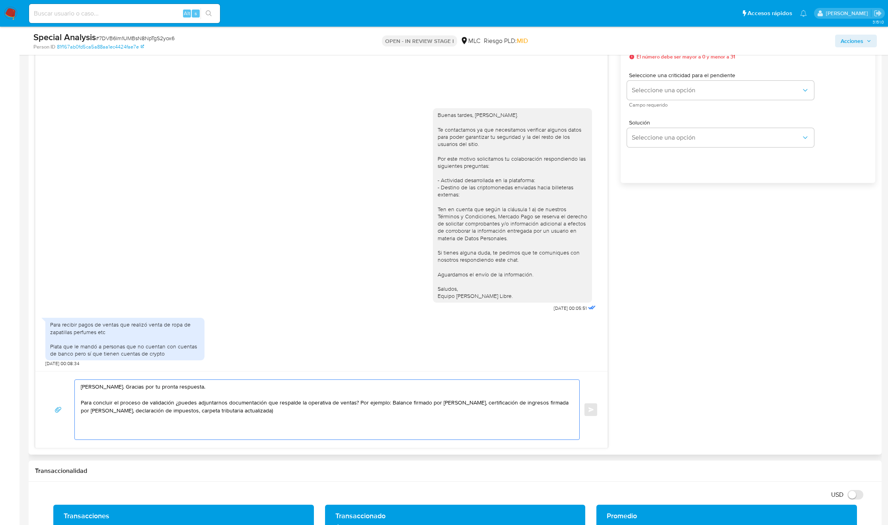
click at [306, 407] on textarea "Hola, Tomás. Gracias por tu pronta respuesta. Para concluir el proceso de valid…" at bounding box center [325, 410] width 489 height 60
click at [196, 413] on textarea "Hola, Tomás. Gracias por tu pronta respuesta. Para concluir el proceso de valid…" at bounding box center [325, 410] width 489 height 60
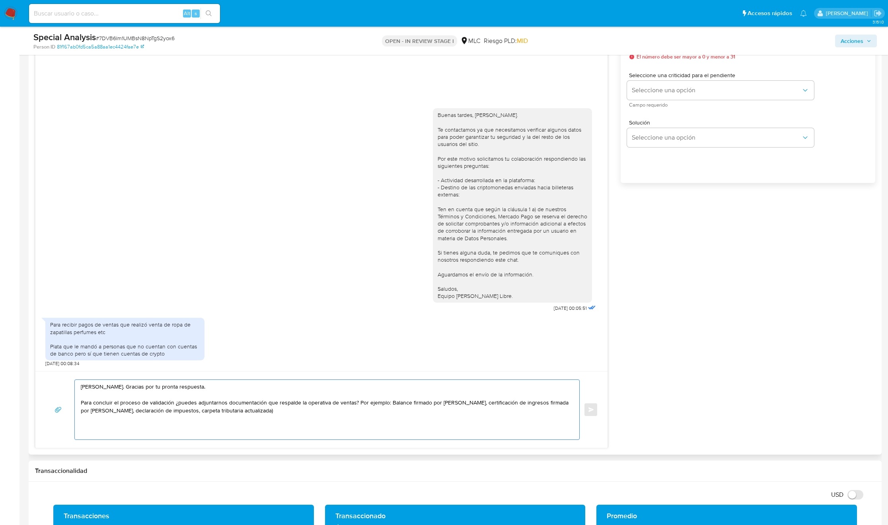
click at [257, 411] on textarea "Hola, Tomás. Gracias por tu pronta respuesta. Para concluir el proceso de valid…" at bounding box center [325, 410] width 489 height 60
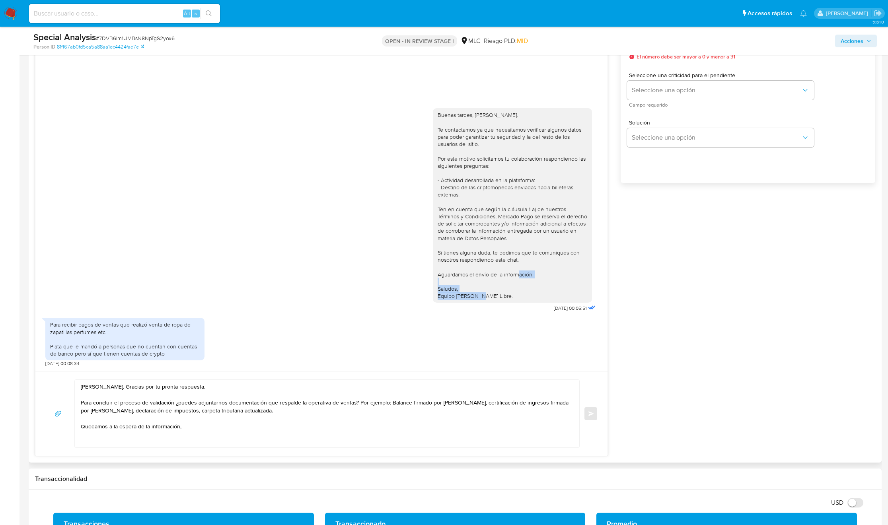
copy div "Saludos, Equipo de Mercado Libre."
drag, startPoint x: 499, startPoint y: 300, endPoint x: 432, endPoint y: 292, distance: 67.8
click at [432, 292] on div "Buenas tardes, Tomás. Te contactamos ya que necesitamos verificar algunos datos…" at bounding box center [321, 208] width 552 height 211
click at [124, 444] on textarea "Hola, Tomás. Gracias por tu pronta respuesta. Para concluir el proceso de valid…" at bounding box center [325, 414] width 489 height 68
paste textarea "Saludos, Equipo de Mercado Libre."
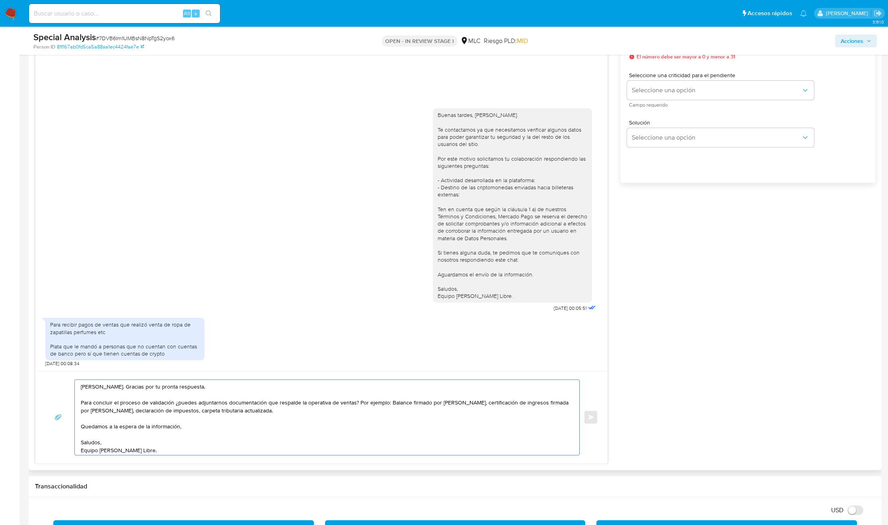
click at [240, 439] on textarea "Hola, Tomás. Gracias por tu pronta respuesta. Para concluir el proceso de valid…" at bounding box center [325, 417] width 489 height 75
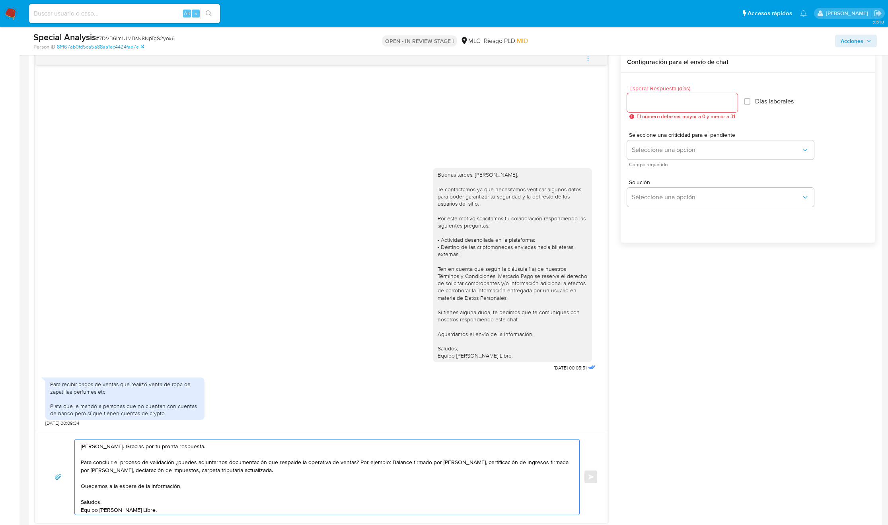
type textarea "Hola, Tomás. Gracias por tu pronta respuesta. Para concluir el proceso de valid…"
click at [671, 104] on input "Esperar Respuesta (días)" at bounding box center [682, 102] width 111 height 10
type input "0"
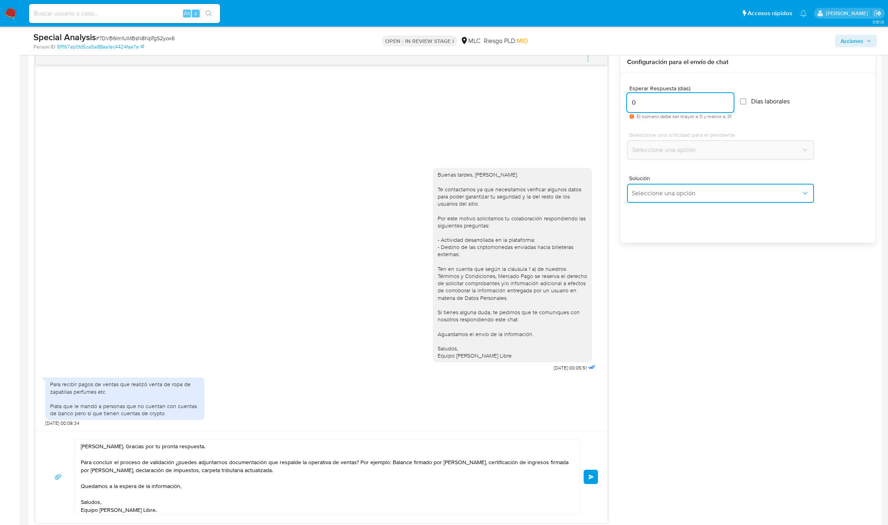
click at [657, 199] on button "Seleccione una opción" at bounding box center [720, 193] width 187 height 19
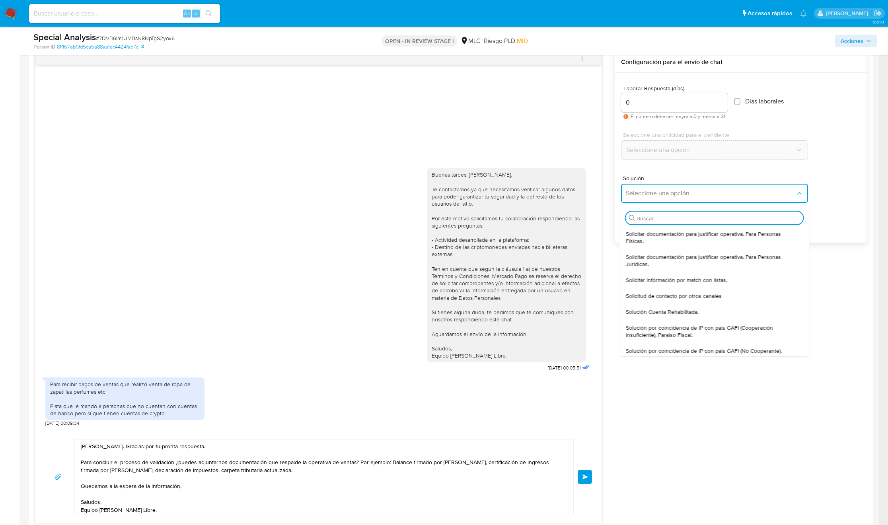
click at [312, 480] on textarea "Hola, Tomás. Gracias por tu pronta respuesta. Para concluir el proceso de valid…" at bounding box center [322, 477] width 483 height 75
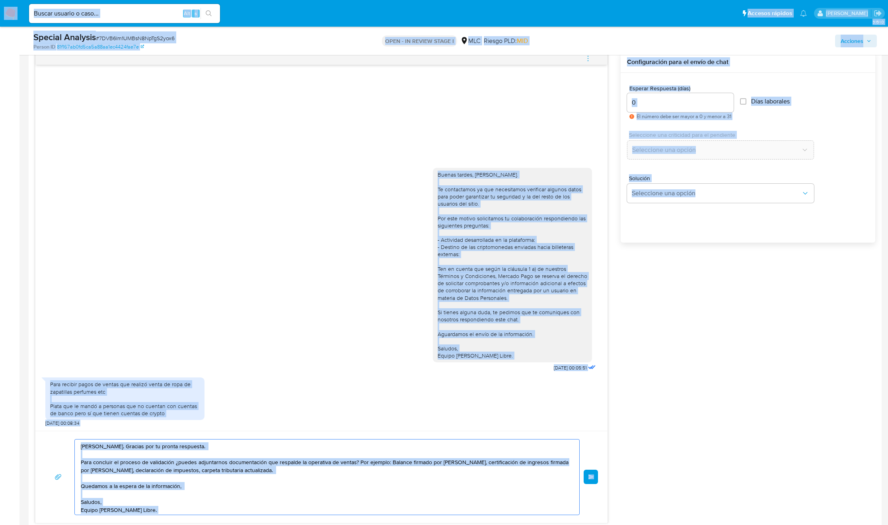
click at [354, 489] on textarea "Hola, Tomás. Gracias por tu pronta respuesta. Para concluir el proceso de valid…" at bounding box center [325, 477] width 489 height 75
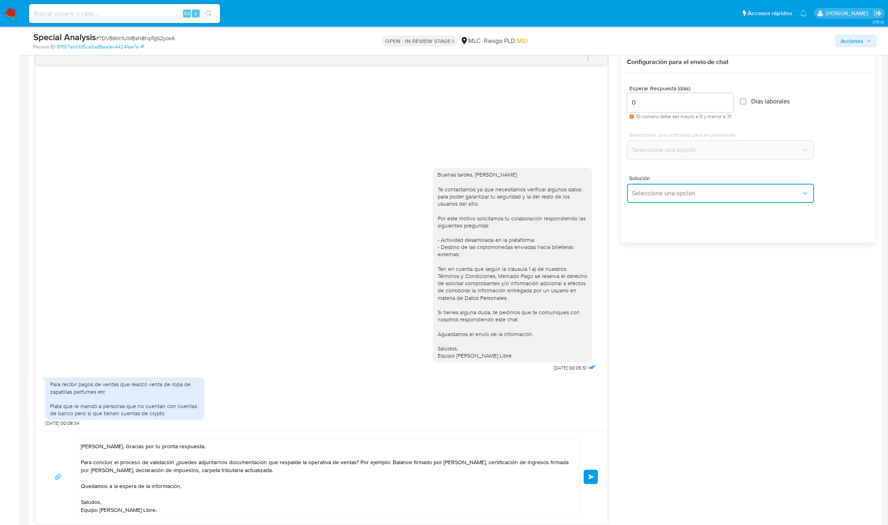
click at [719, 197] on span "Seleccione una opción" at bounding box center [717, 193] width 170 height 8
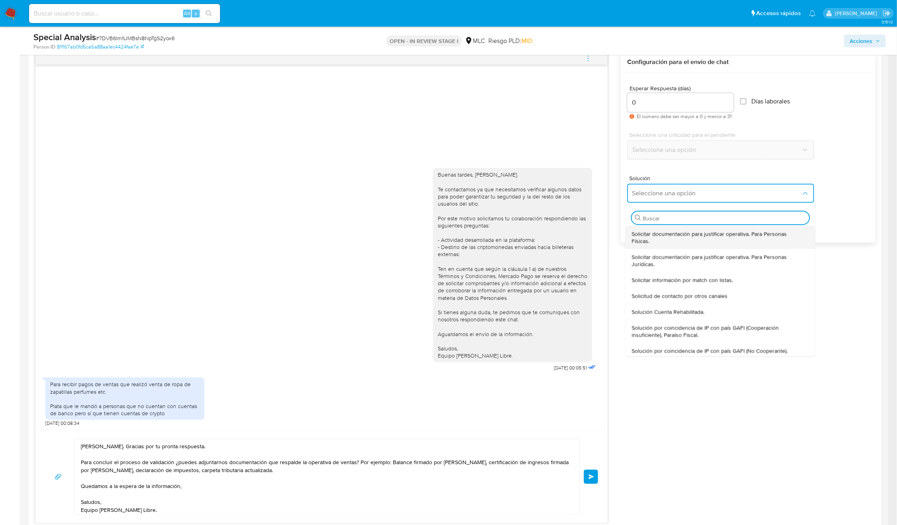
click at [701, 234] on span "Solicitar documentación para justificar operativa. Para Personas Físicas." at bounding box center [718, 237] width 173 height 14
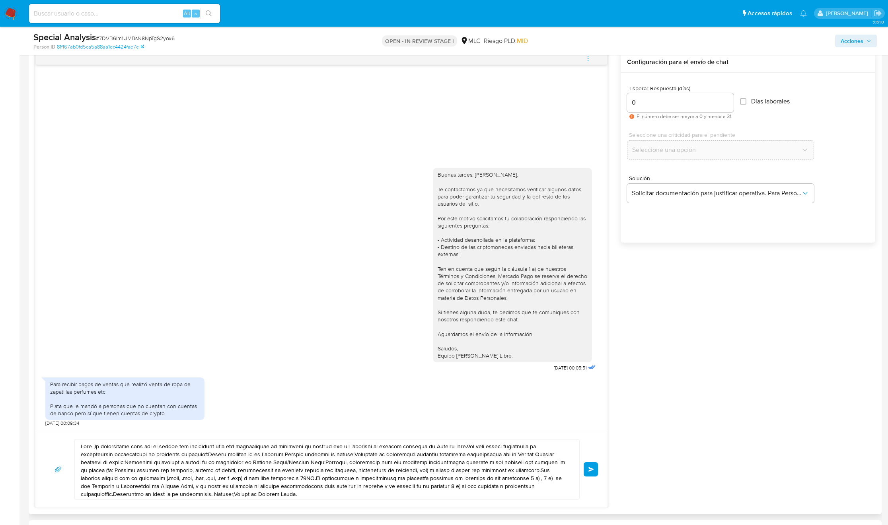
click at [345, 457] on textarea at bounding box center [325, 470] width 489 height 60
paste textarea ", Tomás. Gracias por tu pronta respuesta. Para concluir el proceso de validació…"
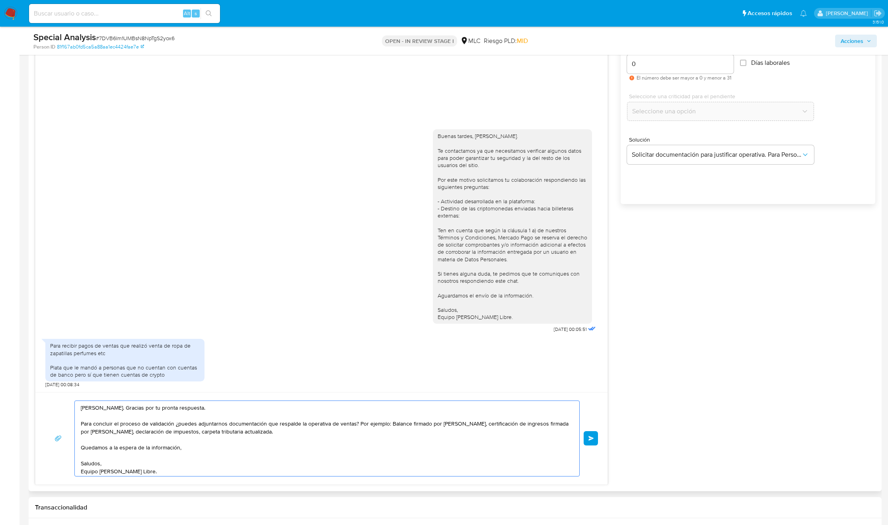
scroll to position [478, 0]
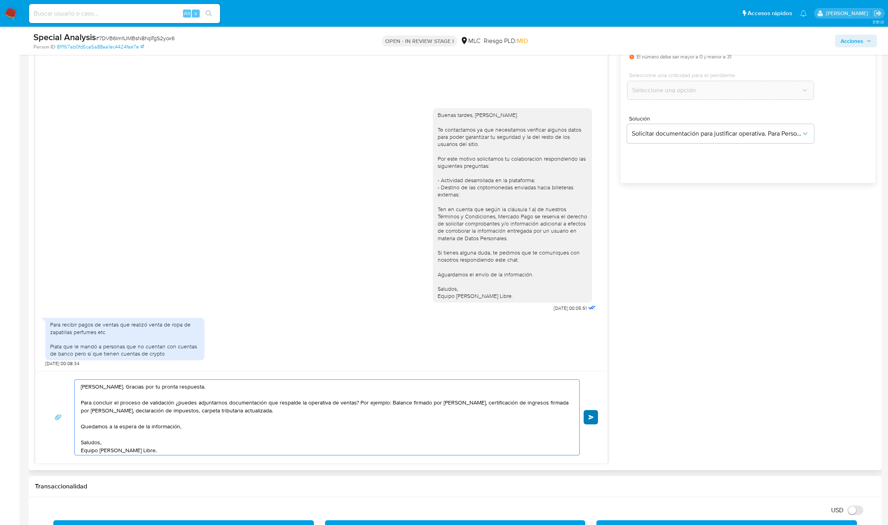
type textarea "Hola, Tomás. Gracias por tu pronta respuesta. Para concluir el proceso de valid…"
click at [585, 419] on button "Enviar" at bounding box center [591, 417] width 14 height 14
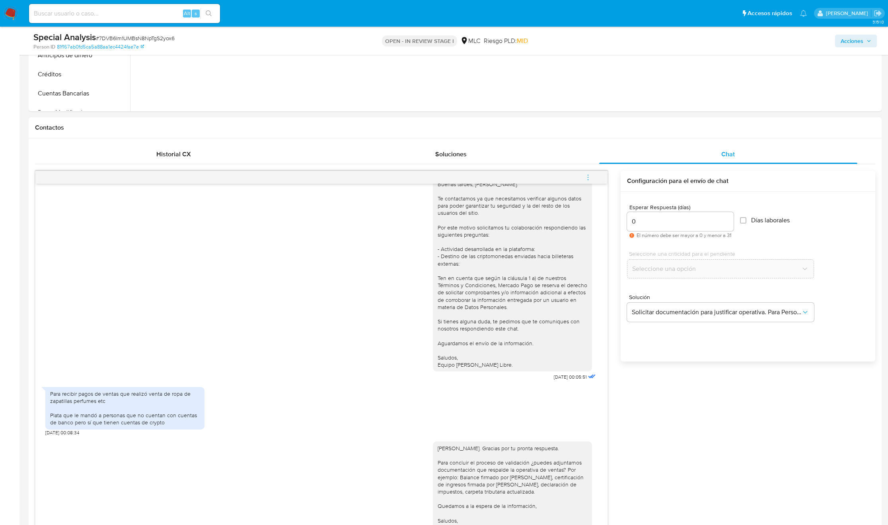
scroll to position [298, 0]
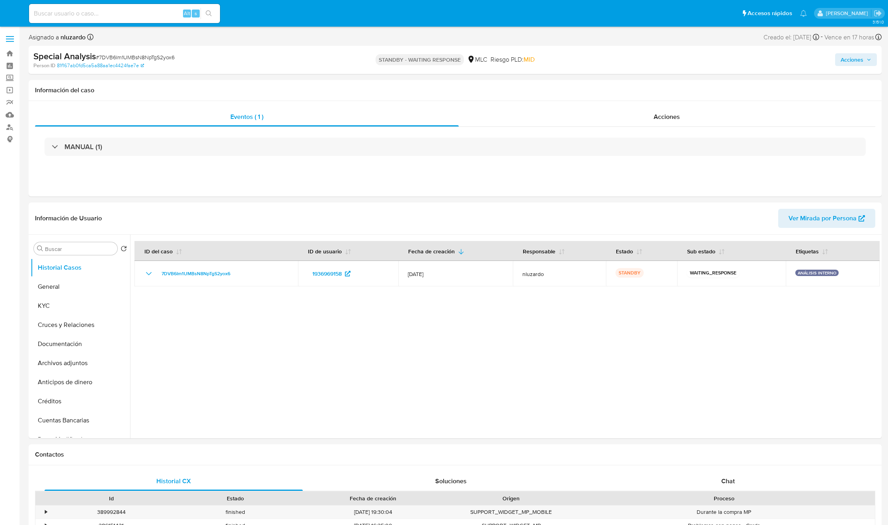
select select "10"
